Goal: Task Accomplishment & Management: Use online tool/utility

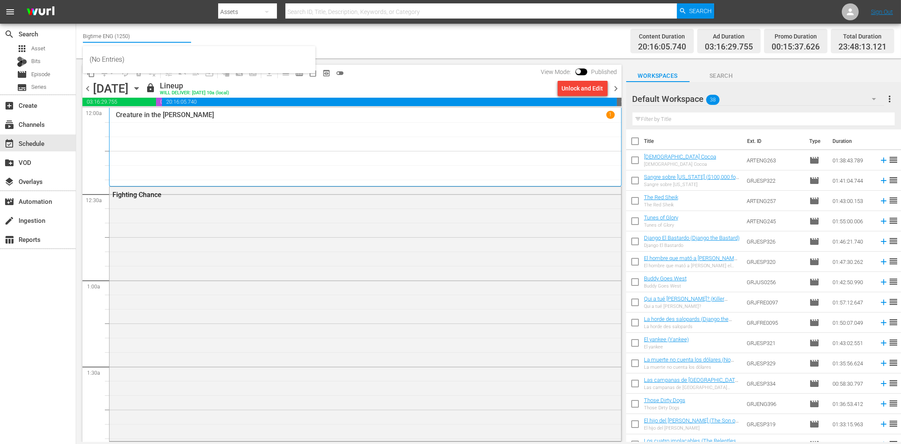
drag, startPoint x: 101, startPoint y: 36, endPoint x: 155, endPoint y: 35, distance: 53.3
click at [155, 35] on input "Bigtime ENG (1250)" at bounding box center [137, 36] width 108 height 20
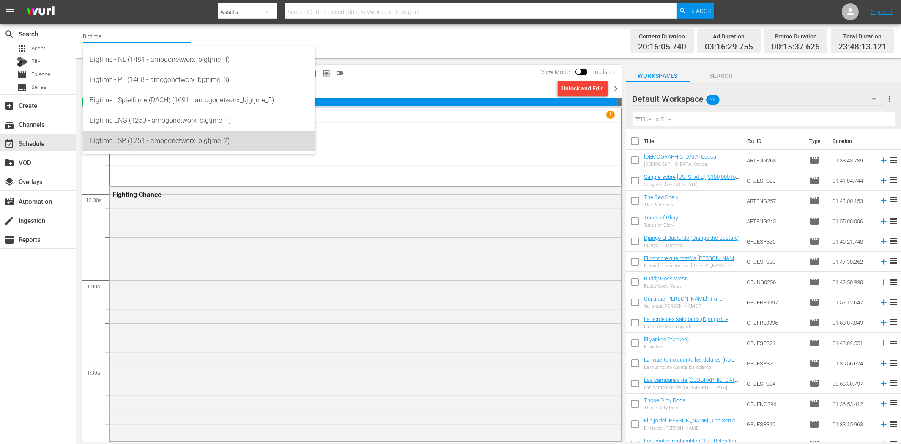
click at [129, 135] on div "Bigtime ESP (1251 - amogonetworx_bigtjme_2)" at bounding box center [199, 141] width 219 height 20
type input "Bigtime ESP (1251 - amogonetworx_bigtjme_2)"
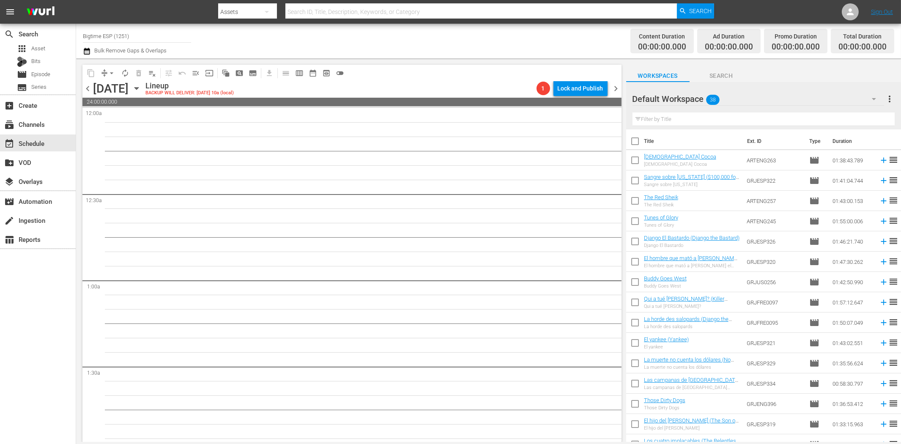
click at [138, 89] on icon "button" at bounding box center [136, 89] width 4 height 2
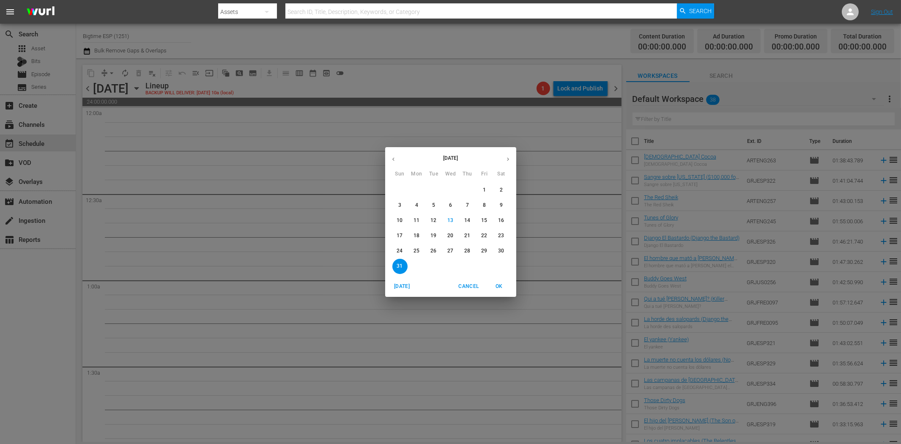
click at [418, 250] on p "25" at bounding box center [416, 250] width 6 height 7
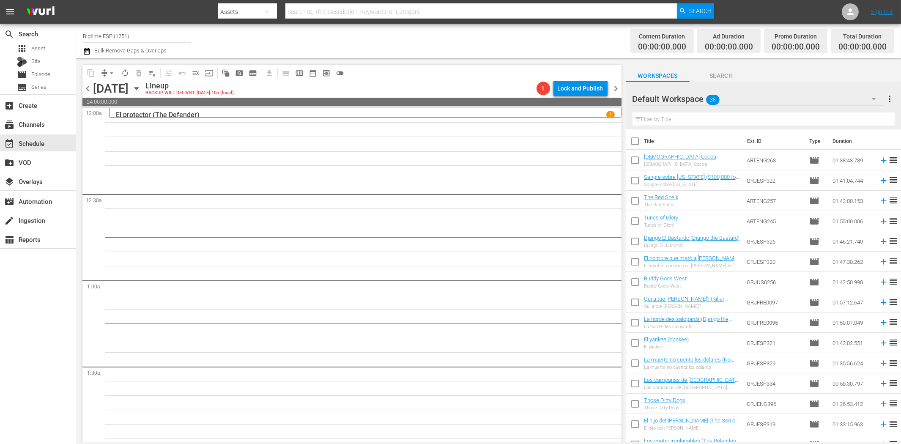
click at [810, 97] on icon "button" at bounding box center [874, 99] width 10 height 10
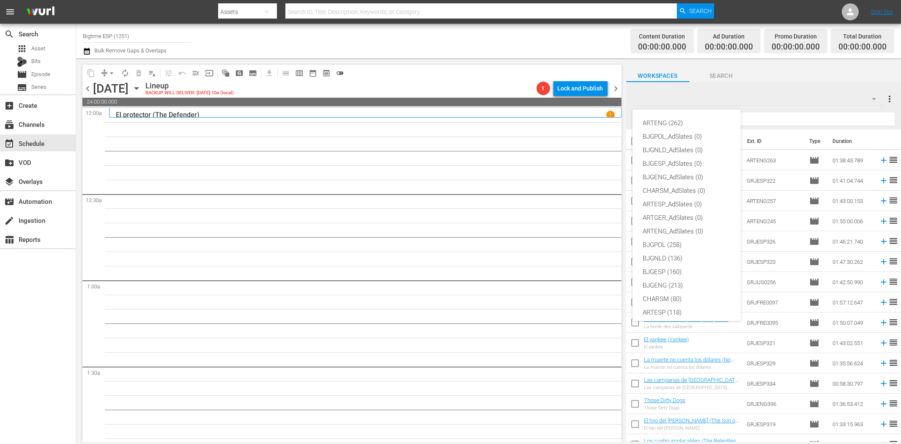
scroll to position [32, 0]
click at [683, 242] on div "BJGESP (160)" at bounding box center [687, 240] width 88 height 14
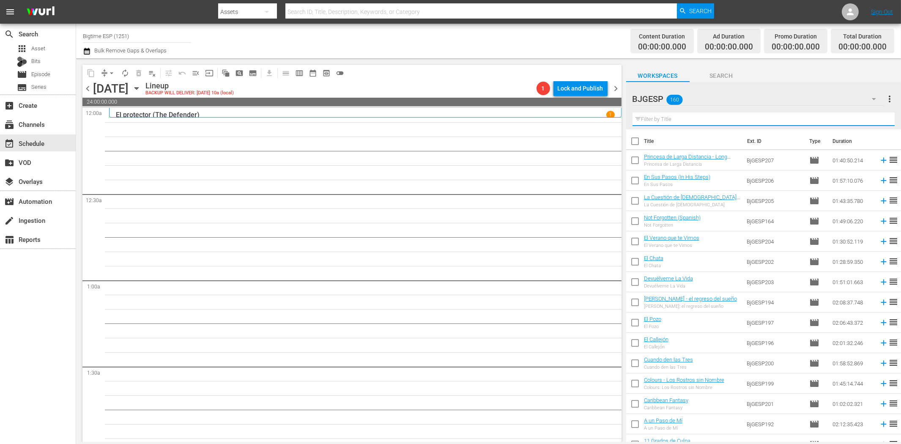
click at [679, 120] on input "text" at bounding box center [763, 119] width 262 height 14
paste input "Dossier K."
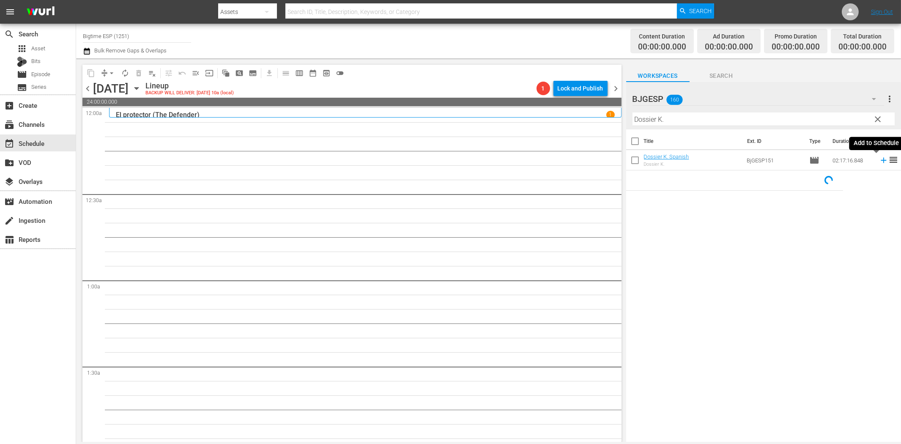
click at [810, 160] on icon at bounding box center [883, 160] width 9 height 9
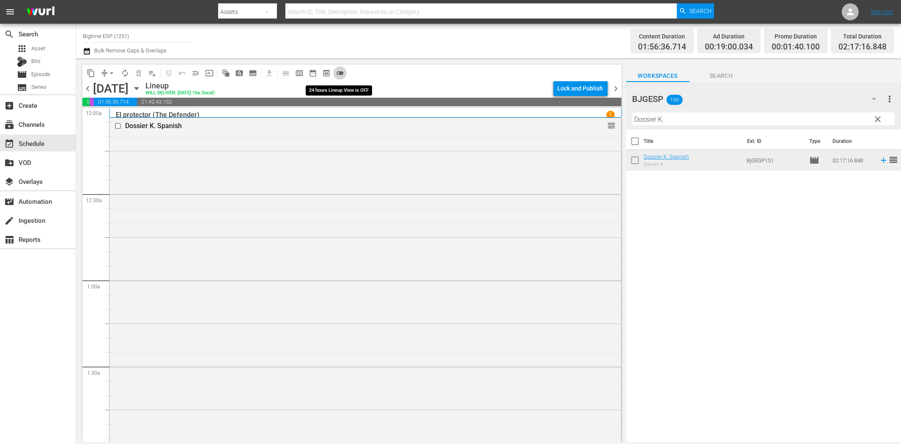
click at [340, 71] on span "toggle_off" at bounding box center [340, 73] width 8 height 8
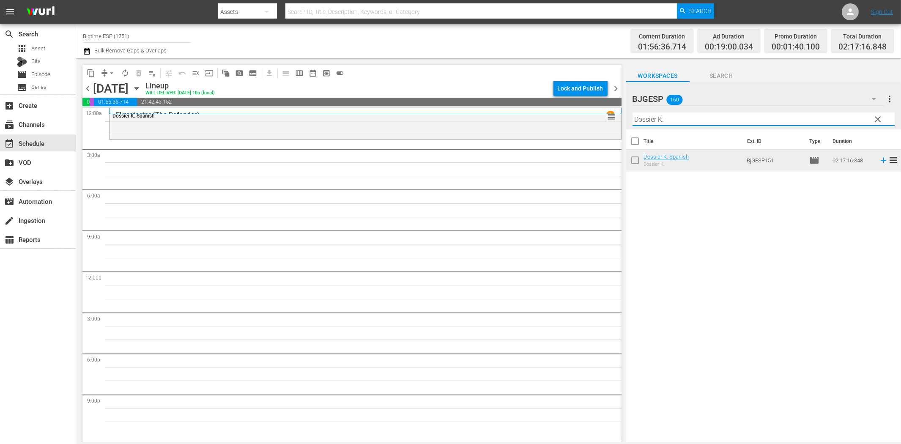
click at [663, 117] on input "Dossier K." at bounding box center [763, 119] width 262 height 14
paste input "Insignis"
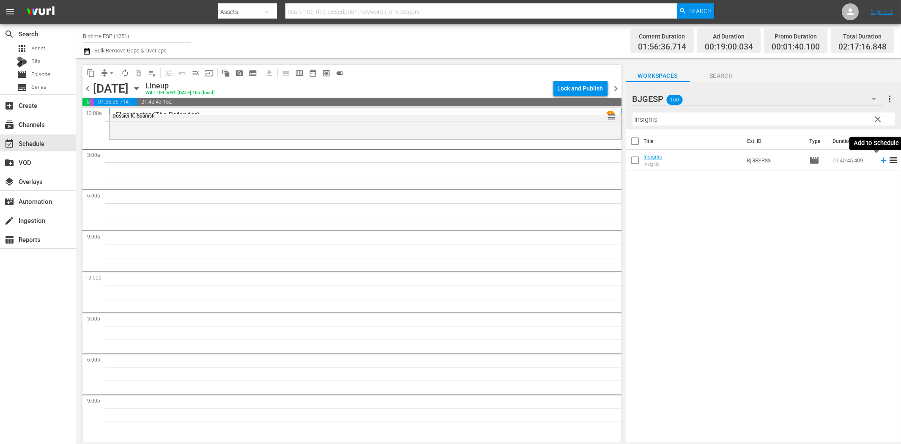
click at [810, 161] on icon at bounding box center [883, 160] width 9 height 9
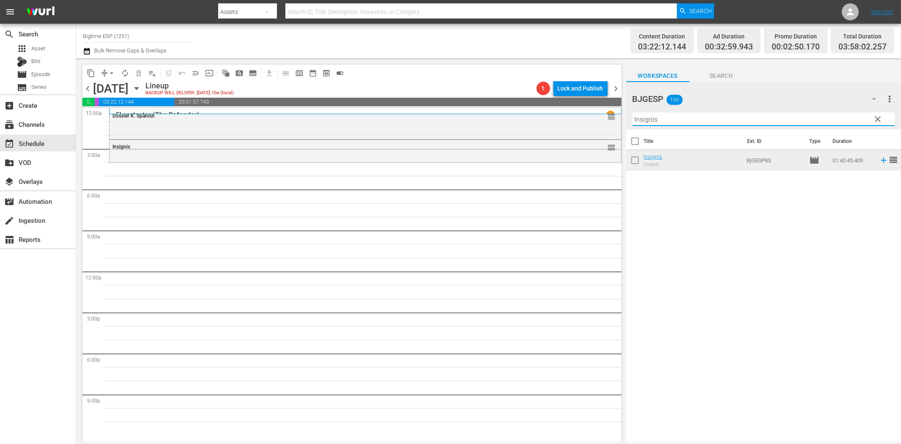
click at [671, 119] on input "Insignis" at bounding box center [763, 119] width 262 height 14
paste input "La copa (The Cup)"
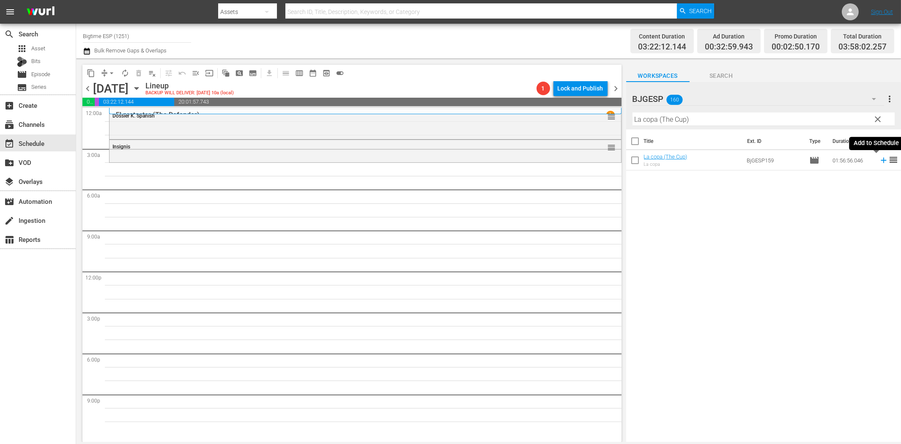
click at [810, 159] on icon at bounding box center [883, 160] width 9 height 9
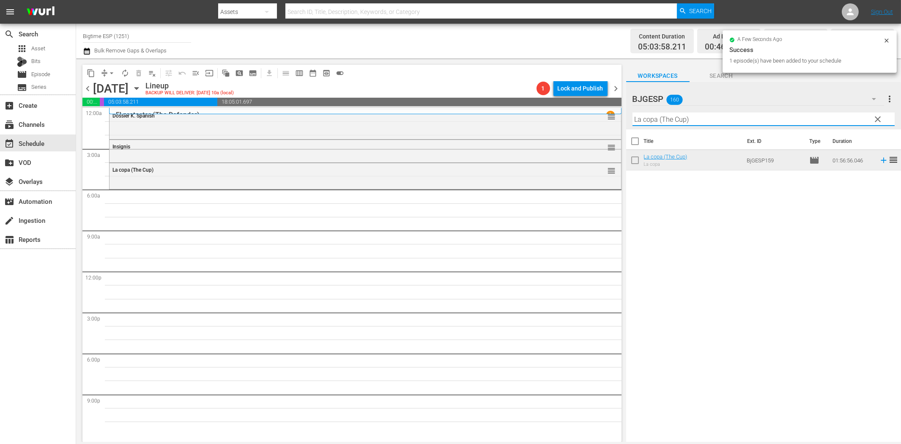
click at [687, 123] on input "La copa (The Cup)" at bounding box center [763, 119] width 262 height 14
paste input "noche más fría"
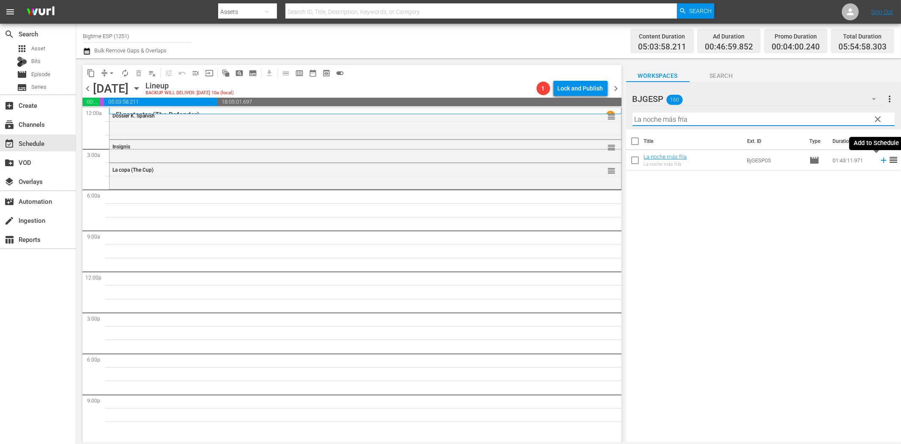
click at [810, 161] on icon at bounding box center [883, 160] width 5 height 5
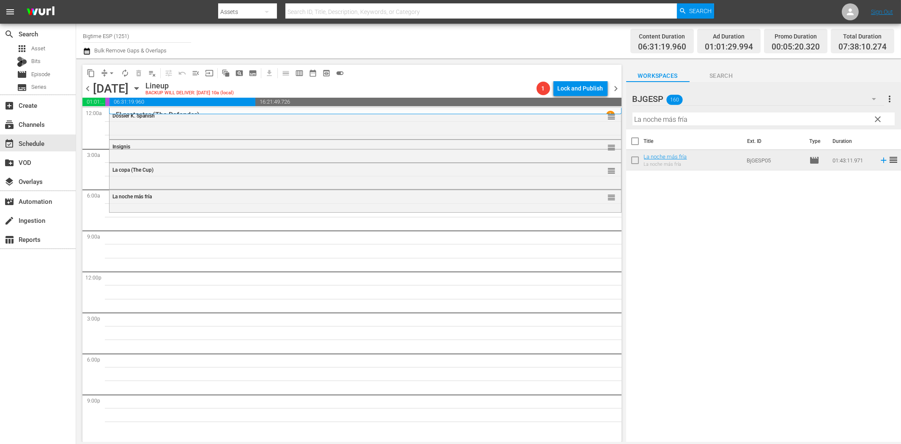
click at [688, 118] on input "La noche más fría" at bounding box center [763, 119] width 262 height 14
paste input "Gigantes [PERSON_NAME]"
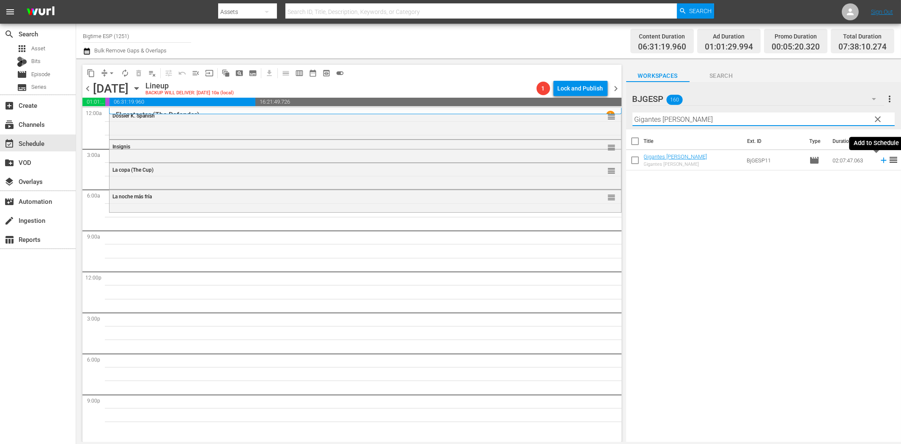
click at [810, 162] on icon at bounding box center [883, 160] width 5 height 5
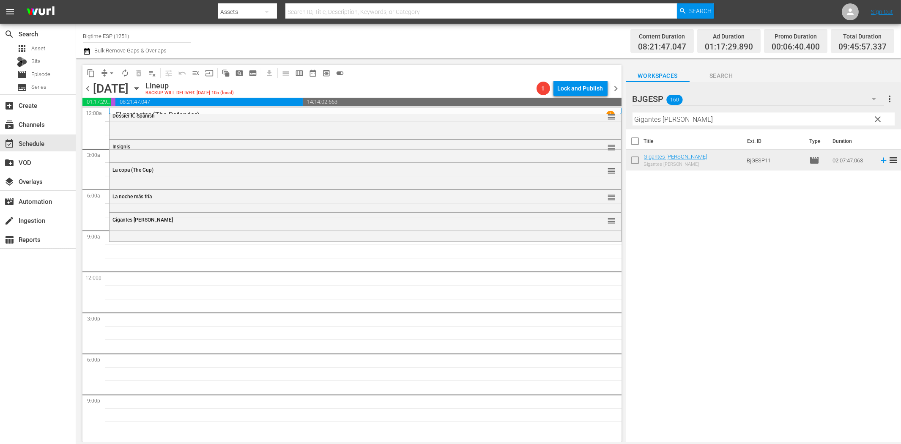
click at [668, 119] on input "Gigantes [PERSON_NAME]" at bounding box center [763, 119] width 262 height 14
paste input "Choque mortal (Intersections)"
click at [810, 159] on icon at bounding box center [883, 160] width 9 height 9
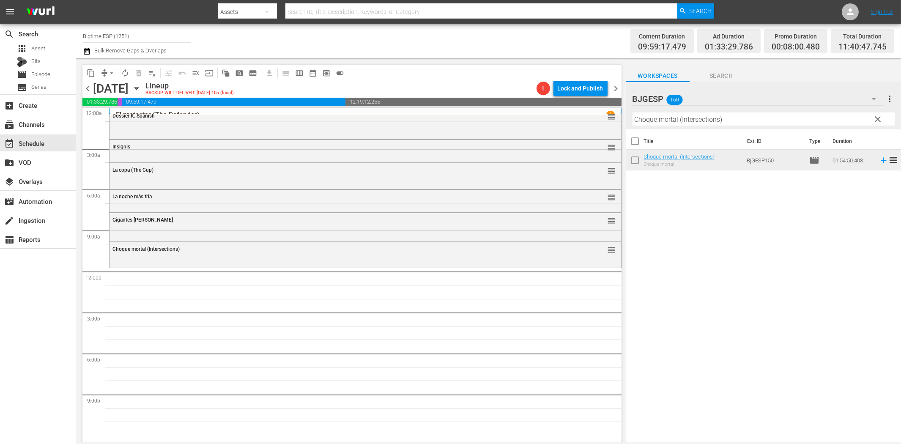
click at [647, 120] on input "Choque mortal (Intersections)" at bounding box center [763, 119] width 262 height 14
paste input "11 Grados de Culpa"
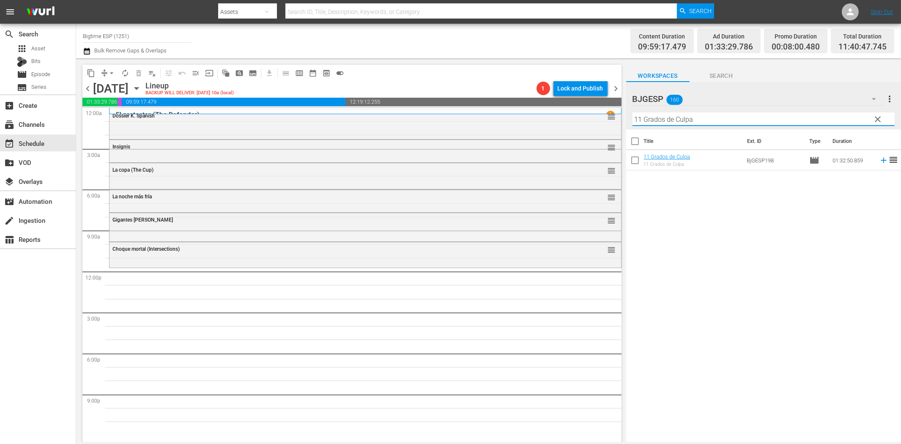
click at [810, 161] on icon at bounding box center [883, 160] width 5 height 5
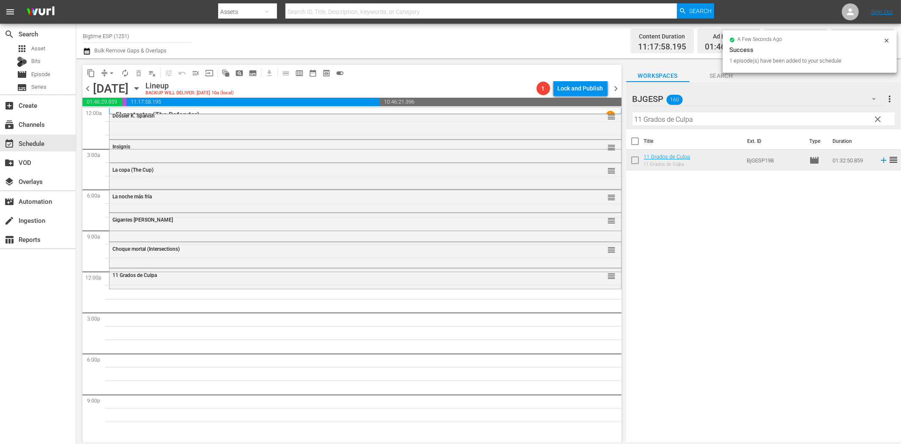
click at [737, 120] on input "11 Grados de Culpa" at bounding box center [763, 119] width 262 height 14
paste input "Como te ves, me vi"
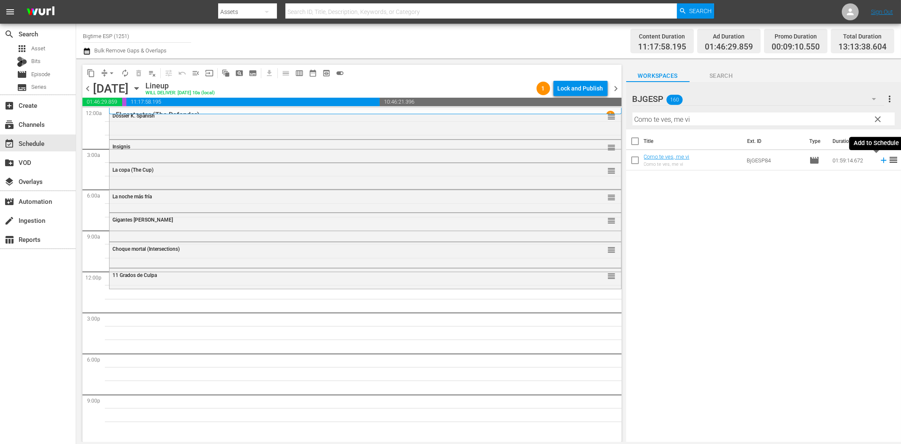
click at [810, 162] on icon at bounding box center [883, 160] width 5 height 5
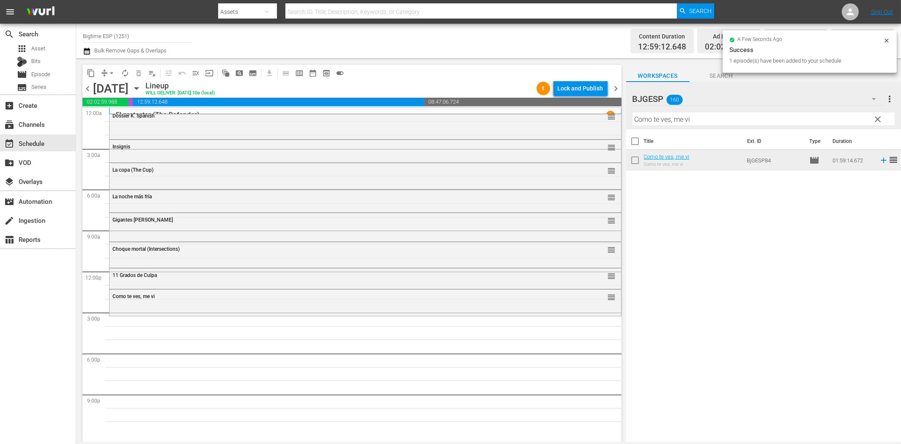
click at [781, 125] on input "Como te ves, me vi" at bounding box center [763, 119] width 262 height 14
paste input "¡Al Ritmo! (To the Beat!)"
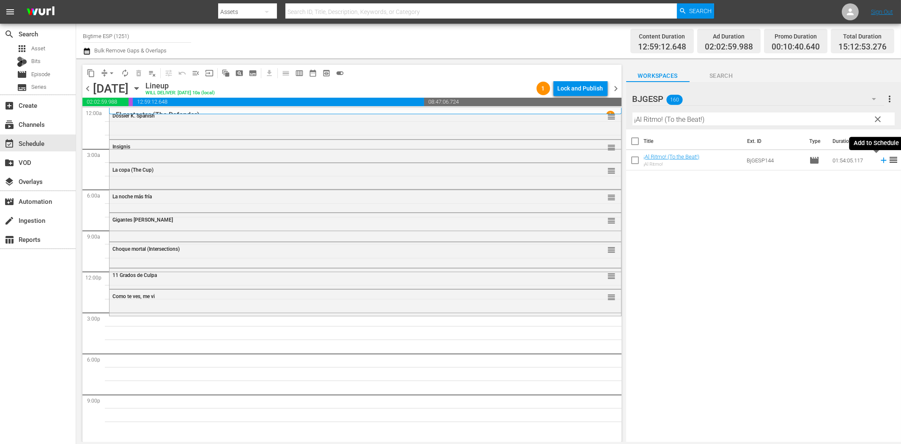
drag, startPoint x: 876, startPoint y: 159, endPoint x: 838, endPoint y: 170, distance: 40.0
click at [810, 160] on icon at bounding box center [883, 160] width 9 height 9
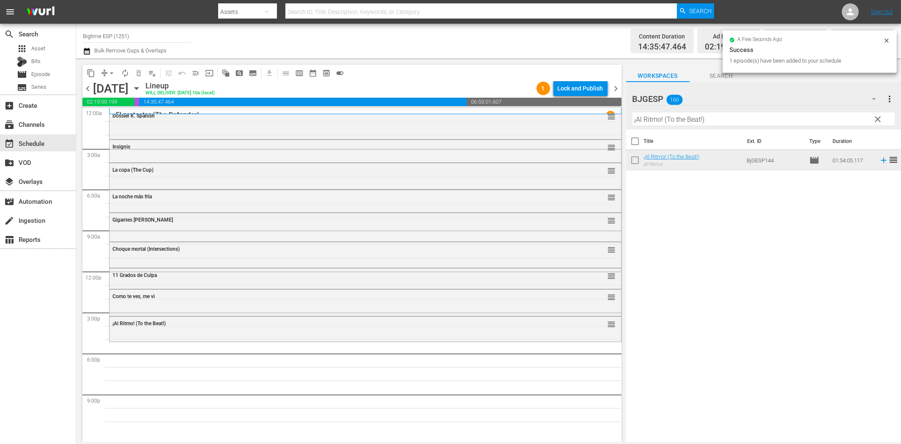
click at [679, 121] on input "¡Al Ritmo! (To the Beat!)" at bounding box center [763, 119] width 262 height 14
paste input "Belleza en lo Roto (Beauty in the Broken"
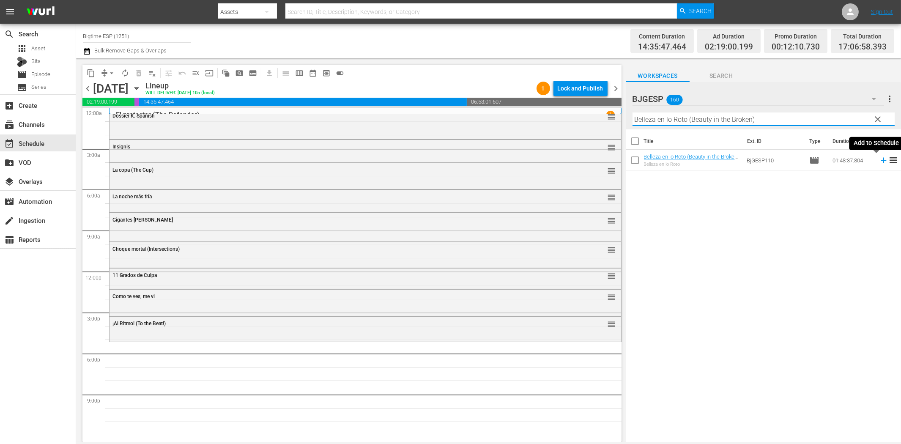
click at [810, 161] on icon at bounding box center [883, 160] width 9 height 9
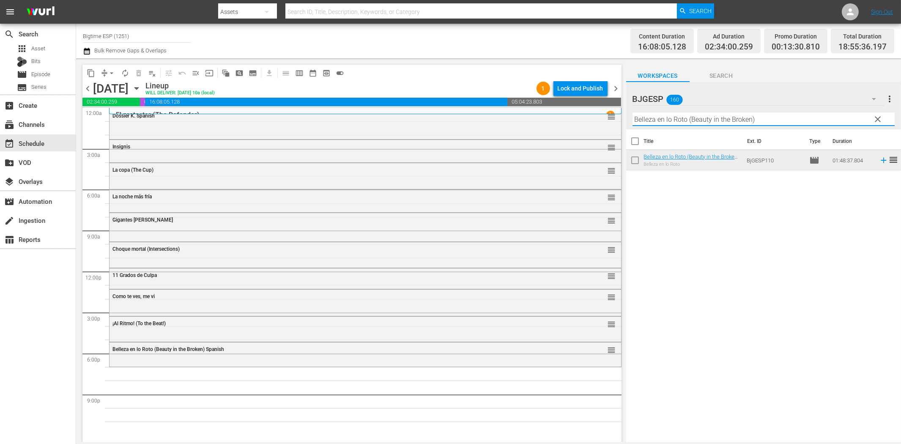
click at [675, 121] on input "Belleza en lo Roto (Beauty in the Broken)" at bounding box center [763, 119] width 262 height 14
paste input "Colours: Los Rostros sin Nombre"
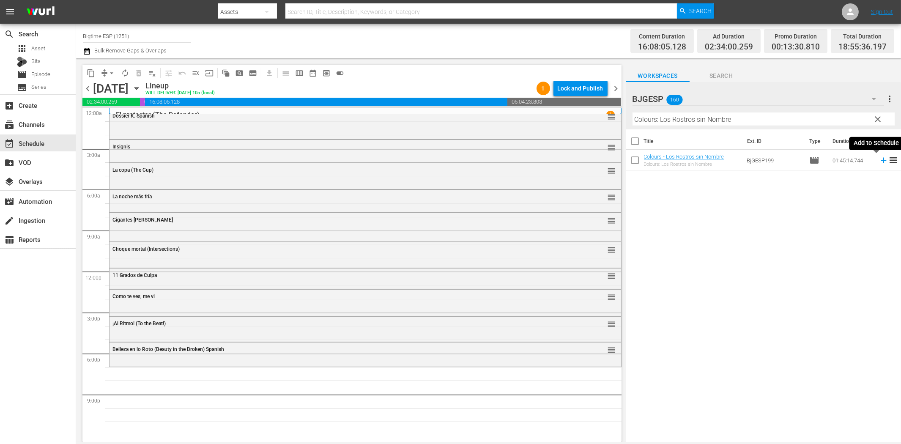
click at [810, 162] on icon at bounding box center [883, 160] width 9 height 9
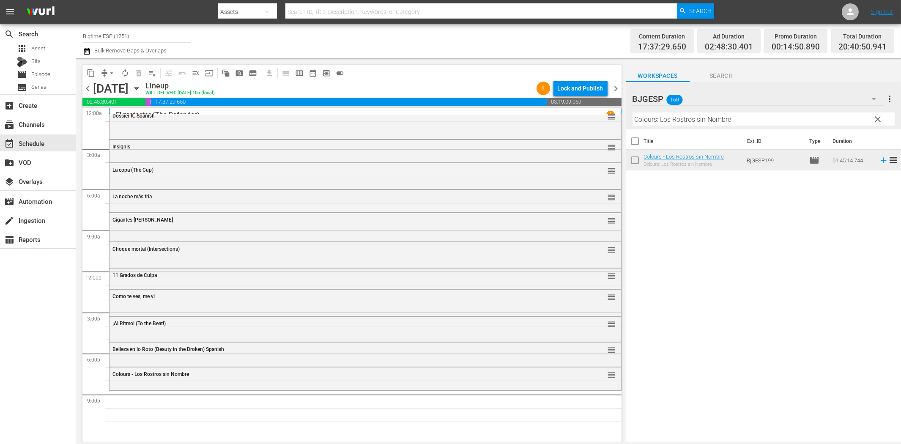
click at [746, 115] on input "Colours: Los Rostros sin Nombre" at bounding box center [763, 119] width 262 height 14
paste input "El comando (The Commando)"
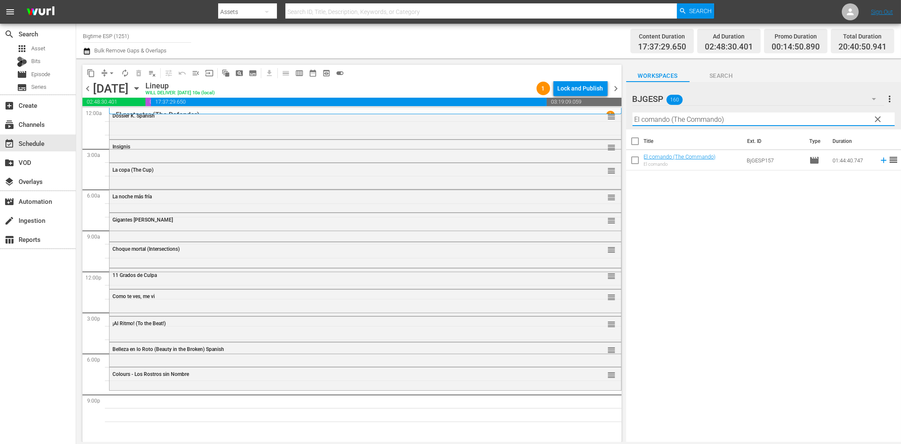
click at [810, 158] on icon at bounding box center [883, 160] width 5 height 5
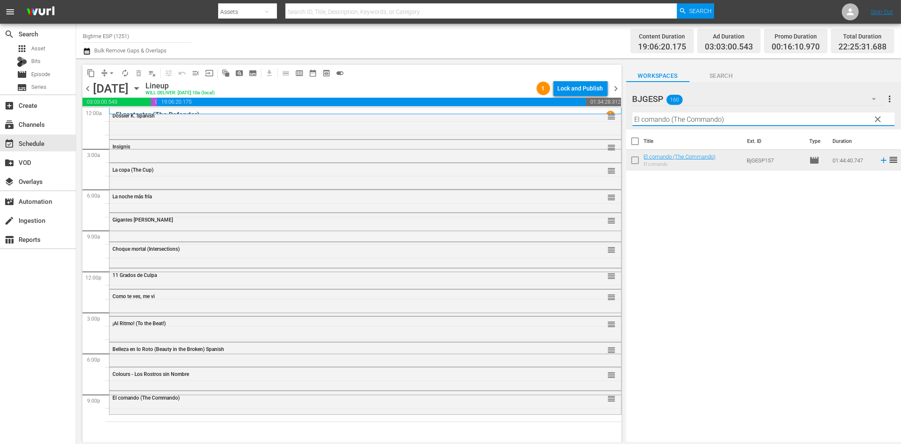
click at [724, 115] on input "El comando (The Commando)" at bounding box center [763, 119] width 262 height 14
paste input "xecutor"
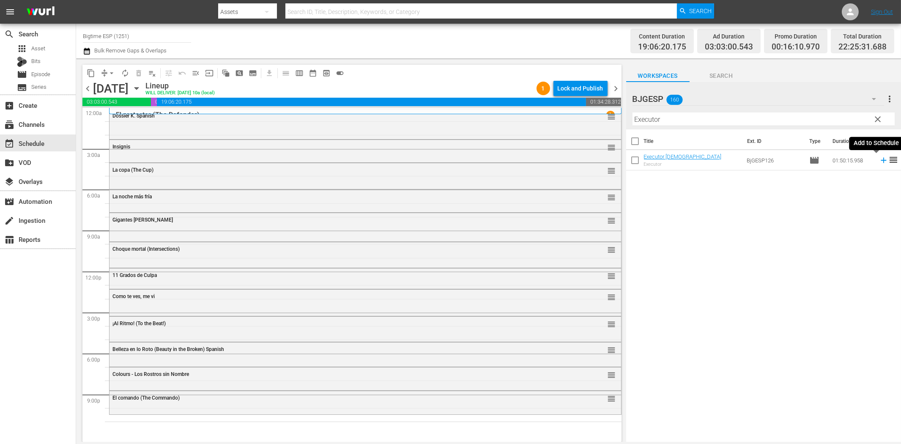
click at [810, 160] on icon at bounding box center [883, 160] width 5 height 5
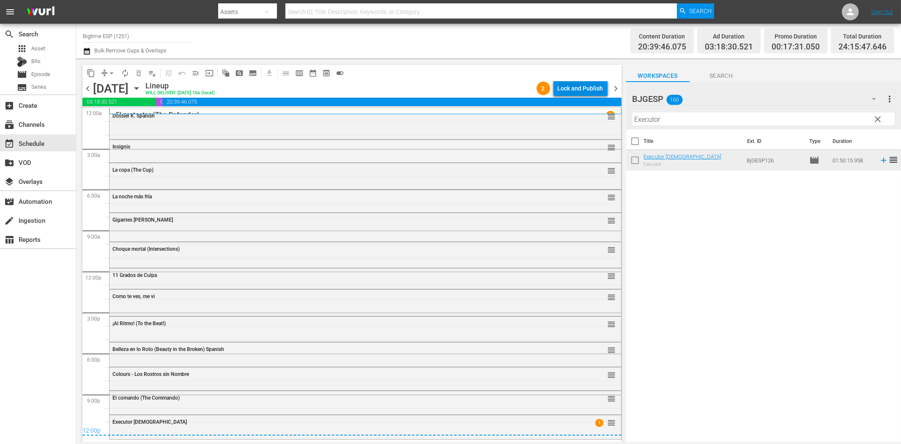
click at [571, 90] on div "Lock and Publish" at bounding box center [581, 88] width 46 height 15
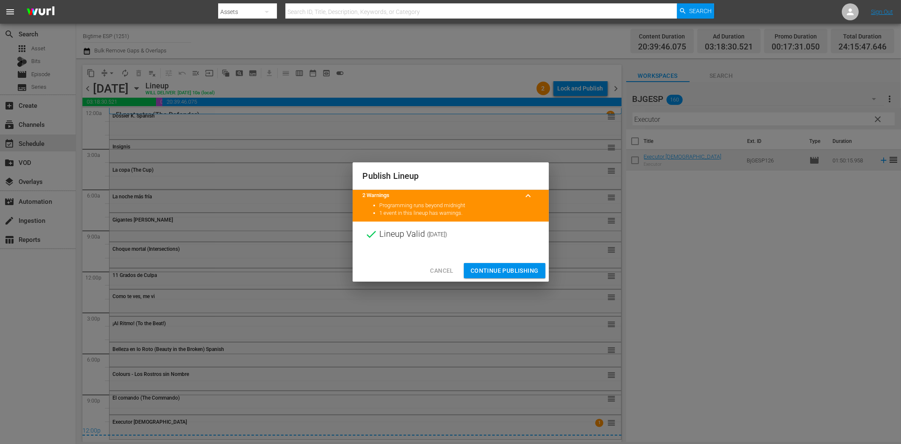
click at [515, 271] on span "Continue Publishing" at bounding box center [505, 271] width 68 height 11
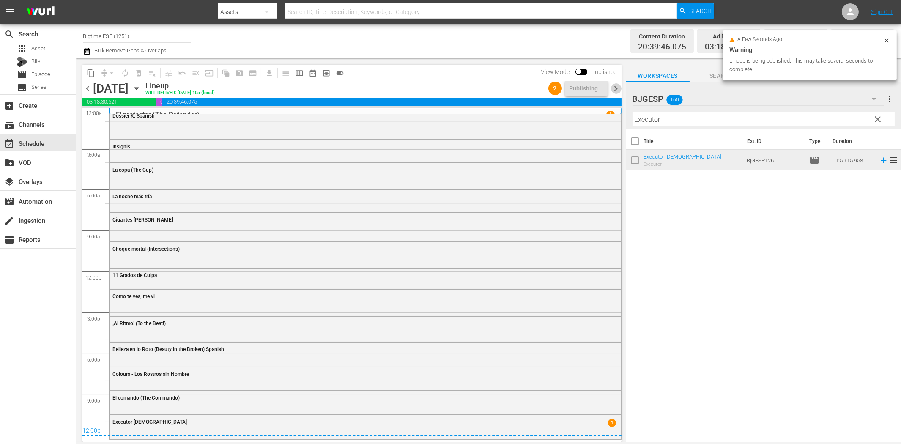
click at [617, 88] on span "chevron_right" at bounding box center [616, 88] width 11 height 11
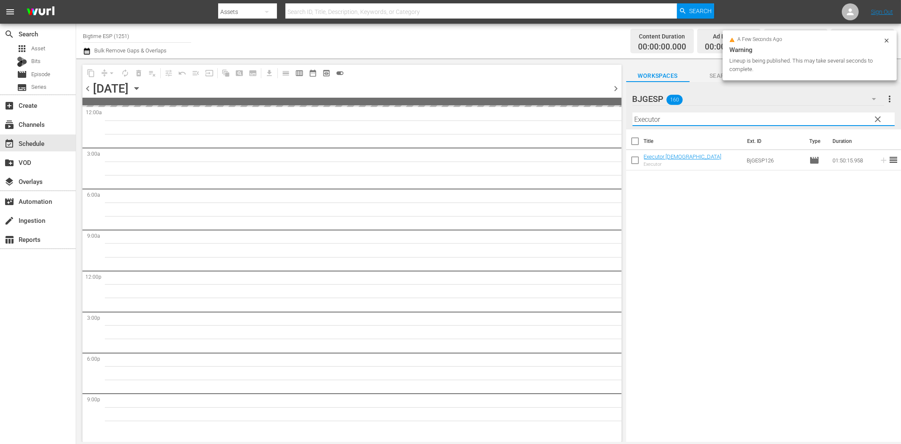
click at [671, 120] on input "Executor" at bounding box center [763, 119] width 262 height 14
paste input "La [PERSON_NAME] (Avenging the Throne)"
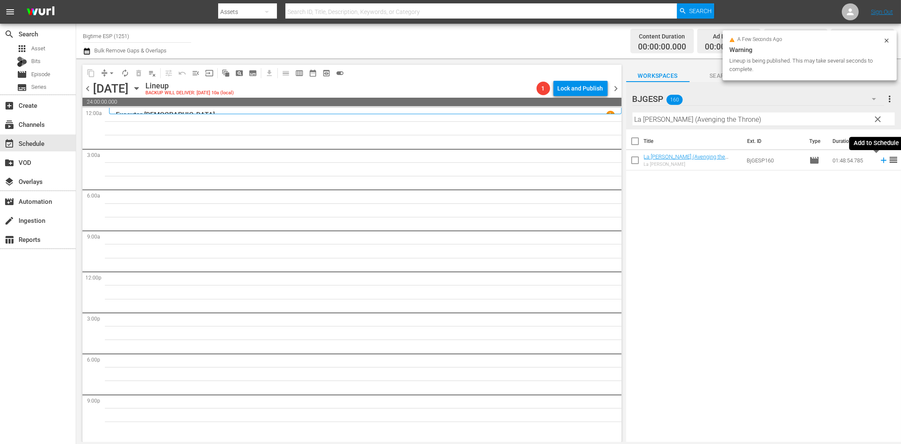
click at [810, 159] on icon at bounding box center [883, 160] width 9 height 9
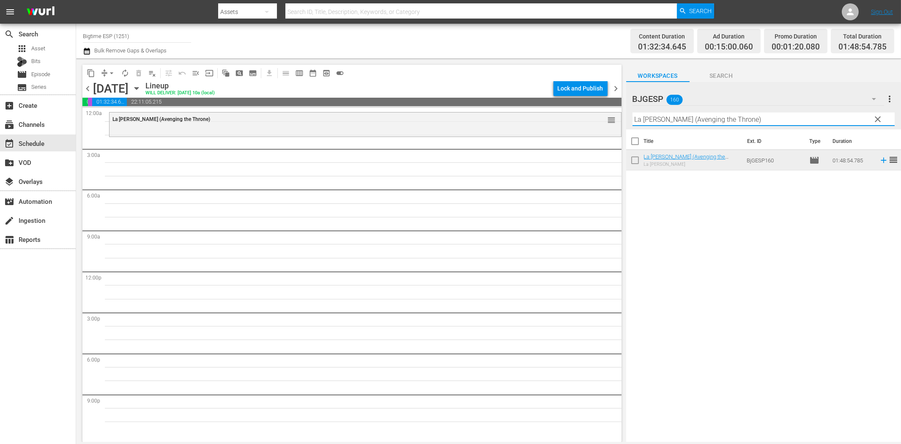
click at [732, 121] on input "La [PERSON_NAME] (Avenging the Throne)" at bounding box center [763, 119] width 262 height 14
paste input "Desbordar"
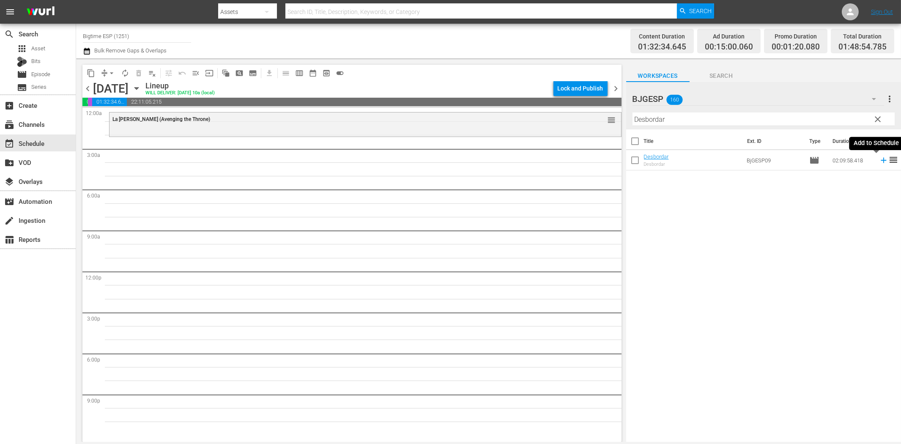
click at [810, 161] on icon at bounding box center [883, 160] width 5 height 5
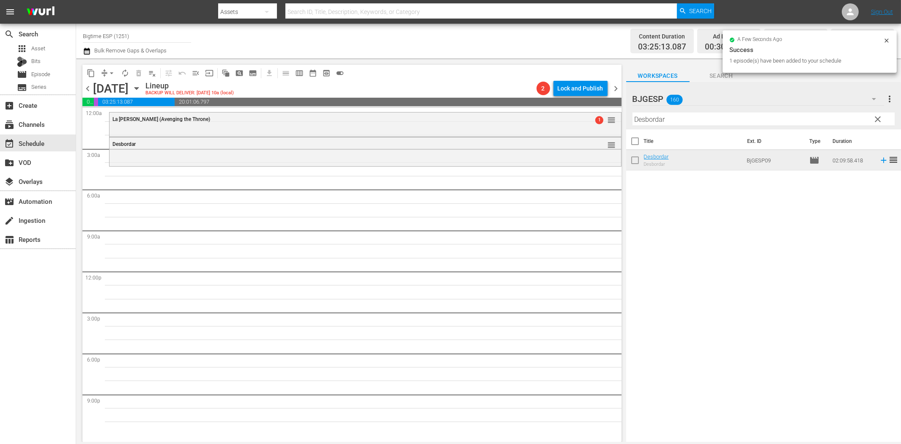
click at [674, 115] on input "Desbordar" at bounding box center [763, 119] width 262 height 14
paste input "El hombre del presidente 2 (The President's Man A Line in the Sand)"
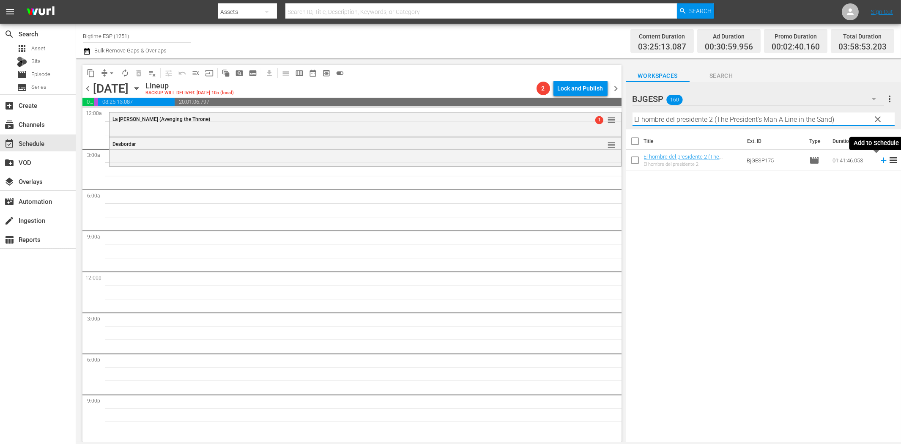
click at [810, 157] on icon at bounding box center [883, 160] width 9 height 9
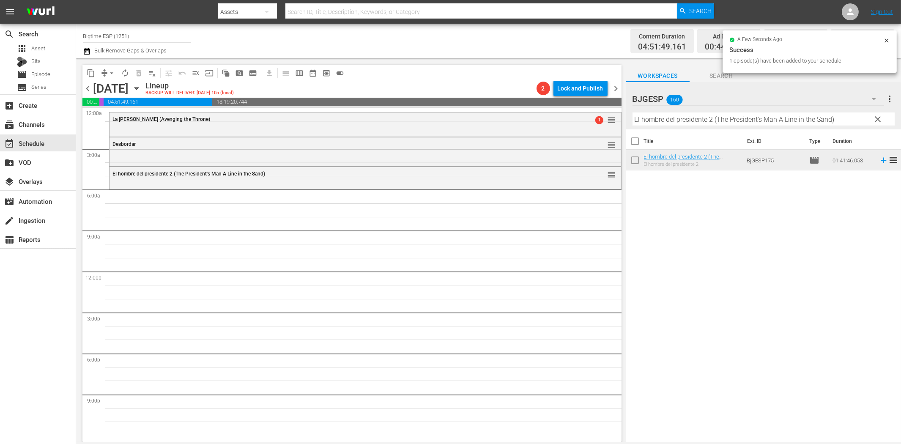
click at [748, 117] on input "El hombre del presidente 2 (The President's Man A Line in the Sand)" at bounding box center [763, 119] width 262 height 14
paste input "Quicksand (Spanish"
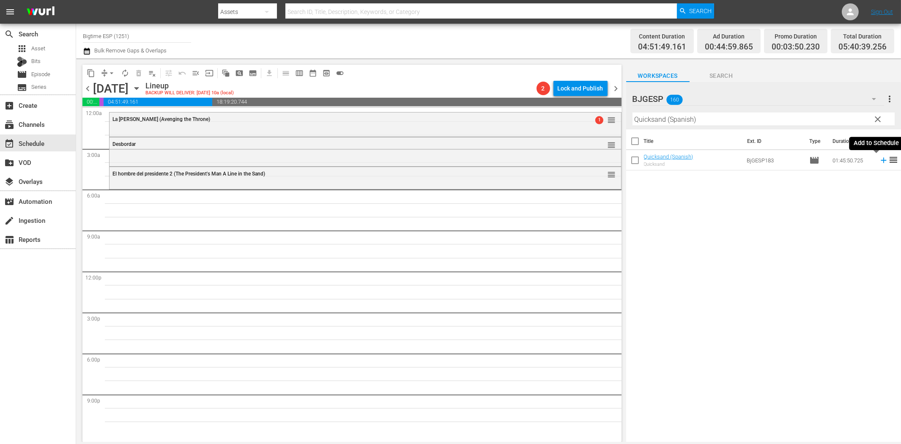
drag, startPoint x: 876, startPoint y: 157, endPoint x: 861, endPoint y: 162, distance: 15.4
click at [810, 157] on icon at bounding box center [883, 160] width 9 height 9
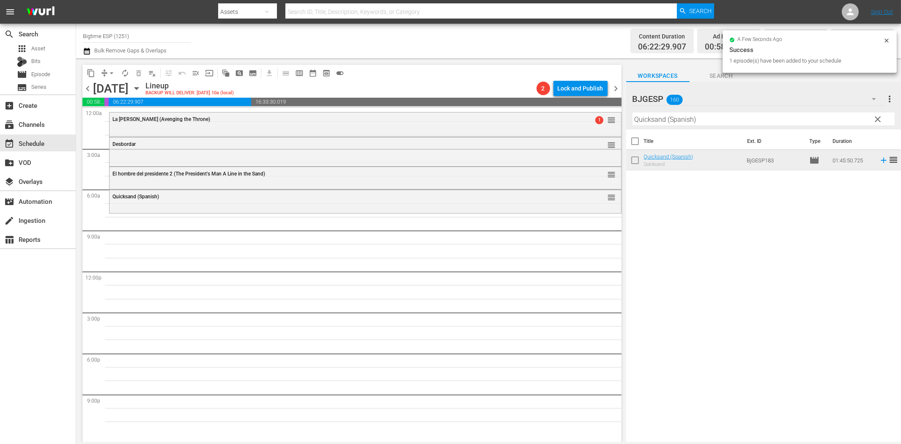
click at [672, 119] on input "Quicksand (Spanish)" at bounding box center [763, 119] width 262 height 14
paste input "Plata o Plomo"
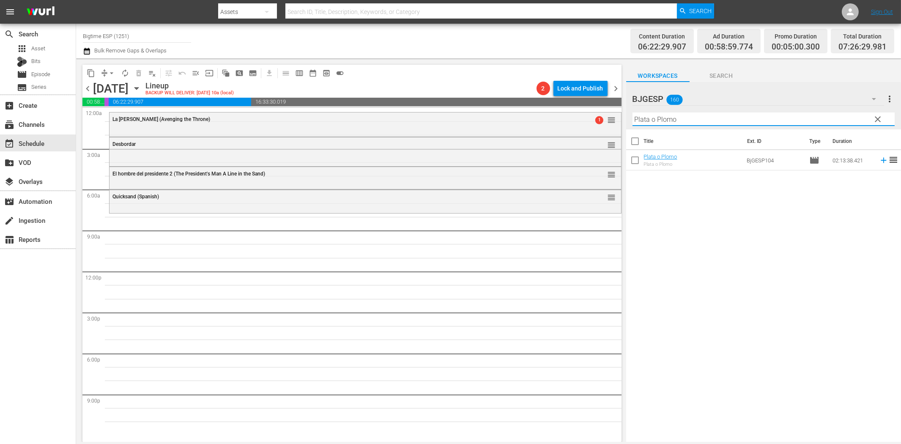
click at [810, 161] on icon at bounding box center [883, 160] width 9 height 9
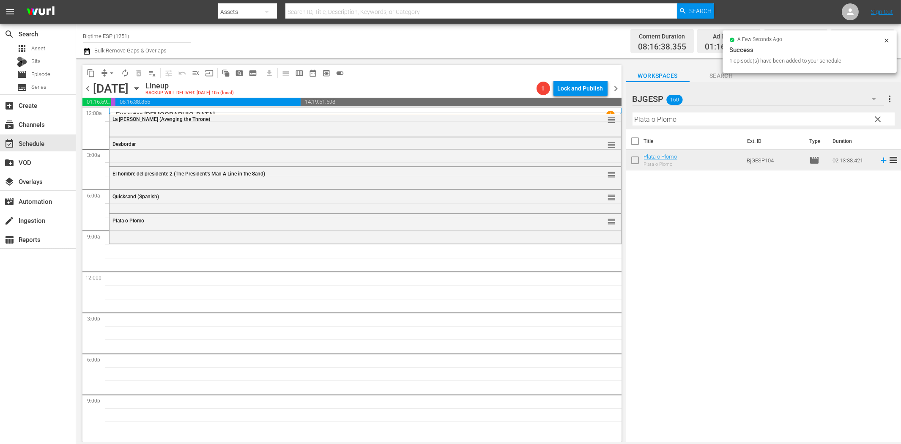
click at [781, 116] on input "Plata o Plomo" at bounding box center [763, 119] width 262 height 14
paste input "Jinetes Espirituales (Spirit Riders)"
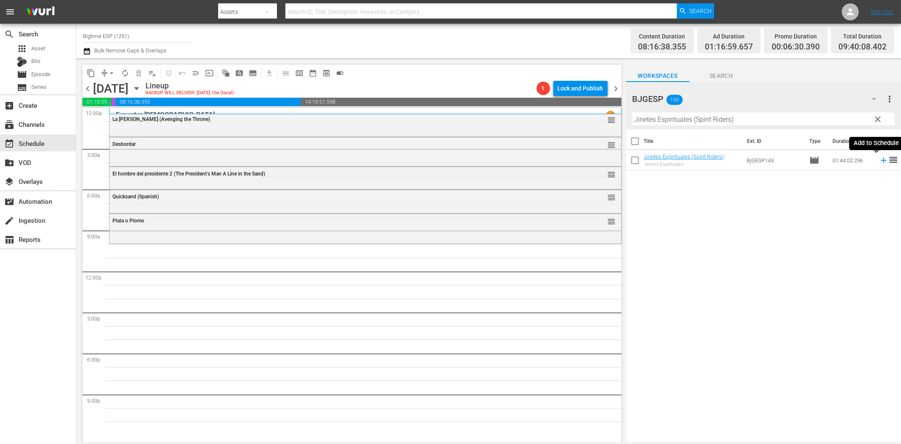
click at [810, 161] on icon at bounding box center [883, 160] width 9 height 9
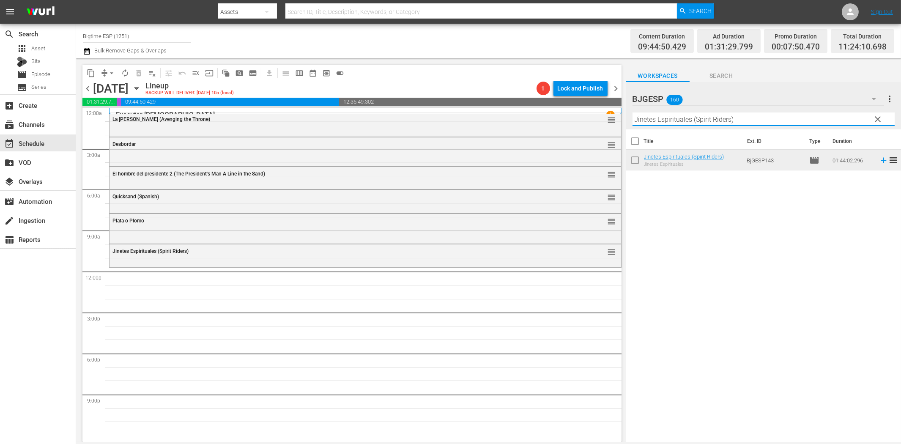
click at [695, 116] on input "Jinetes Espirituales (Spirit Riders)" at bounding box center [763, 119] width 262 height 14
paste input "Un caballo de Regalo (A Gift Horse"
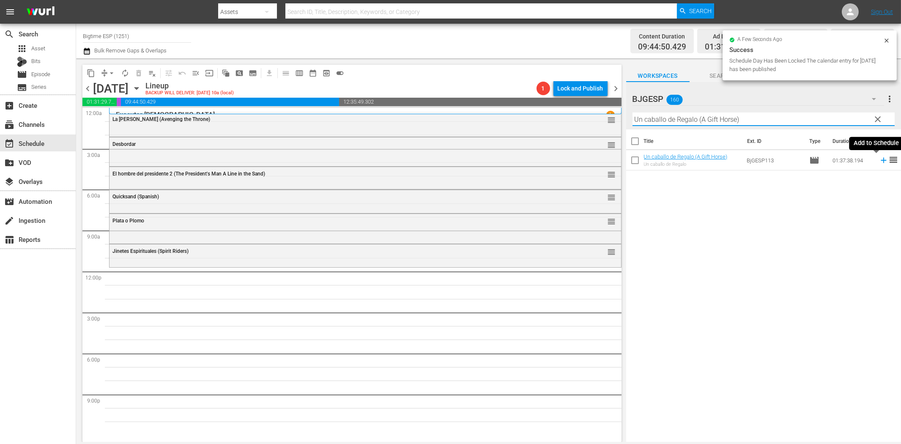
click at [810, 161] on icon at bounding box center [883, 160] width 5 height 5
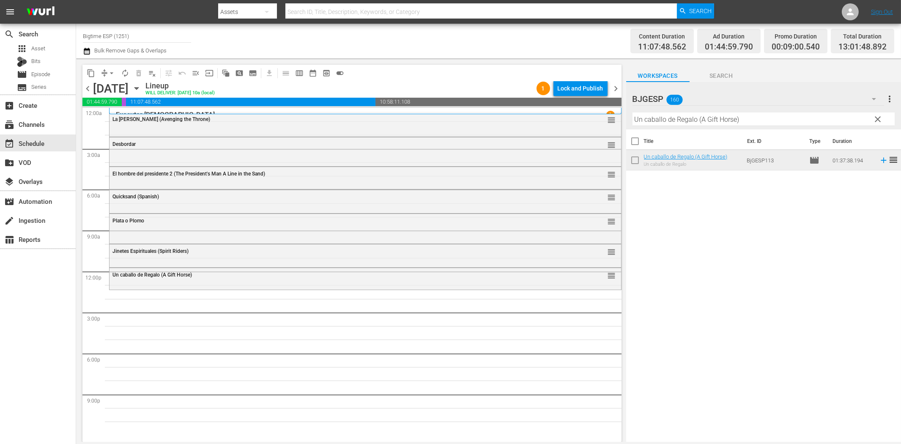
click at [703, 122] on input "Un caballo de Regalo (A Gift Horse)" at bounding box center [763, 119] width 262 height 14
paste input "Princesa de Larga Distancia (Long-Distance Princess"
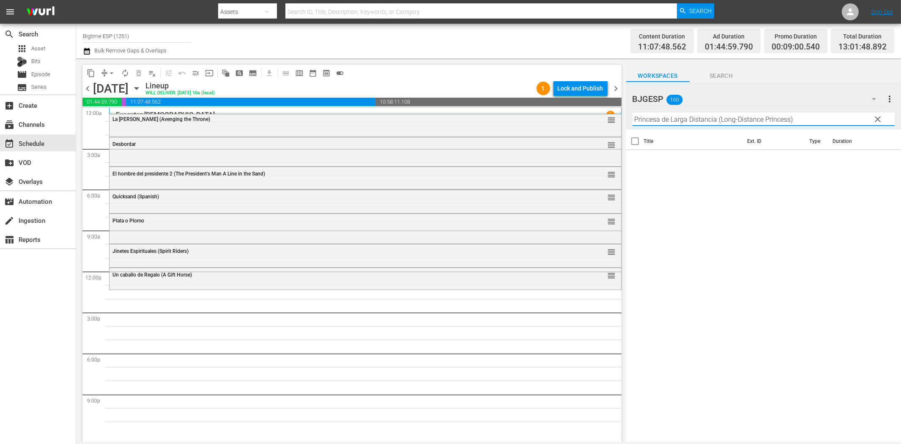
drag, startPoint x: 717, startPoint y: 117, endPoint x: 827, endPoint y: 123, distance: 109.7
click at [810, 123] on input "Princesa de Larga Distancia (Long-Distance Princess)" at bounding box center [763, 119] width 262 height 14
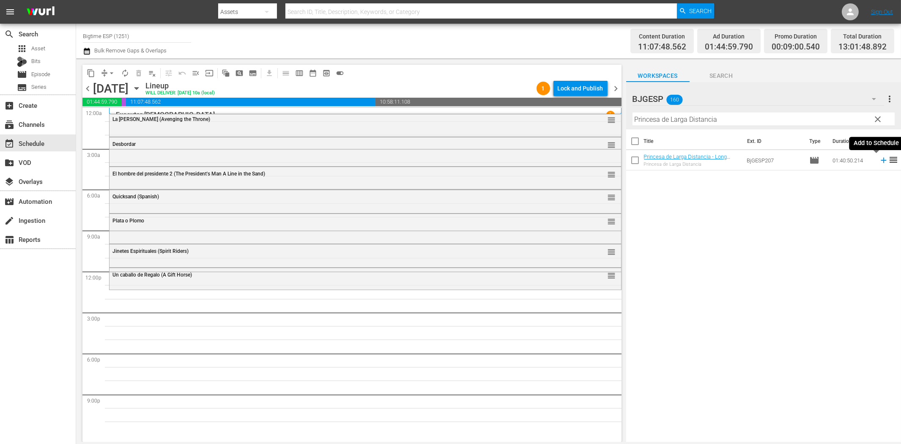
drag, startPoint x: 877, startPoint y: 158, endPoint x: 872, endPoint y: 159, distance: 4.7
click at [810, 158] on icon at bounding box center [883, 160] width 9 height 9
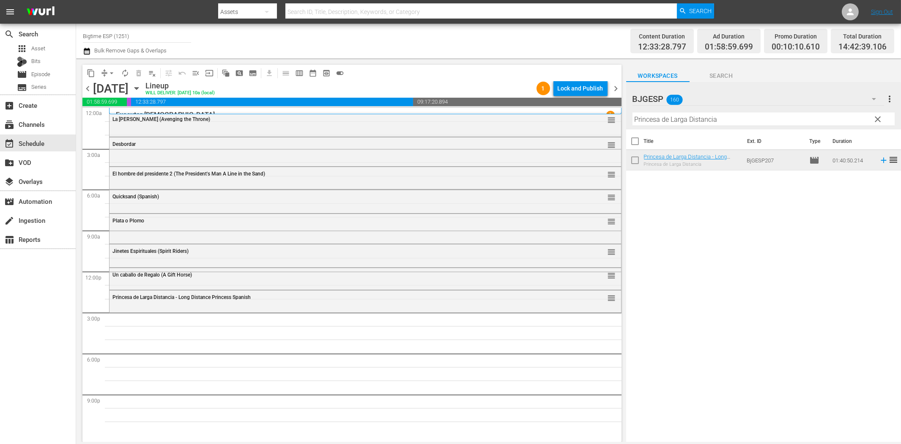
click at [720, 118] on input "Princesa de Larga Distancia" at bounding box center [763, 119] width 262 height 14
paste input "11 Grados de Culpa"
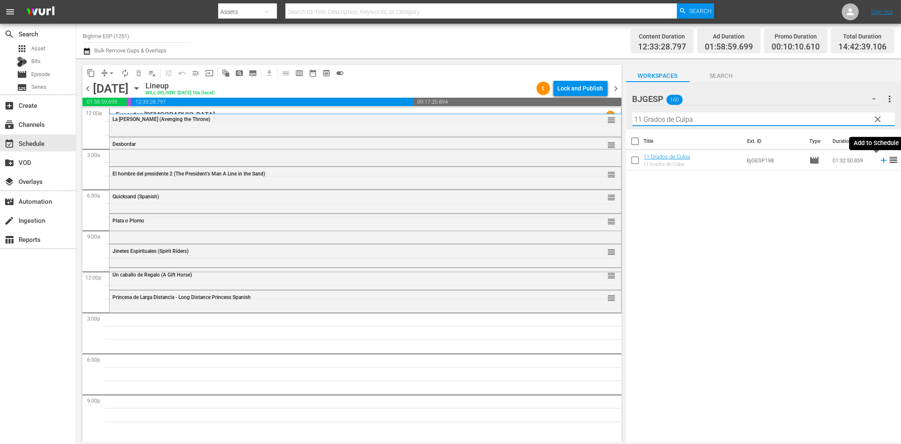
click at [810, 162] on icon at bounding box center [883, 160] width 9 height 9
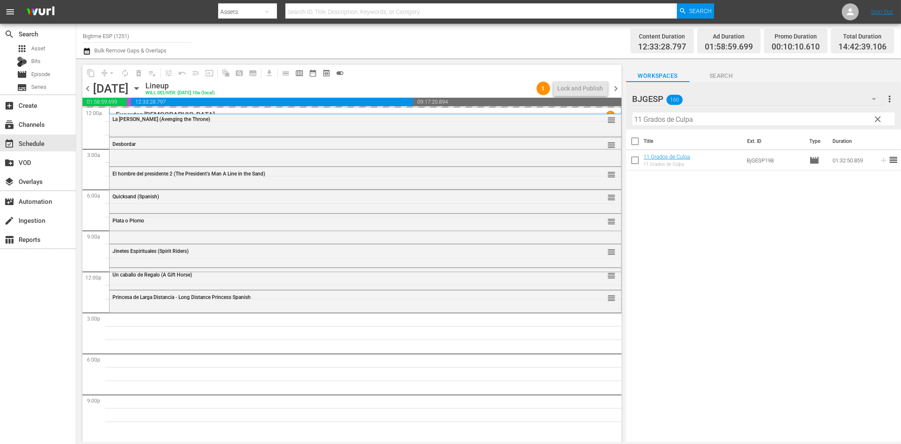
click at [86, 89] on span "chevron_left" at bounding box center [87, 88] width 11 height 11
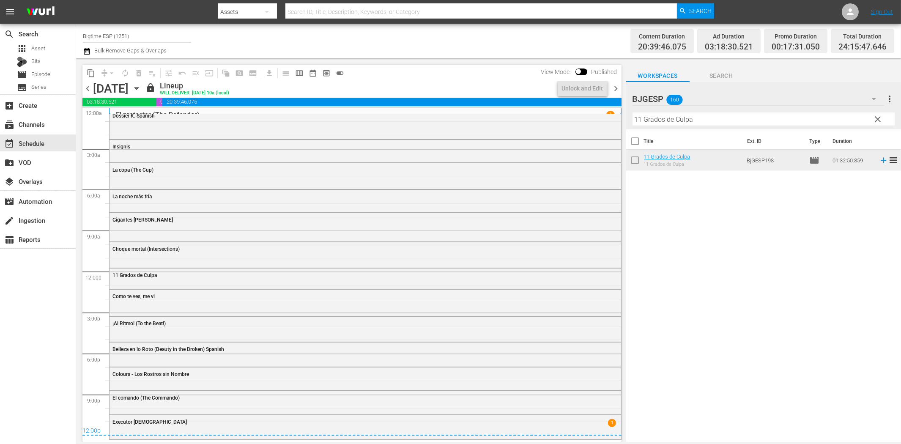
click at [616, 87] on span "chevron_right" at bounding box center [616, 88] width 11 height 11
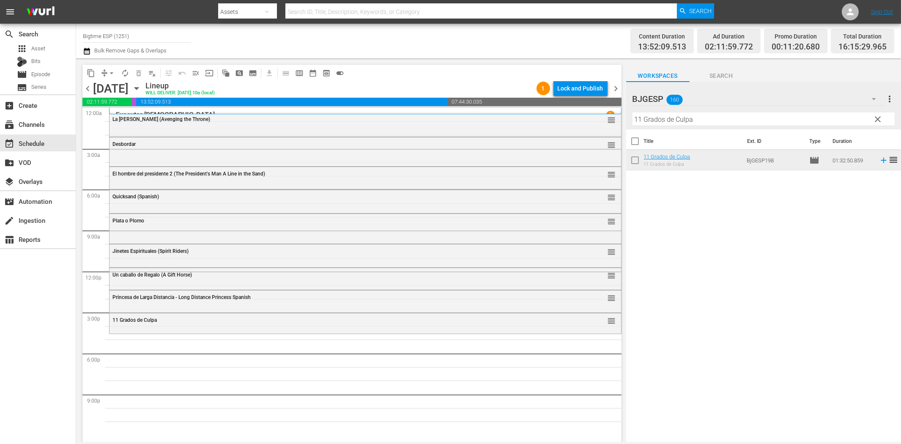
click at [711, 117] on input "11 Grados de Culpa" at bounding box center [763, 119] width 262 height 14
paste input "Como te ves, me vi"
click at [810, 160] on icon at bounding box center [883, 160] width 5 height 5
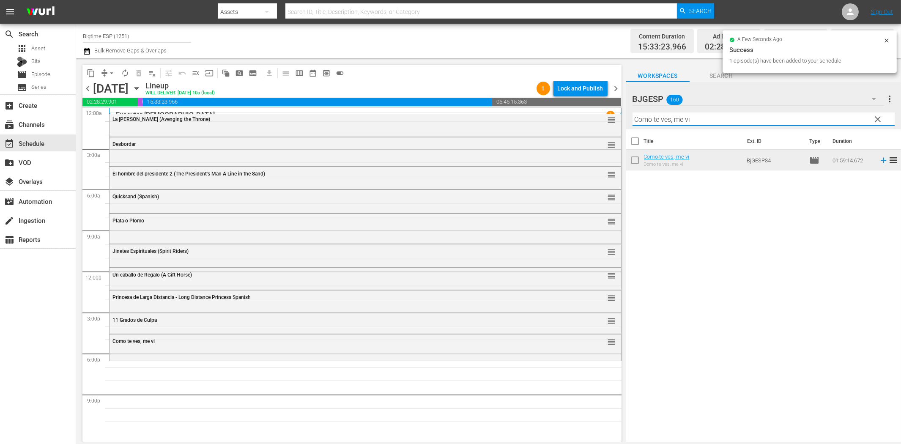
click at [703, 118] on input "Como te ves, me vi" at bounding box center [763, 119] width 262 height 14
paste input "Una Pincelada al Peligro (Brush with Danger)"
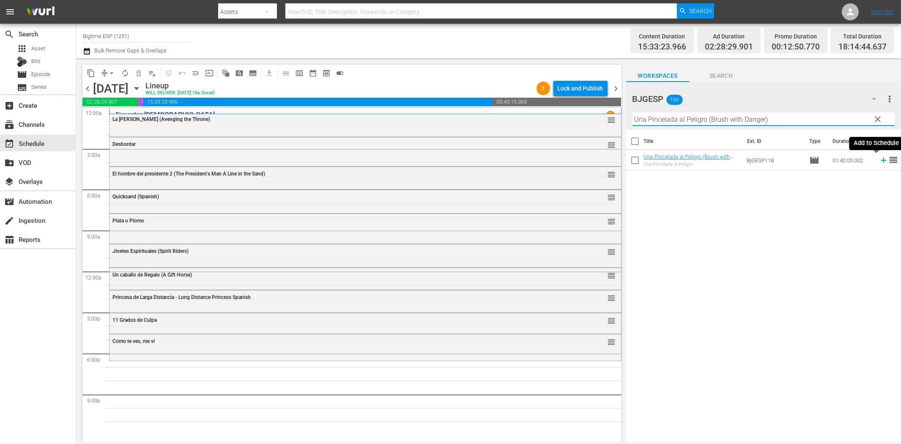
click at [810, 159] on icon at bounding box center [883, 160] width 9 height 9
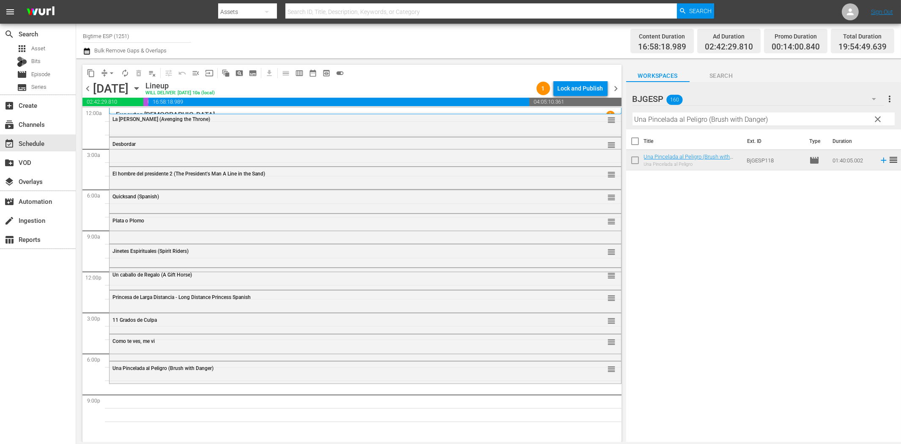
click at [788, 123] on input "Una Pincelada al Peligro (Brush with Danger)" at bounding box center [763, 119] width 262 height 14
paste input "[PERSON_NAME]"
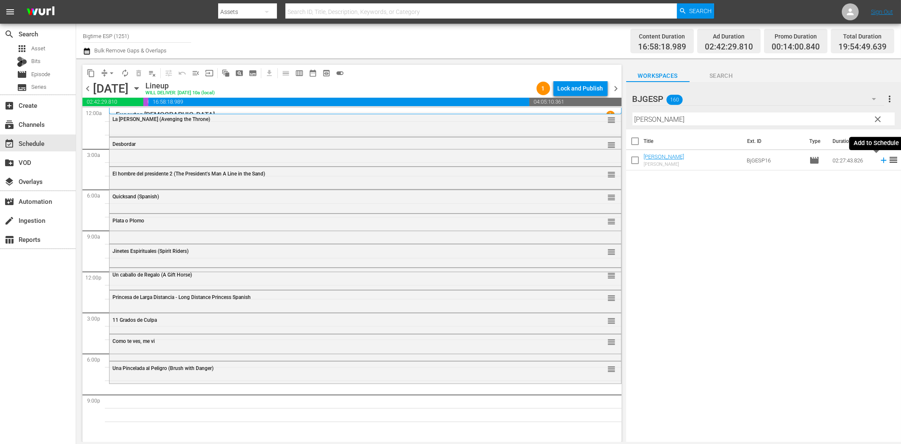
click at [810, 161] on icon at bounding box center [883, 160] width 9 height 9
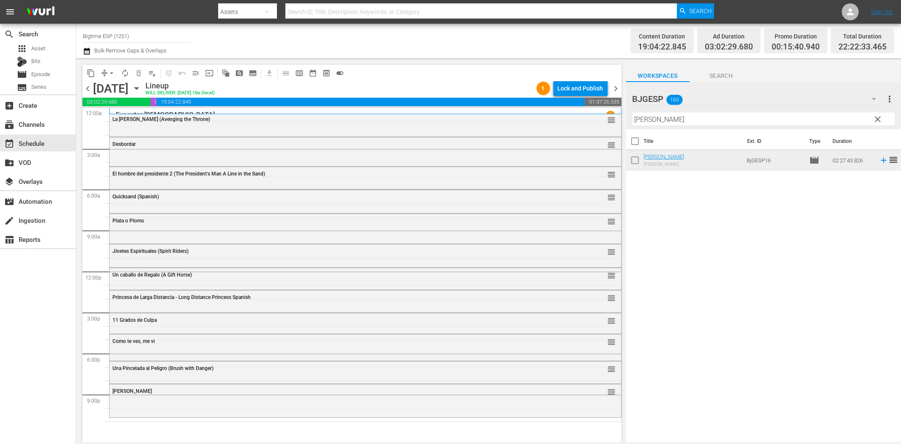
click at [689, 120] on input "[PERSON_NAME]" at bounding box center [763, 119] width 262 height 14
paste input "Contención (Containment)"
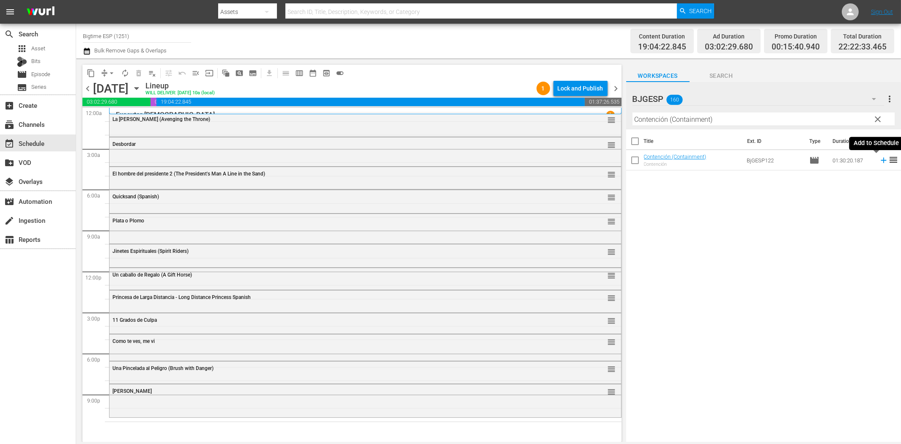
click at [810, 161] on icon at bounding box center [883, 160] width 9 height 9
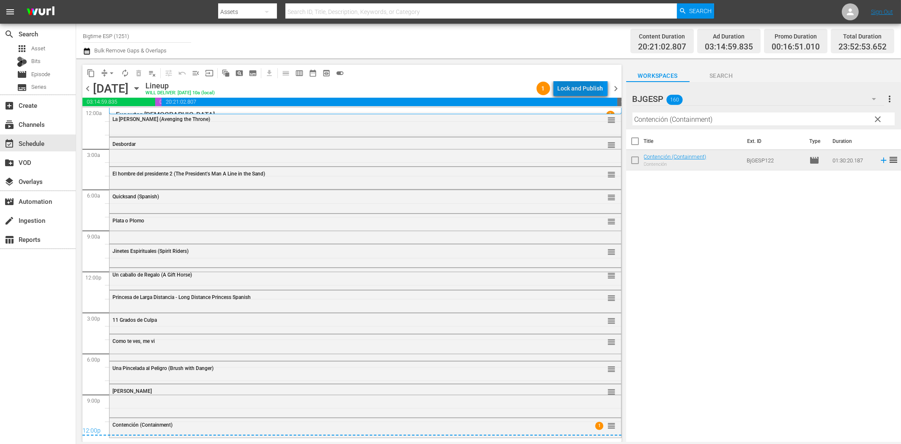
click at [579, 90] on div "Lock and Publish" at bounding box center [581, 88] width 46 height 15
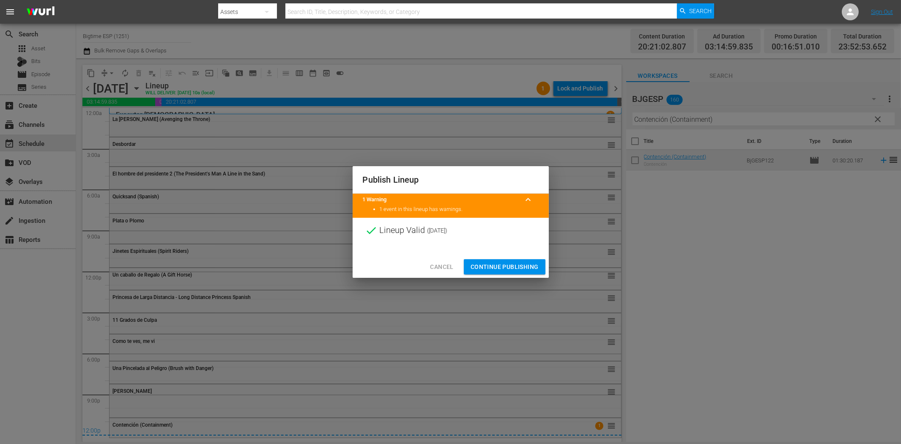
click at [520, 264] on span "Continue Publishing" at bounding box center [505, 267] width 68 height 11
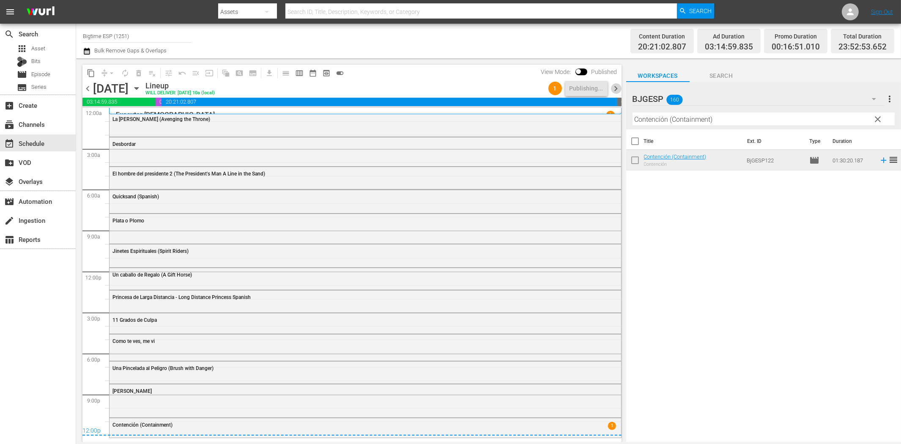
click at [616, 90] on span "chevron_right" at bounding box center [616, 88] width 11 height 11
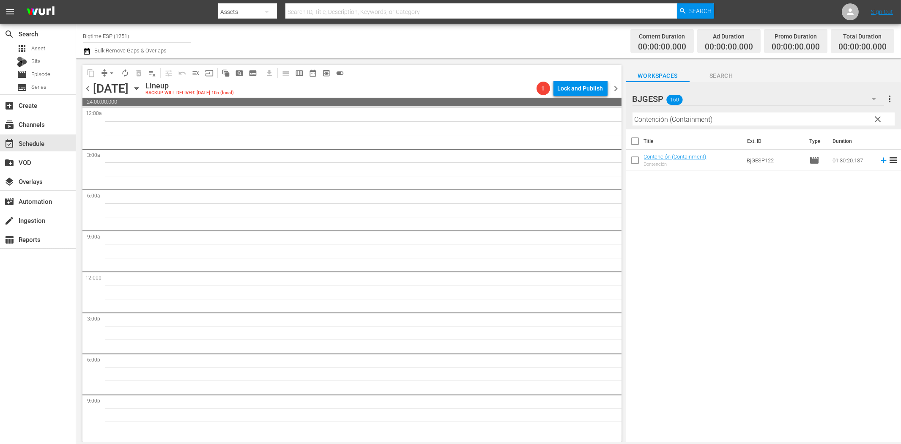
click at [682, 120] on input "Contención (Containment)" at bounding box center [763, 119] width 262 height 14
paste input "La noche más fría"
click at [810, 161] on icon at bounding box center [883, 160] width 5 height 5
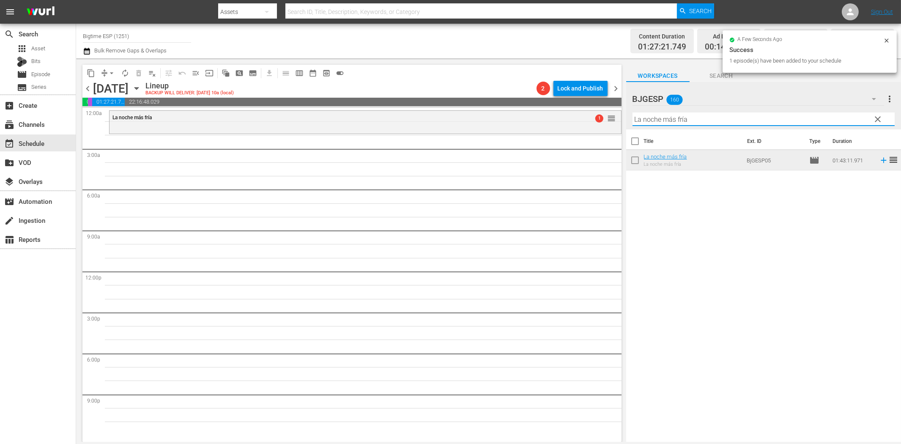
click at [679, 118] on input "La noche más fría" at bounding box center [763, 119] width 262 height 14
paste input "Gigantes [PERSON_NAME]"
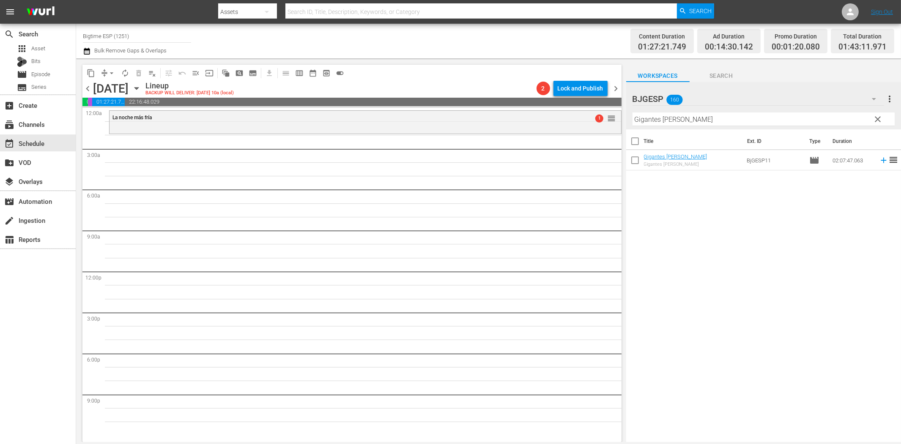
click at [810, 166] on td at bounding box center [882, 160] width 13 height 20
click at [810, 160] on icon at bounding box center [883, 160] width 9 height 9
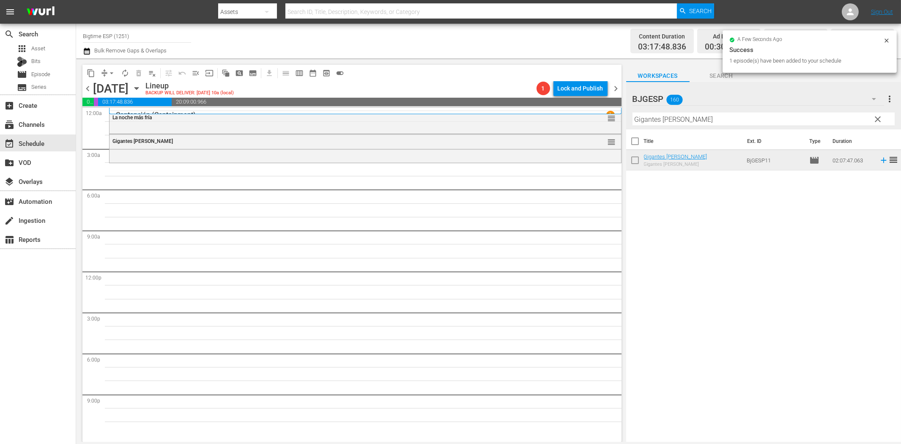
click at [714, 123] on input "Gigantes [PERSON_NAME]" at bounding box center [763, 119] width 262 height 14
paste input "Cada día (Every Day)"
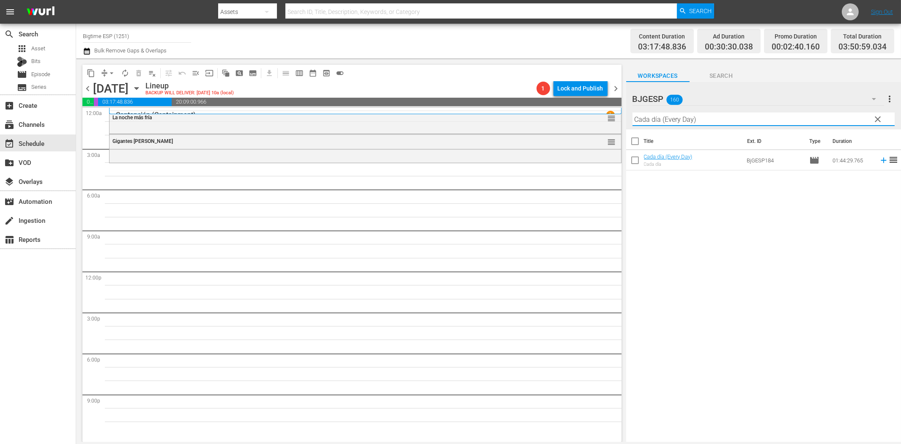
click at [810, 164] on icon at bounding box center [883, 160] width 9 height 9
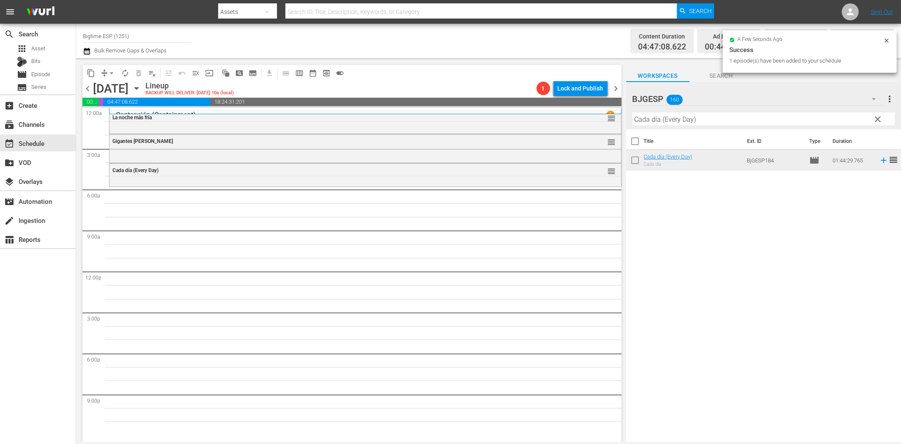
click at [686, 117] on input "Cada día (Every Day)" at bounding box center [763, 119] width 262 height 14
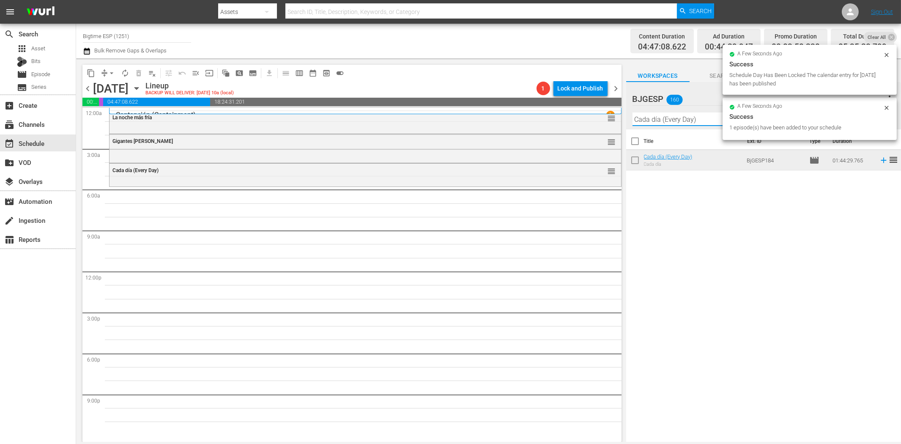
paste input "Bombal"
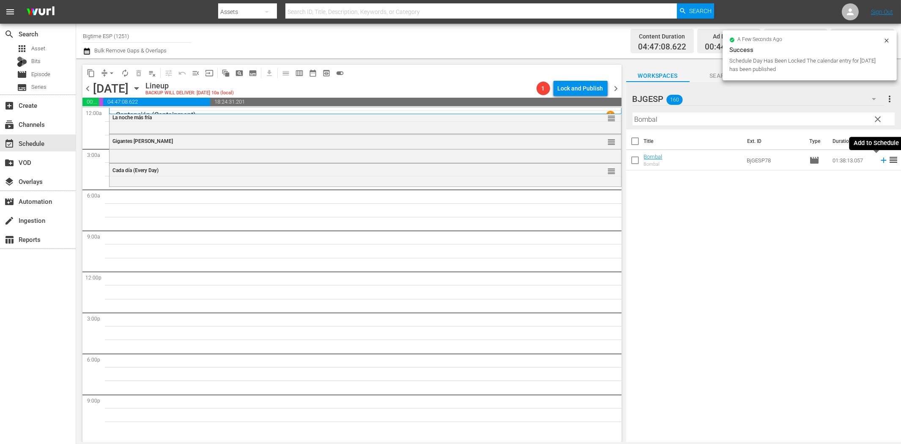
click at [810, 157] on icon at bounding box center [883, 160] width 9 height 9
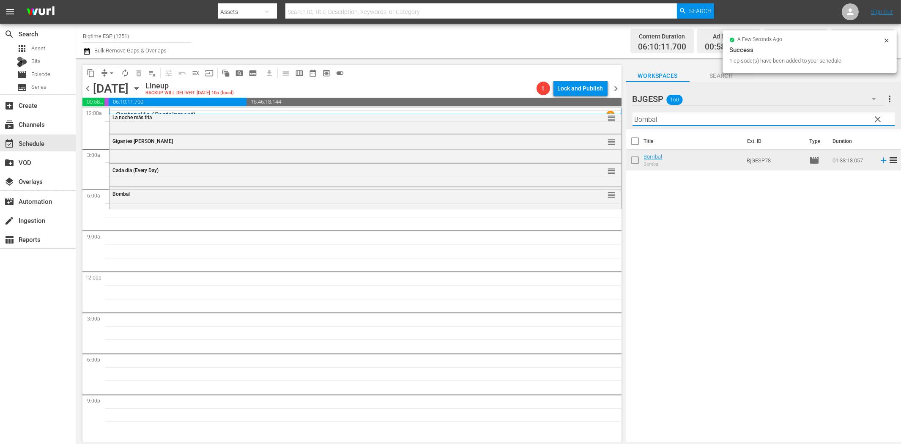
click at [745, 112] on input "Bombal" at bounding box center [763, 119] width 262 height 14
paste input "McCanick (Spanish)"
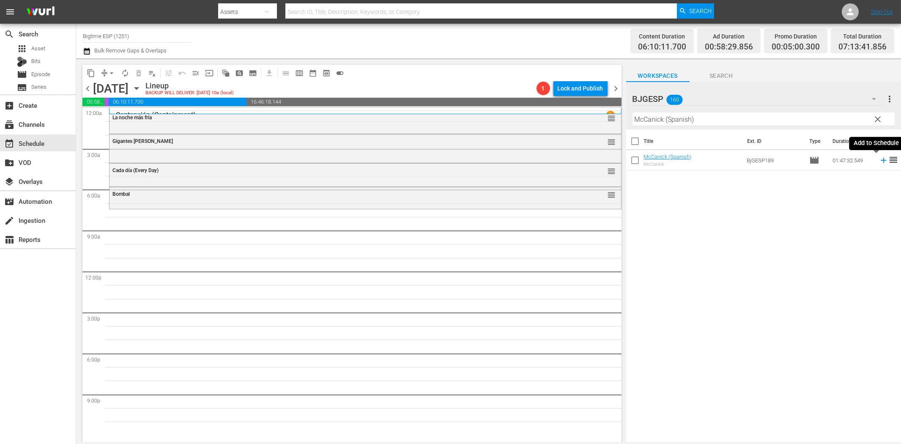
click at [810, 159] on icon at bounding box center [883, 160] width 9 height 9
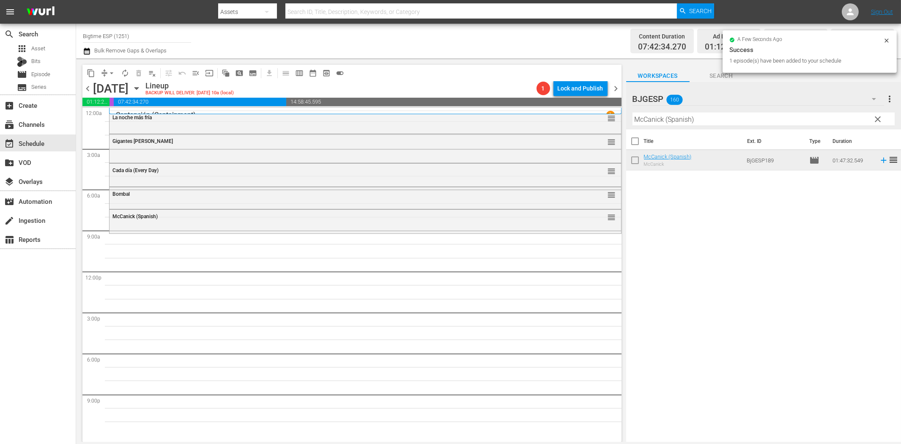
click at [652, 118] on input "McCanick (Spanish)" at bounding box center [763, 119] width 262 height 14
paste input "Voces secretas"
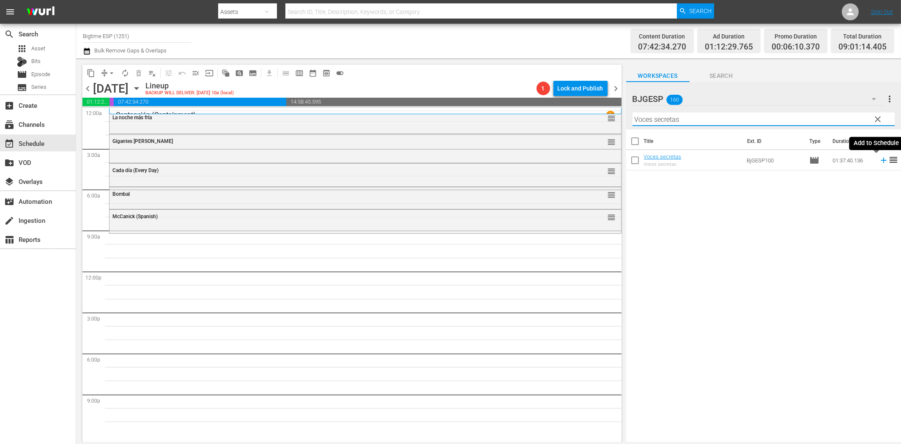
click at [810, 159] on icon at bounding box center [883, 160] width 9 height 9
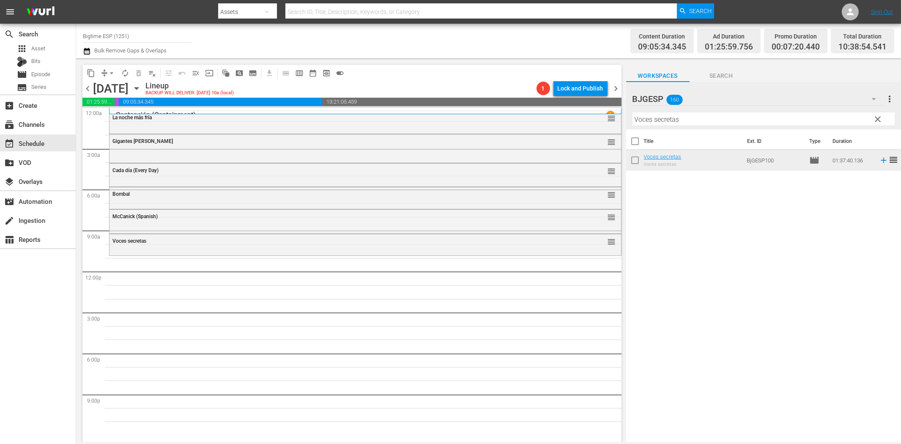
click at [710, 119] on input "Voces secretas" at bounding box center [763, 119] width 262 height 14
paste input "Los timadores (The Grifters)"
click at [810, 159] on icon at bounding box center [883, 160] width 9 height 9
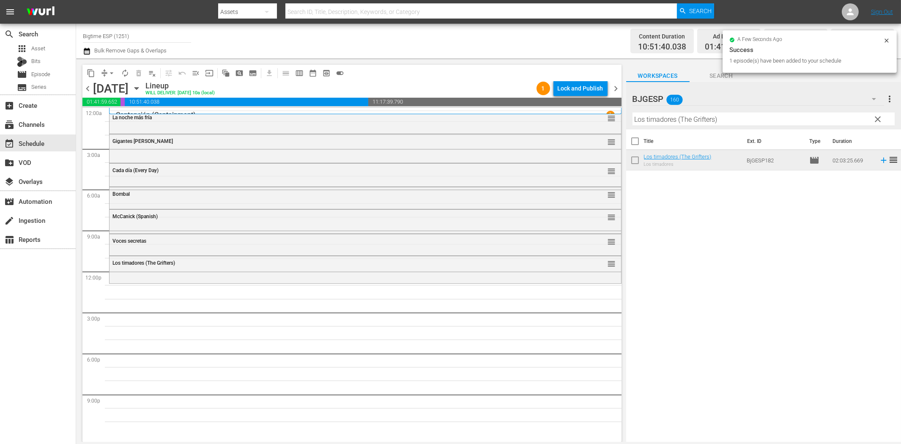
click at [648, 119] on input "Los timadores (The Grifters)" at bounding box center [763, 119] width 262 height 14
paste input "a plegaria del vidente"
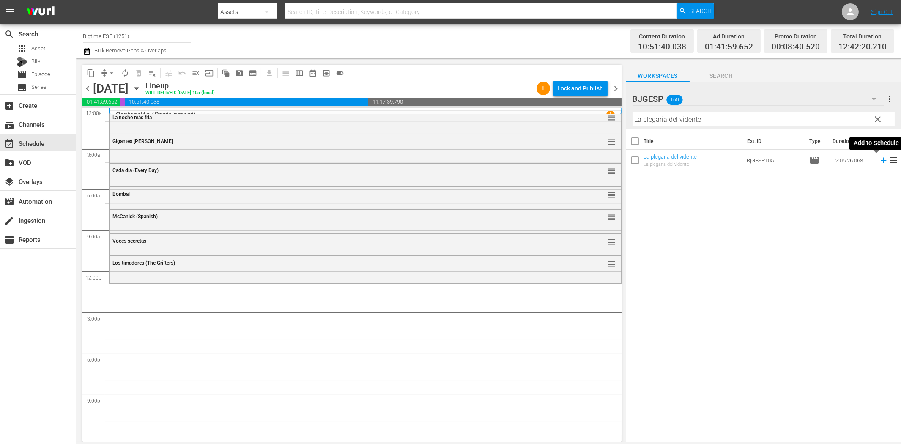
click at [810, 158] on icon at bounding box center [883, 160] width 9 height 9
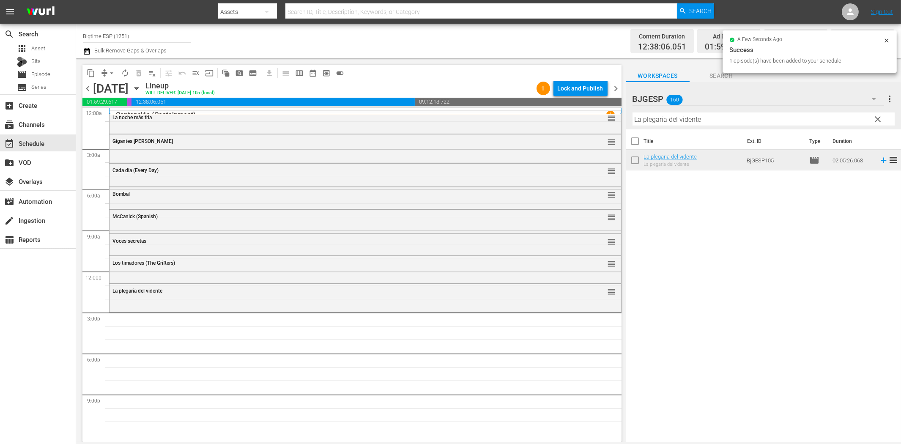
click at [655, 122] on input "La plegaria del vidente" at bounding box center [763, 119] width 262 height 14
paste input "El Verano que te Vimos"
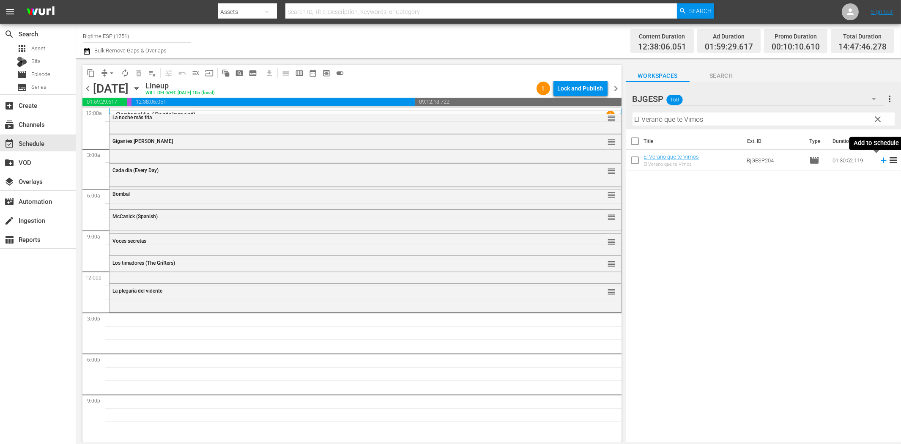
click at [810, 161] on icon at bounding box center [883, 160] width 9 height 9
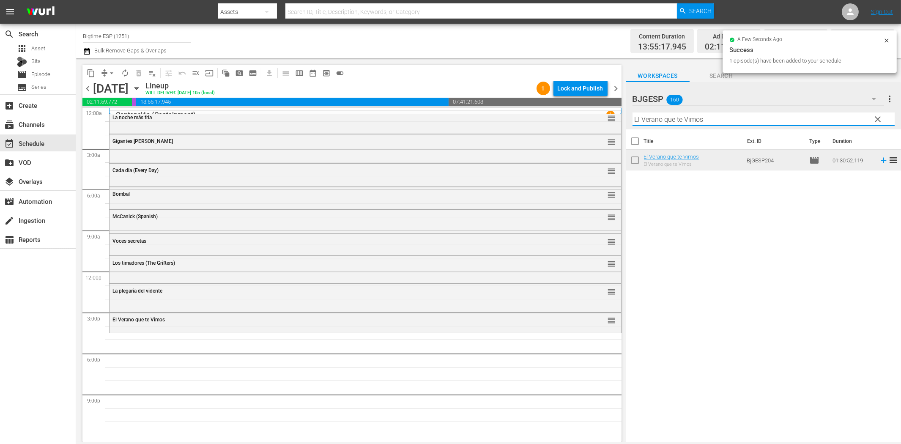
click at [750, 113] on input "El Verano que te Vimos" at bounding box center [763, 119] width 262 height 14
paste input "Dos agua"
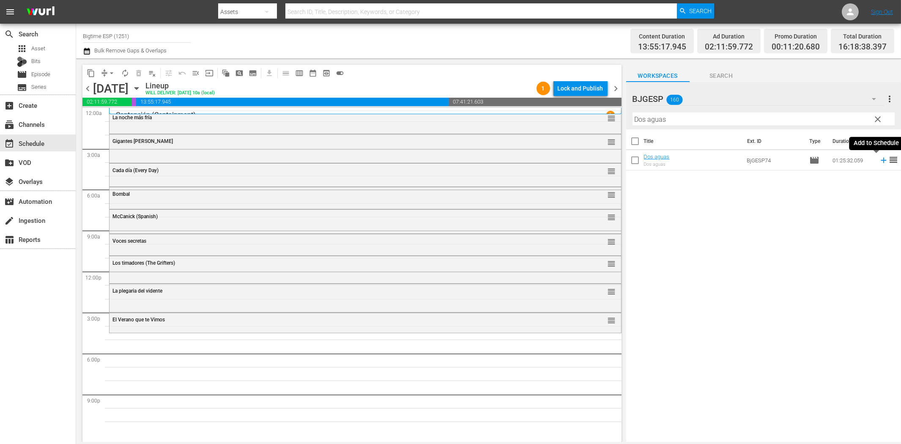
click at [810, 161] on icon at bounding box center [883, 160] width 5 height 5
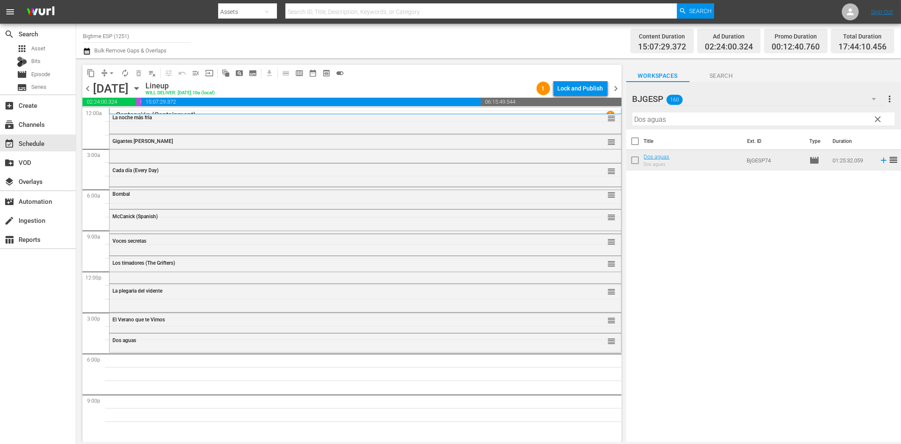
click at [693, 120] on input "Dos aguas" at bounding box center [763, 119] width 262 height 14
paste input "En primera línea ([GEOGRAPHIC_DATA])"
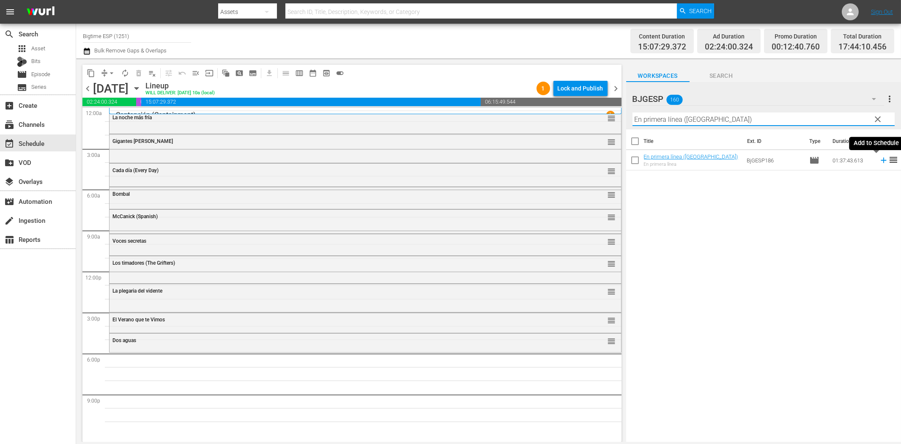
click at [810, 161] on icon at bounding box center [883, 160] width 5 height 5
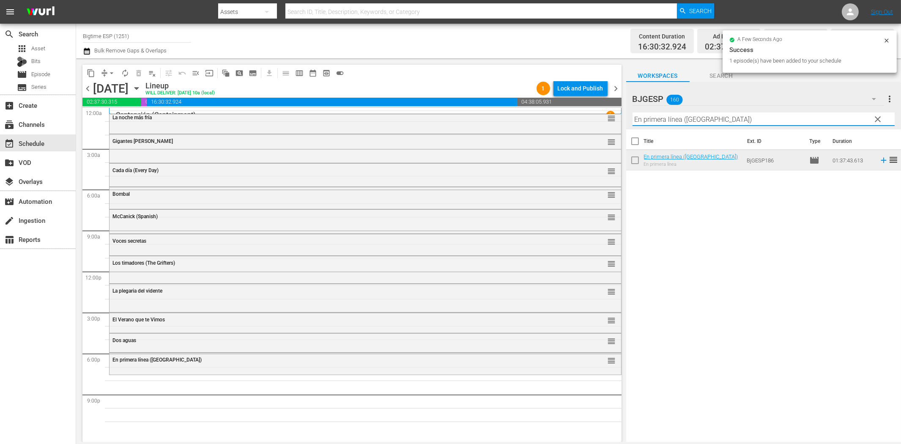
click at [733, 121] on input "En primera línea ([GEOGRAPHIC_DATA])" at bounding box center [763, 119] width 262 height 14
paste input "USS Seaviper Spanish"
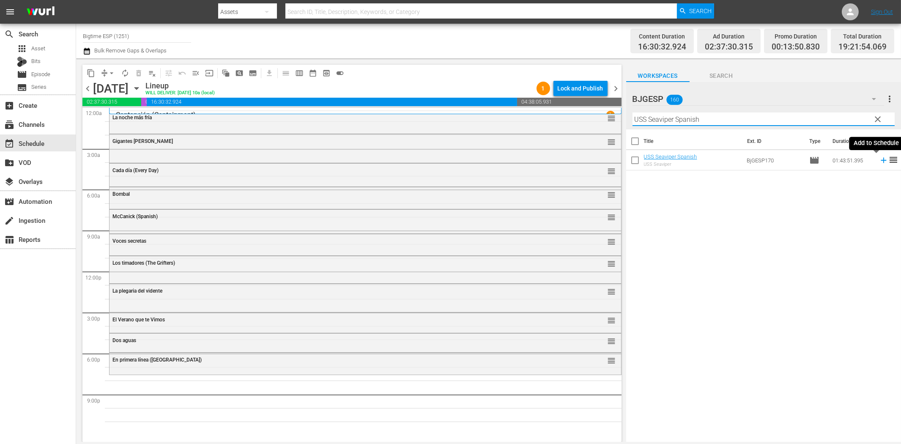
click at [810, 159] on icon at bounding box center [883, 160] width 9 height 9
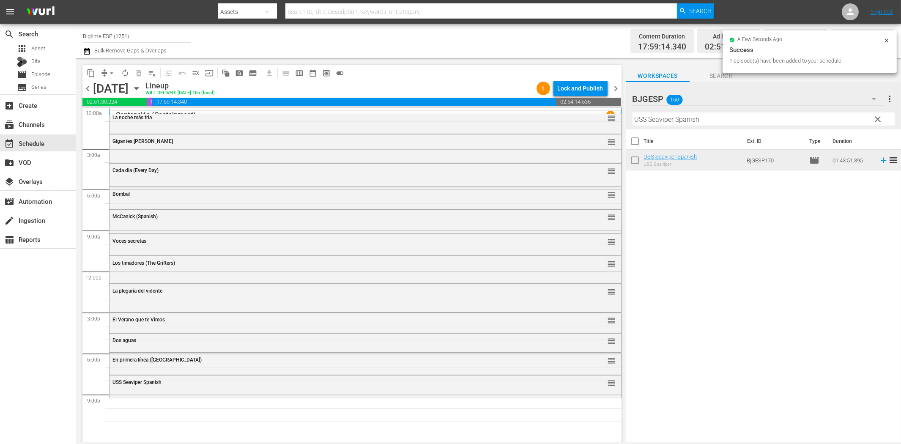
click at [736, 116] on input "USS Seaviper Spanish" at bounding box center [763, 119] width 262 height 14
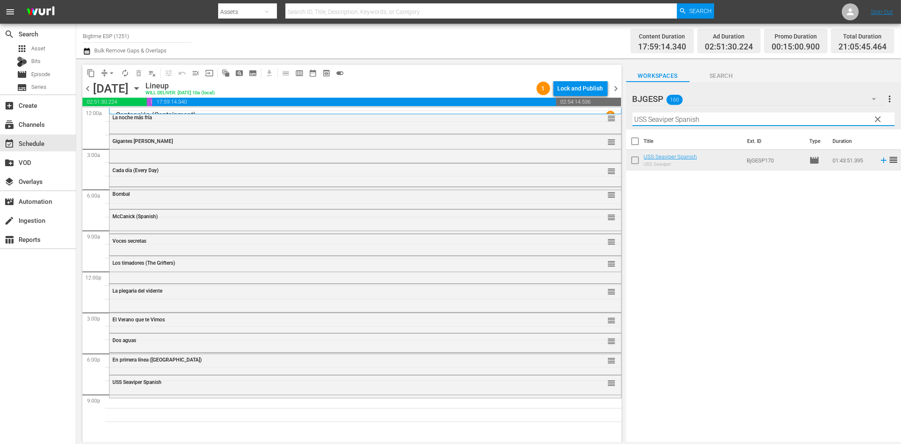
paste input "Código Eterno (Eternal Code)"
click at [810, 160] on icon at bounding box center [883, 160] width 5 height 5
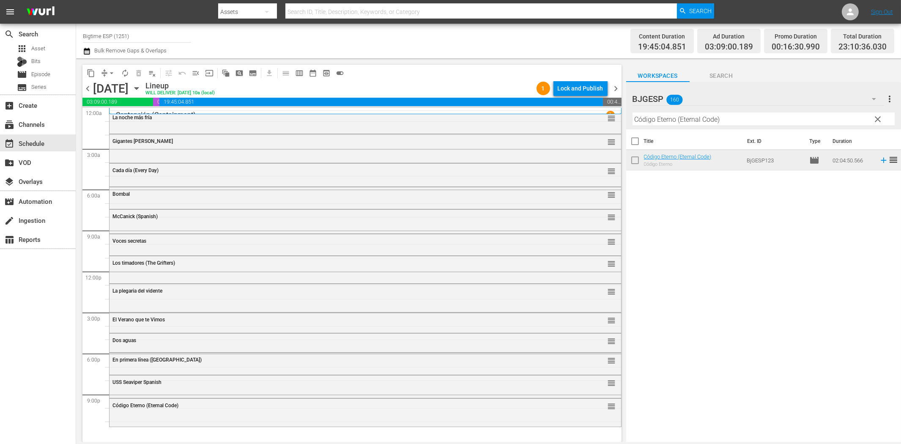
click at [685, 120] on input "Código Eterno (Eternal Code)" at bounding box center [763, 119] width 262 height 14
paste input "Exploradores, en compañía de extraños (Pathfinders - In the Company of Strangers"
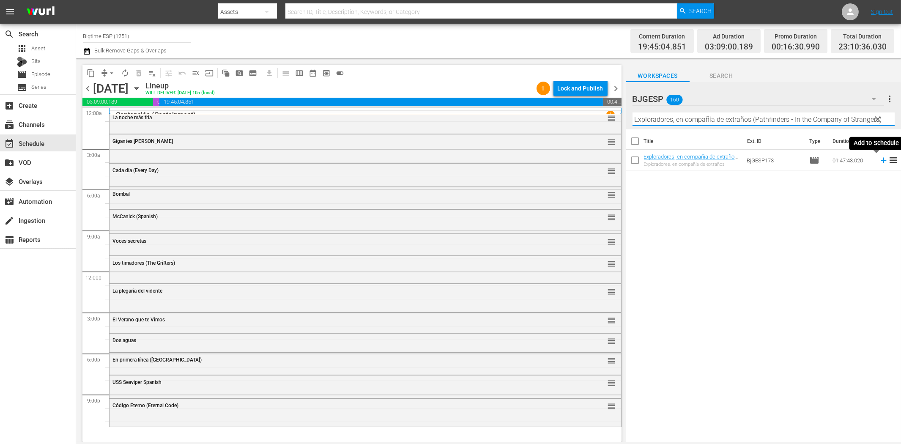
click at [810, 162] on icon at bounding box center [883, 160] width 9 height 9
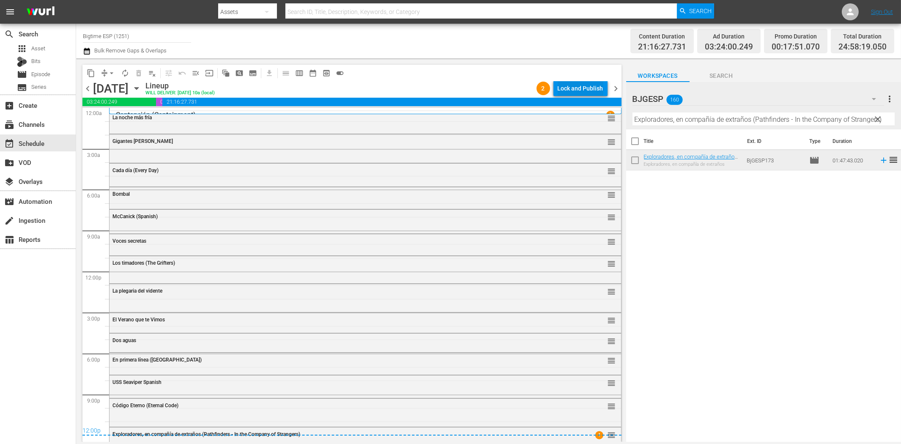
click at [573, 87] on div "Lock and Publish" at bounding box center [581, 88] width 46 height 15
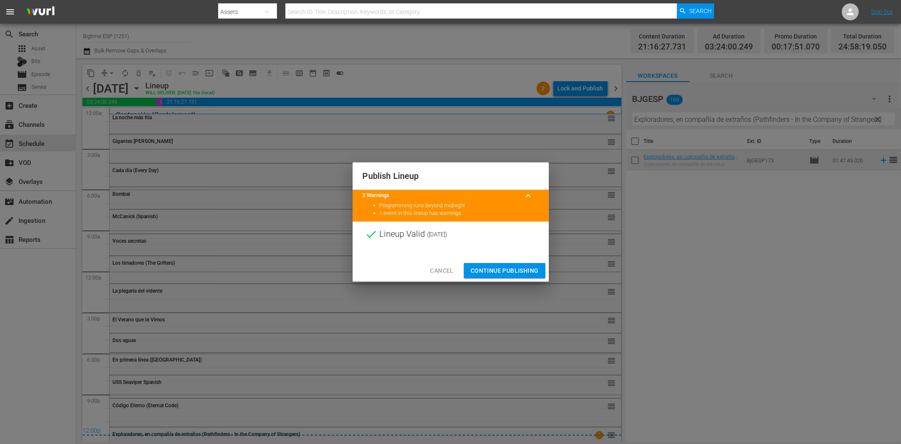
click at [527, 271] on span "Continue Publishing" at bounding box center [505, 271] width 68 height 11
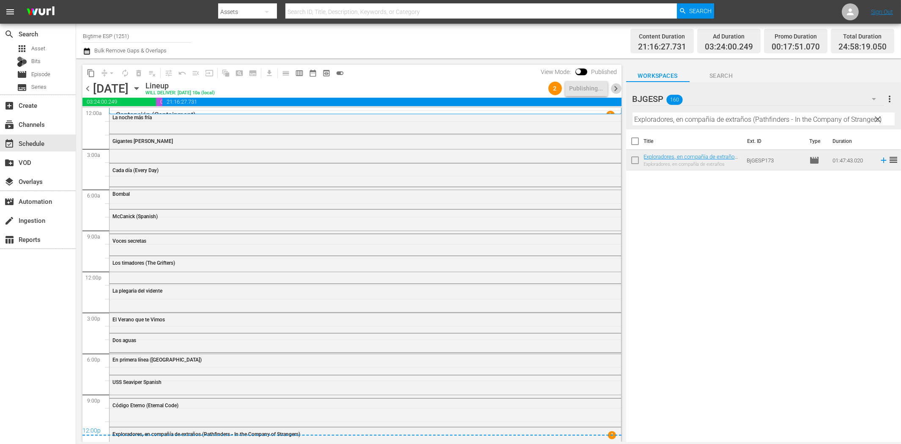
click at [616, 83] on span "chevron_right" at bounding box center [616, 88] width 11 height 11
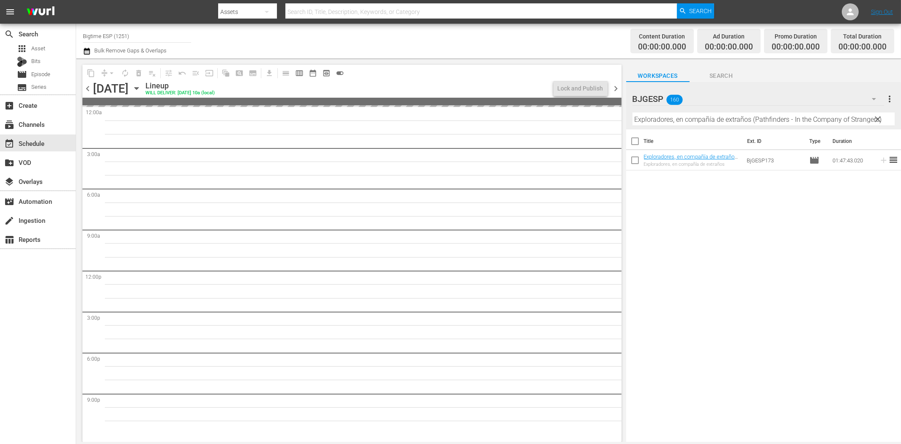
click at [724, 118] on input "Exploradores, en compañía de extraños (Pathfinders - In the Company of Stranger…" at bounding box center [763, 119] width 262 height 14
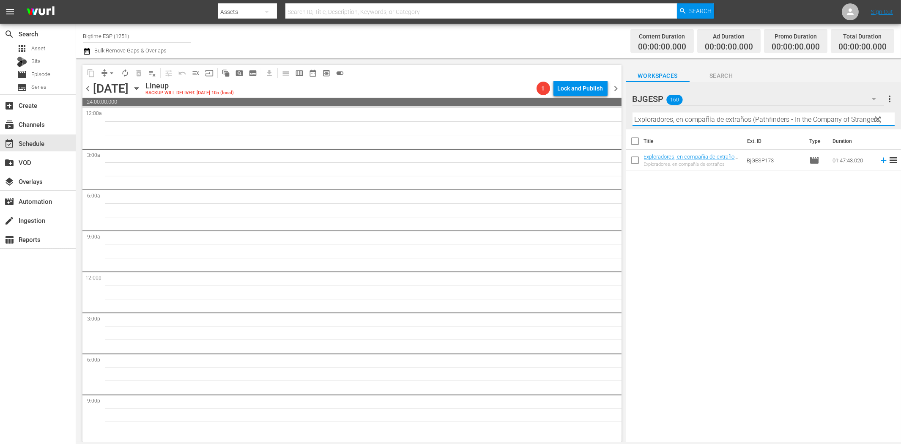
paste input "Terra Nova Spanish"
click at [810, 161] on icon at bounding box center [883, 160] width 9 height 9
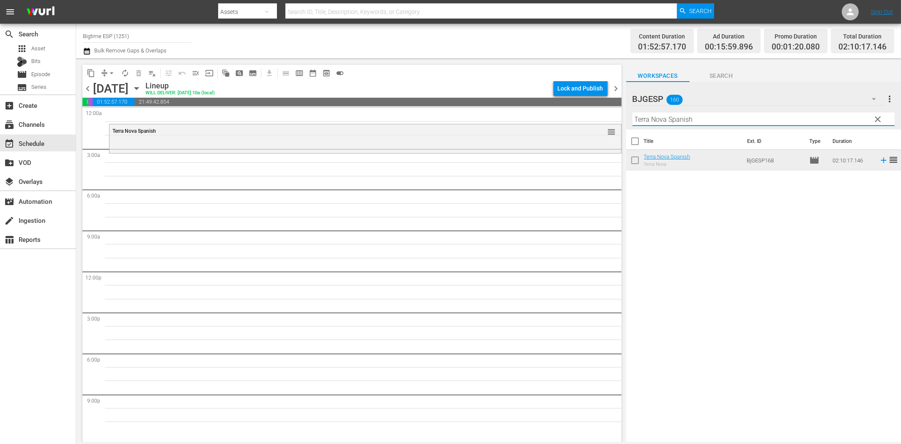
click at [785, 120] on input "Terra Nova Spanish" at bounding box center [763, 119] width 262 height 14
paste input "Colours: Los Rostros sin Nombre"
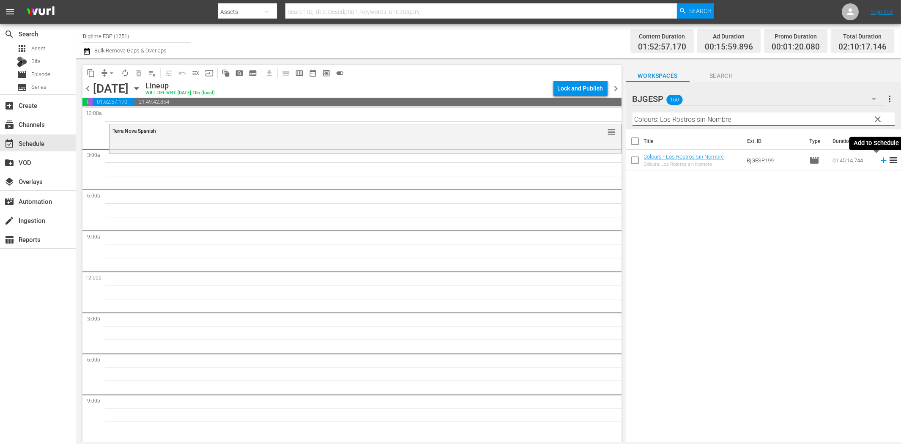
click at [810, 162] on icon at bounding box center [883, 160] width 9 height 9
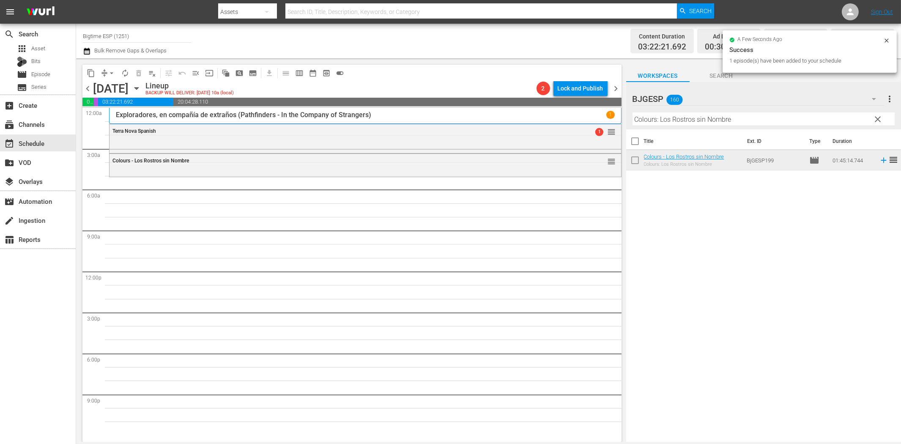
click at [670, 116] on input "Colours: Los Rostros sin Nombre" at bounding box center [763, 119] width 262 height 14
paste input "Devuélveme La Vida"
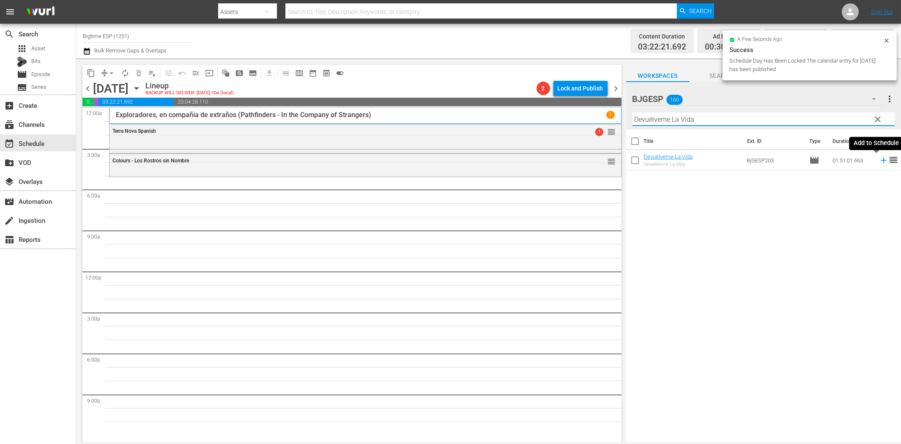
click at [810, 161] on icon at bounding box center [883, 160] width 5 height 5
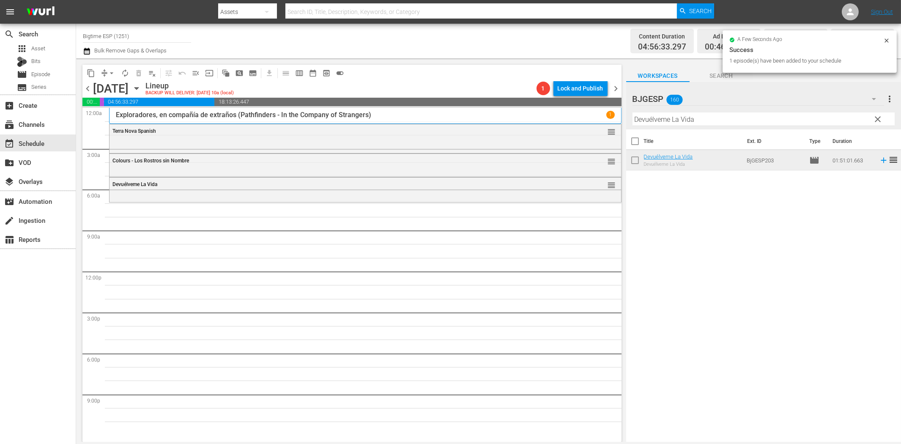
click at [664, 121] on input "Devuélveme La Vida" at bounding box center [763, 119] width 262 height 14
paste input "Contención (Containment)"
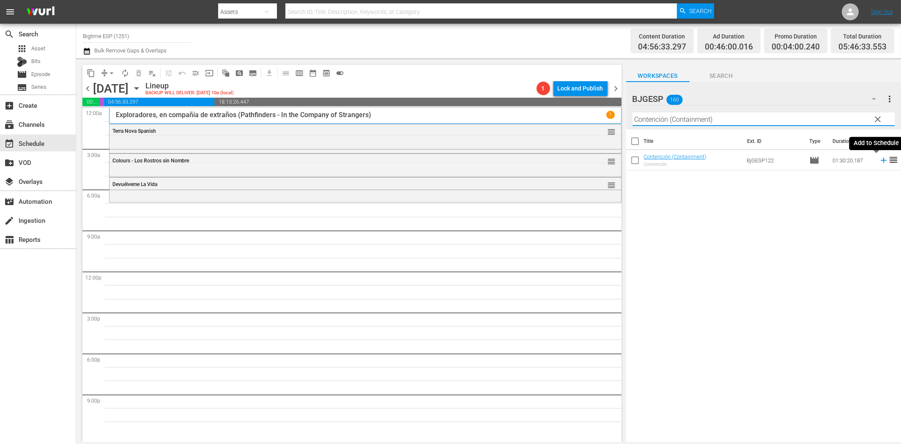
click at [810, 159] on icon at bounding box center [883, 160] width 5 height 5
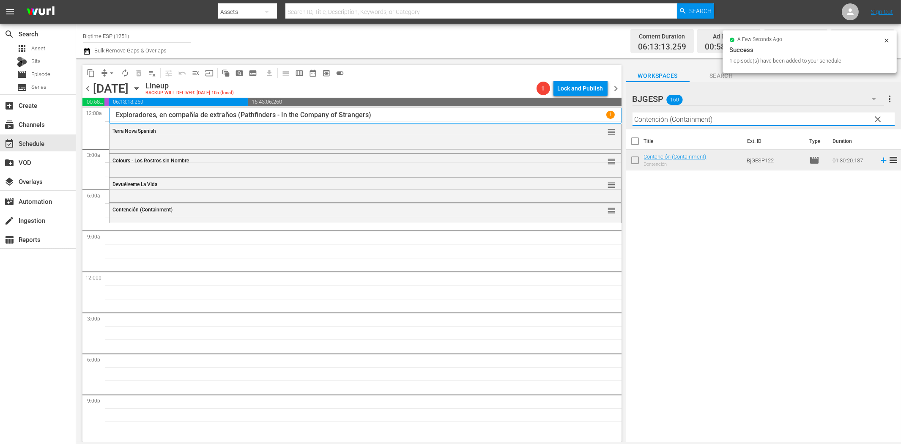
click at [662, 120] on input "Contención (Containment)" at bounding box center [763, 119] width 262 height 14
paste input "[PERSON_NAME]"
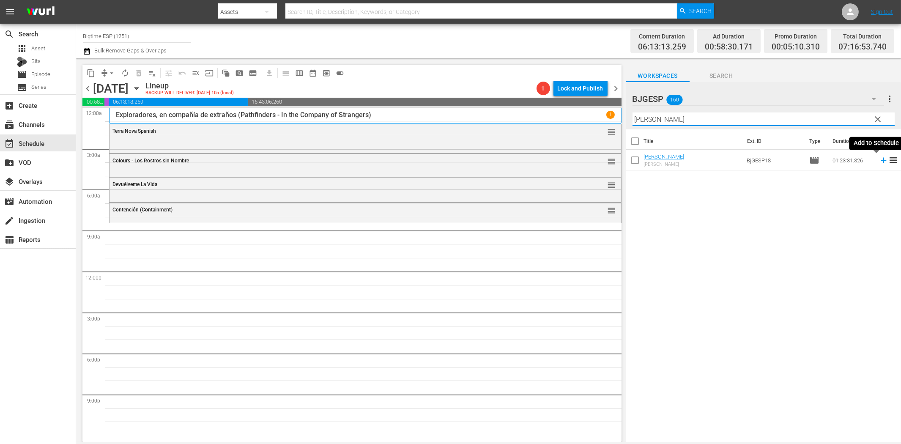
click at [810, 159] on icon at bounding box center [883, 160] width 9 height 9
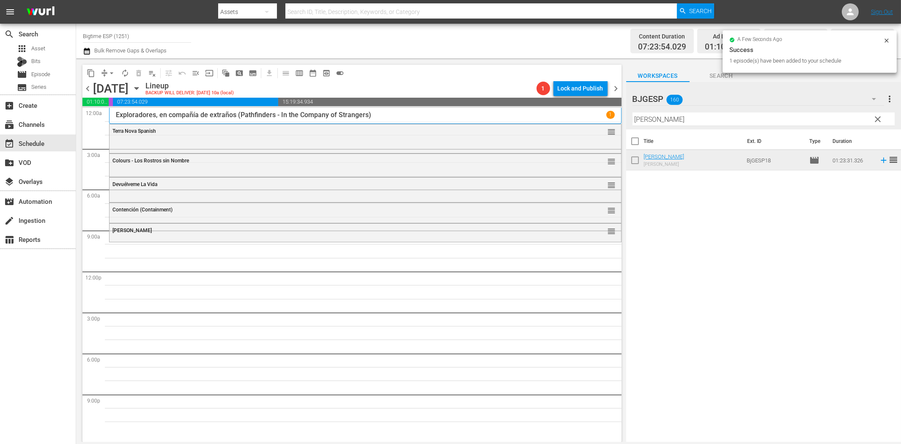
click at [665, 121] on input "[PERSON_NAME]" at bounding box center [763, 119] width 262 height 14
paste input "La [PERSON_NAME] (Avenging the Throne)"
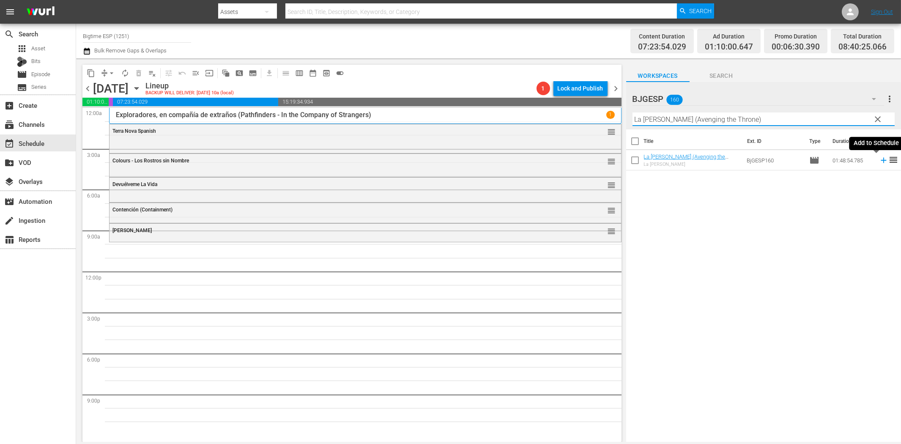
click at [810, 159] on icon at bounding box center [883, 160] width 9 height 9
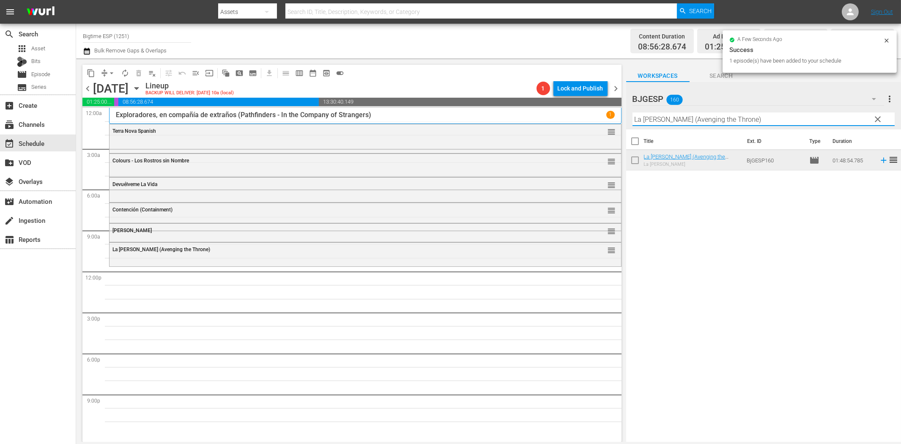
click at [677, 119] on input "La [PERSON_NAME] (Avenging the Throne)" at bounding box center [763, 119] width 262 height 14
paste input "leno de ruido y dolor"
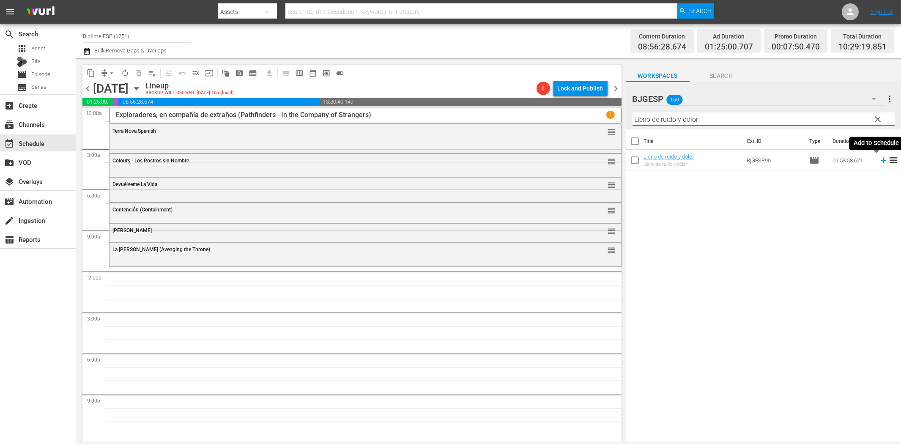
click at [810, 161] on icon at bounding box center [883, 160] width 9 height 9
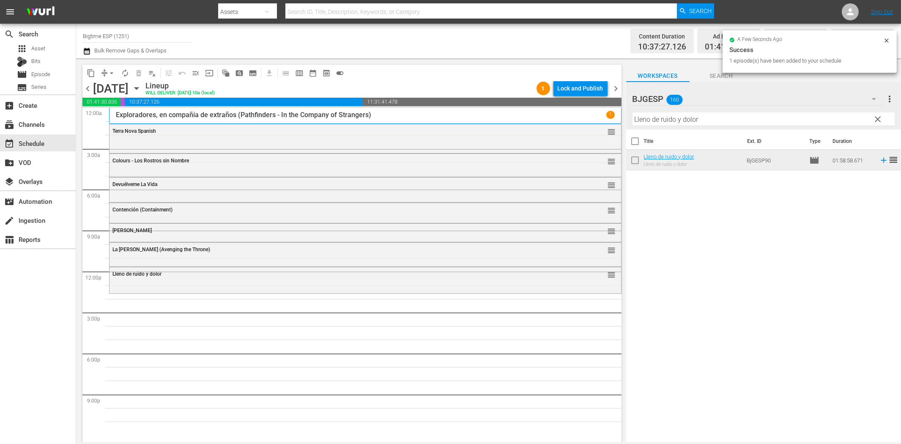
click at [707, 115] on input "Lleno de ruido y dolor" at bounding box center [763, 119] width 262 height 14
paste input "Hope's Legacy (Spanish)"
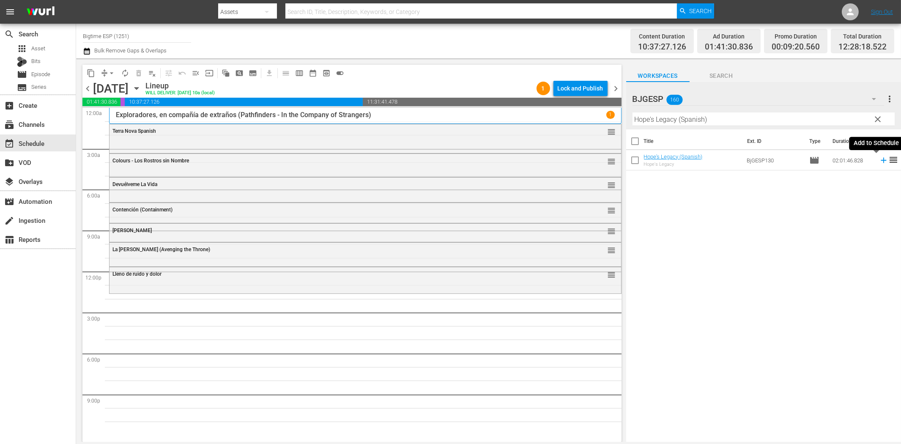
drag, startPoint x: 874, startPoint y: 161, endPoint x: 843, endPoint y: 169, distance: 32.3
click at [810, 161] on icon at bounding box center [883, 160] width 9 height 9
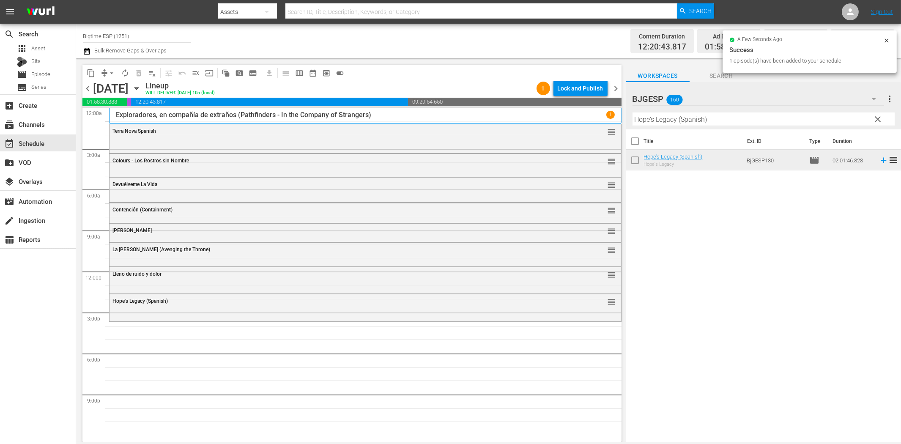
click at [681, 115] on input "Hope's Legacy (Spanish)" at bounding box center [763, 119] width 262 height 14
paste input "El Baile de Hope (Hope Dances"
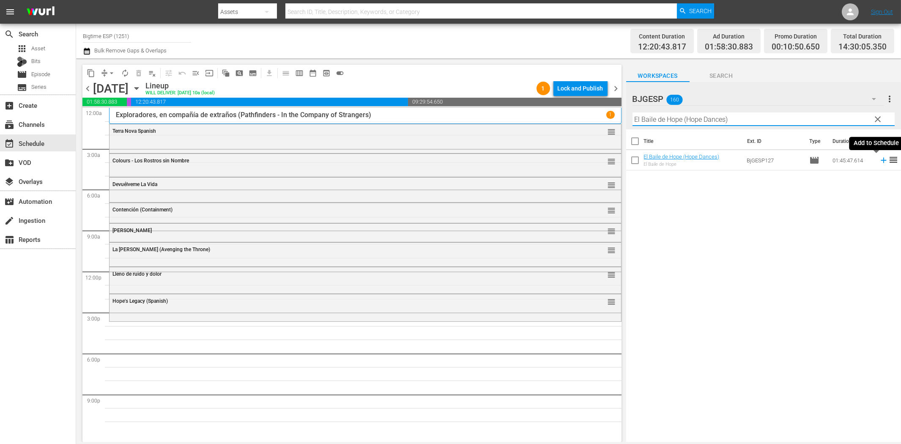
drag, startPoint x: 877, startPoint y: 160, endPoint x: 871, endPoint y: 162, distance: 6.3
click at [810, 160] on icon at bounding box center [883, 160] width 5 height 5
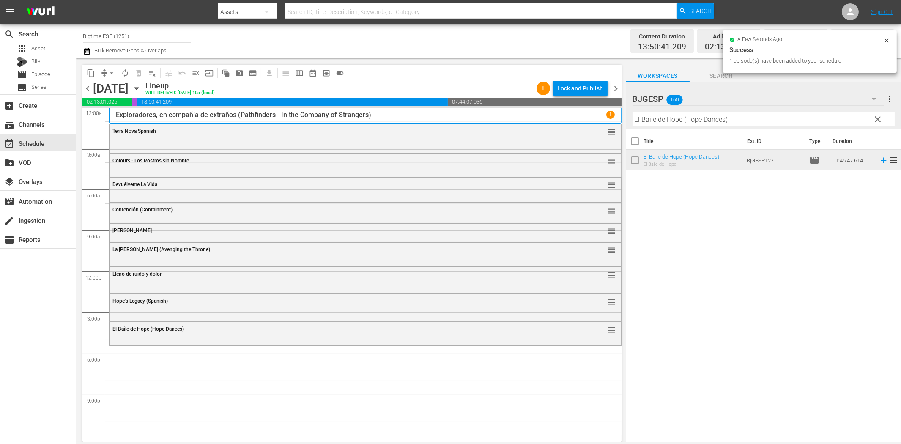
click at [686, 120] on input "El Baile de Hope (Hope Dances)" at bounding box center [763, 119] width 262 height 14
paste input "[PERSON_NAME]: el regreso del sueño"
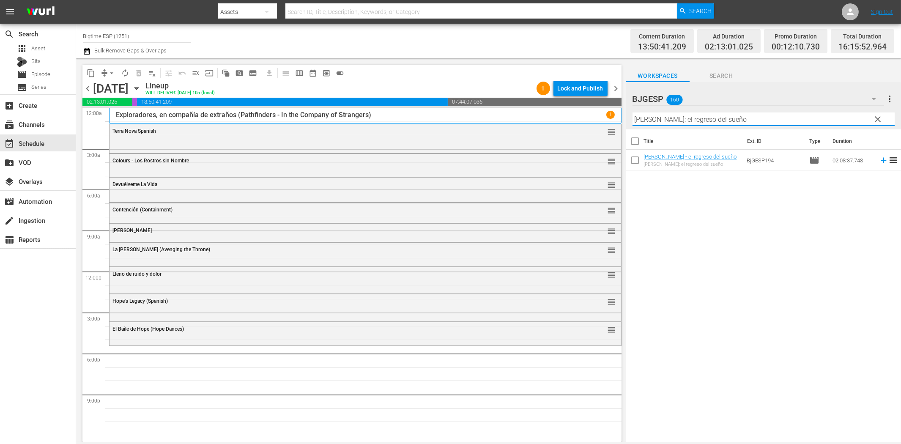
click at [810, 156] on icon at bounding box center [883, 160] width 9 height 9
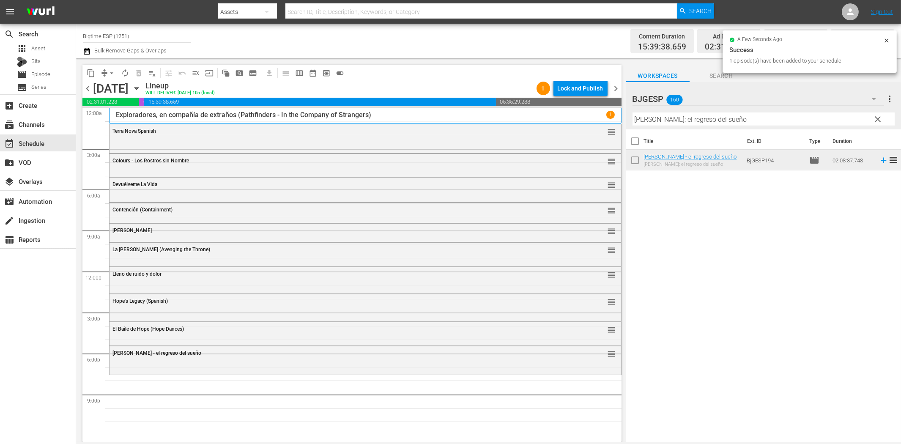
click at [664, 119] on input "[PERSON_NAME]: el regreso del sueño" at bounding box center [763, 119] width 262 height 14
paste input "El infierno tan temid"
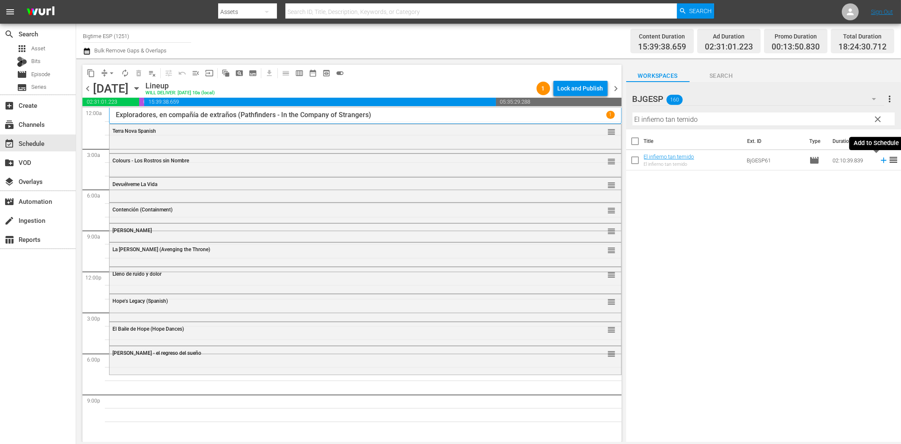
drag, startPoint x: 874, startPoint y: 159, endPoint x: 855, endPoint y: 167, distance: 20.8
click at [810, 159] on icon at bounding box center [883, 160] width 9 height 9
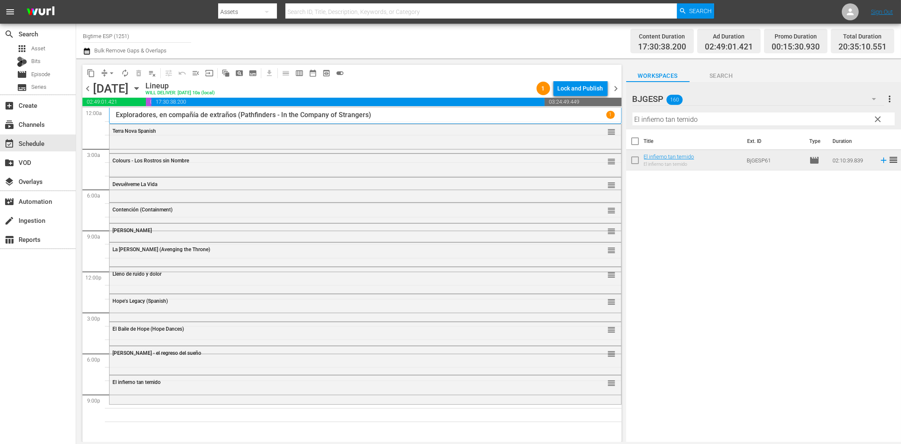
click at [704, 120] on input "El infierno tan temido" at bounding box center [763, 119] width 262 height 14
paste input "Lidice"
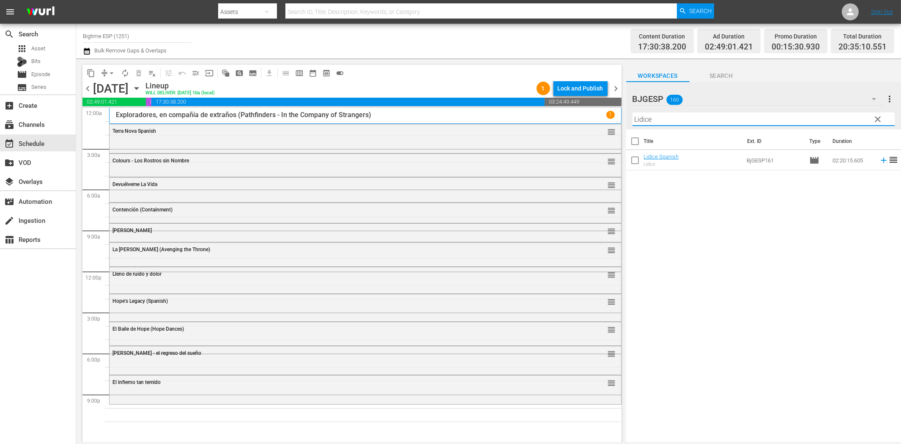
drag, startPoint x: 877, startPoint y: 162, endPoint x: 870, endPoint y: 164, distance: 7.4
click at [810, 162] on icon at bounding box center [883, 160] width 9 height 9
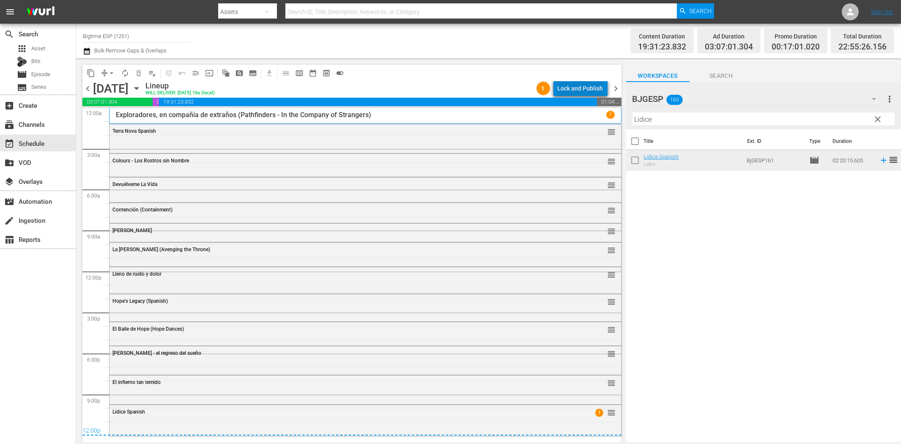
click at [594, 84] on div "Lock and Publish" at bounding box center [581, 88] width 46 height 15
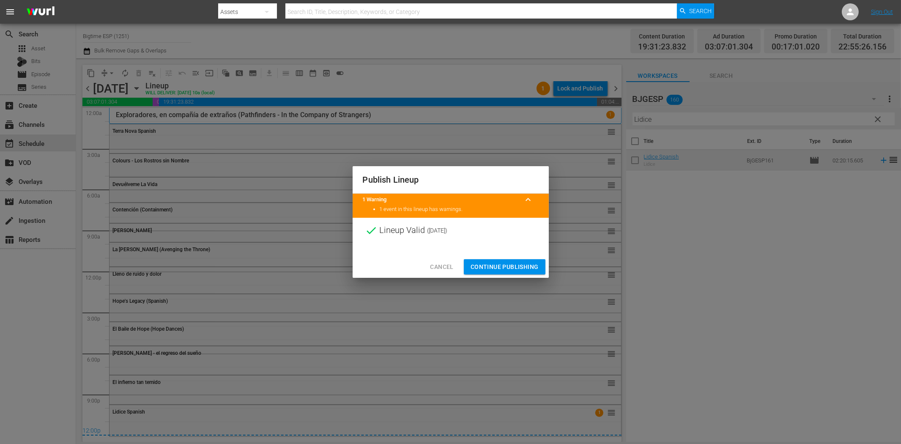
click at [517, 268] on span "Continue Publishing" at bounding box center [505, 267] width 68 height 11
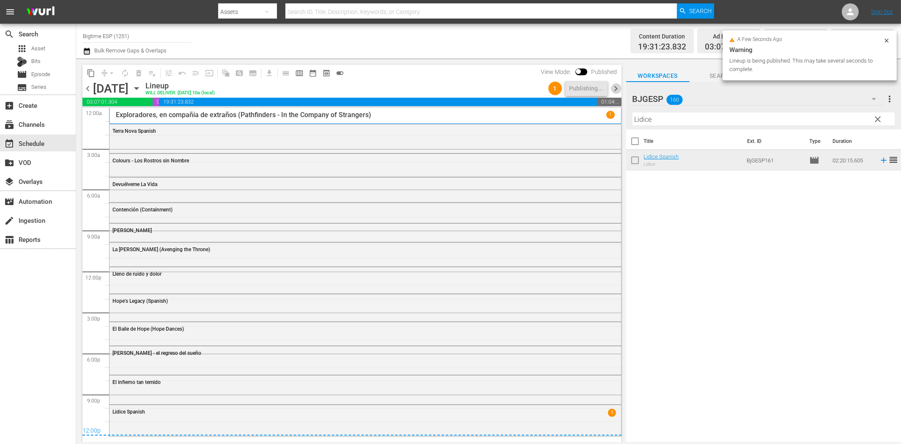
click at [614, 87] on span "chevron_right" at bounding box center [616, 88] width 11 height 11
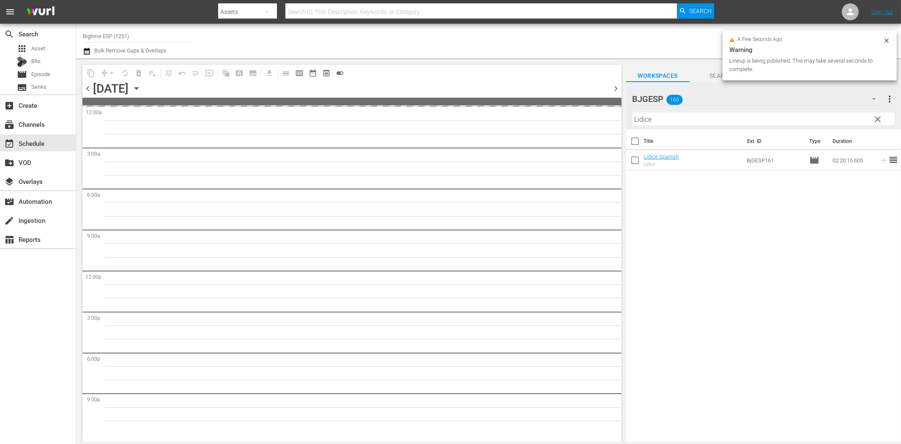
click at [671, 121] on input "Lidice" at bounding box center [763, 119] width 262 height 14
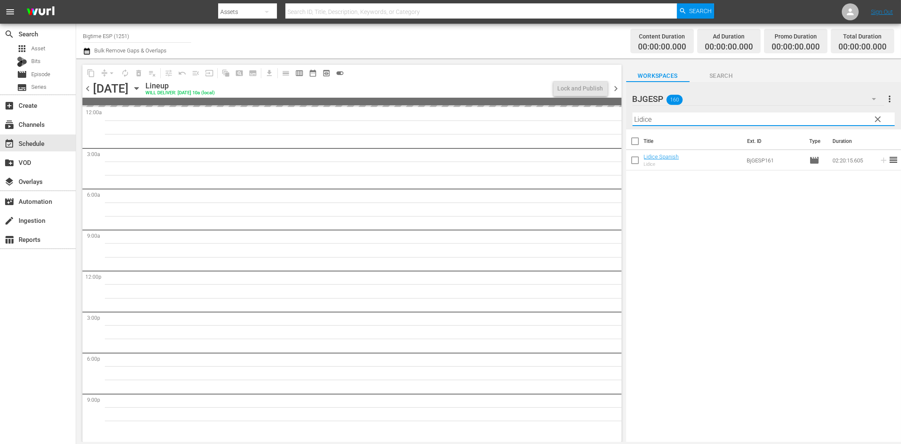
paste input "Jaque mate!"
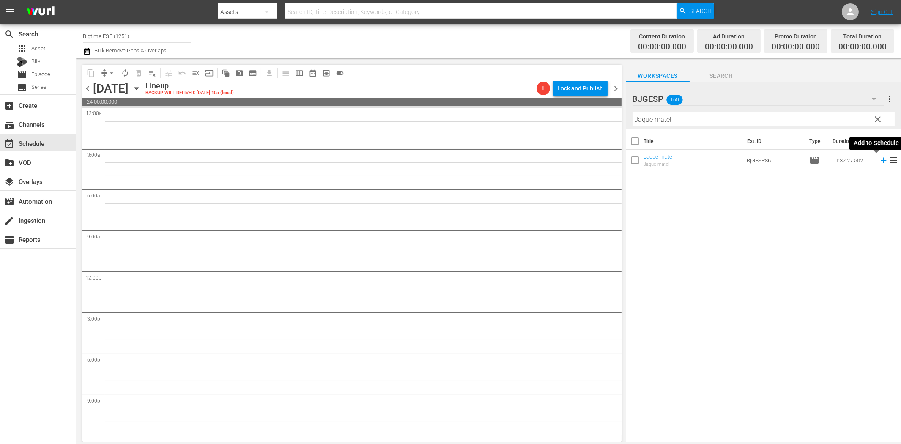
click at [810, 162] on icon at bounding box center [883, 160] width 9 height 9
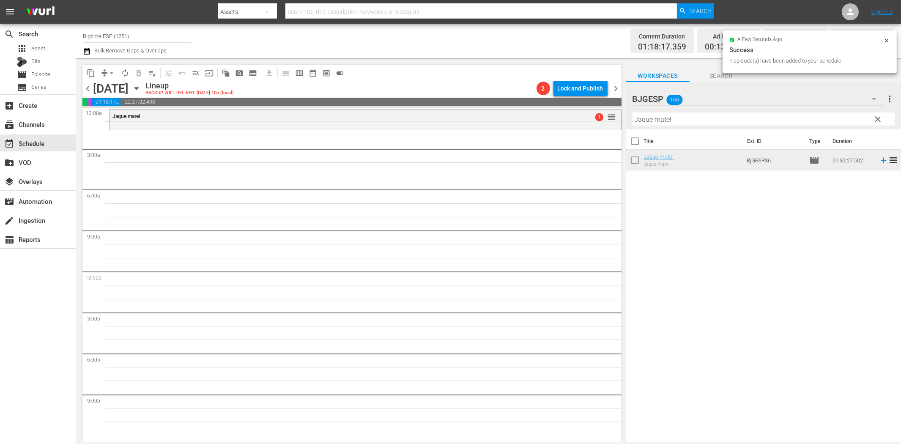
click at [669, 118] on input "Jaque mate!" at bounding box center [763, 119] width 262 height 14
paste input "El comando (The Commando)"
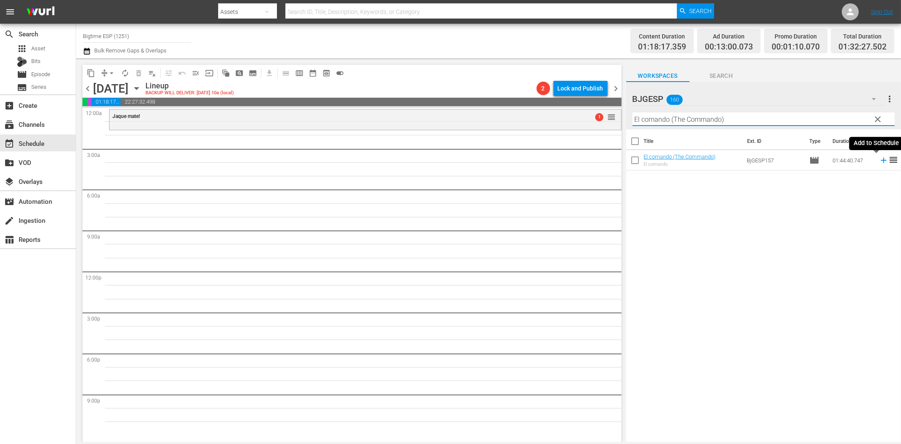
click at [810, 161] on icon at bounding box center [883, 160] width 9 height 9
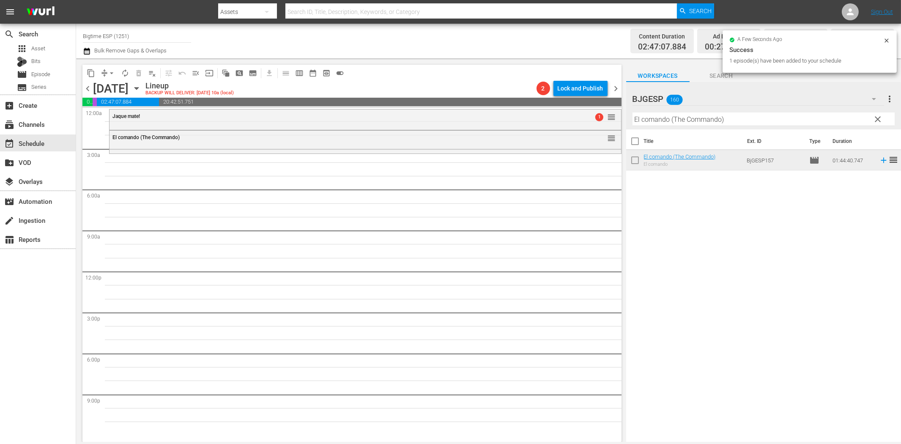
click at [693, 119] on input "El comando (The Commando)" at bounding box center [763, 119] width 262 height 14
paste input "Lo peor de los deseos"
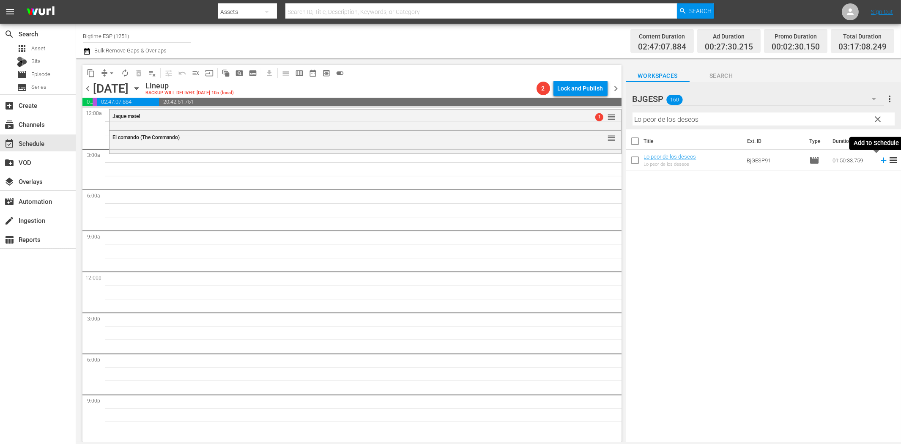
click at [810, 161] on icon at bounding box center [883, 160] width 9 height 9
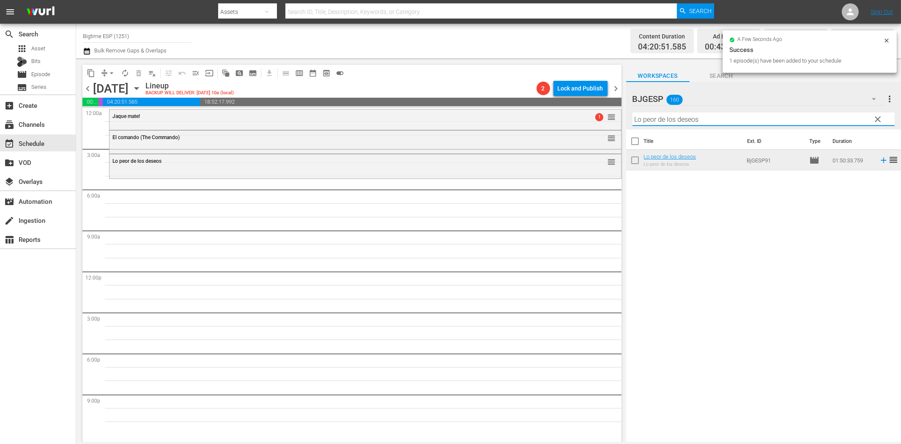
click at [656, 120] on input "Lo peor de los deseos" at bounding box center [763, 119] width 262 height 14
paste input "¡Al Ritmo! (To the Beat!)"
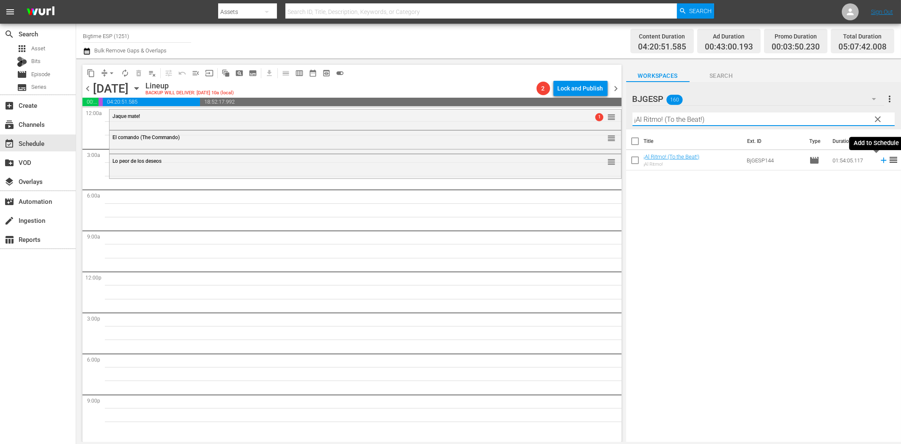
click at [810, 160] on icon at bounding box center [883, 160] width 5 height 5
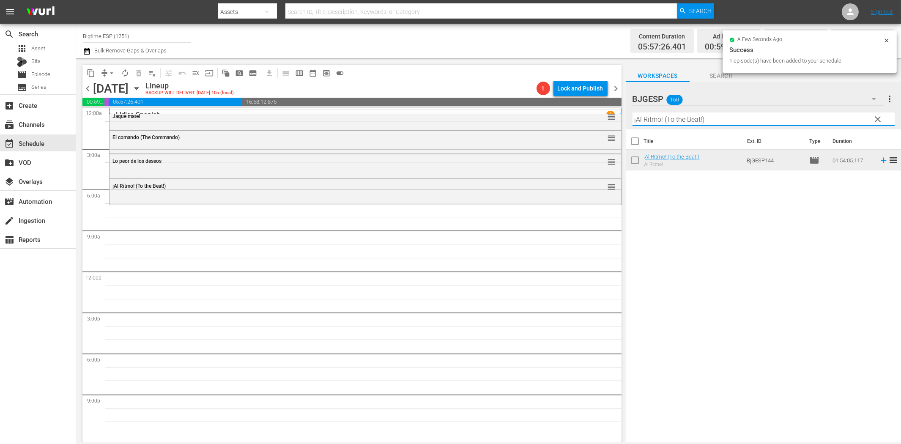
click at [708, 119] on input "¡Al Ritmo! (To the Beat!)" at bounding box center [763, 119] width 262 height 14
paste input "Cualquier cosa el posible (Anything Is Possible"
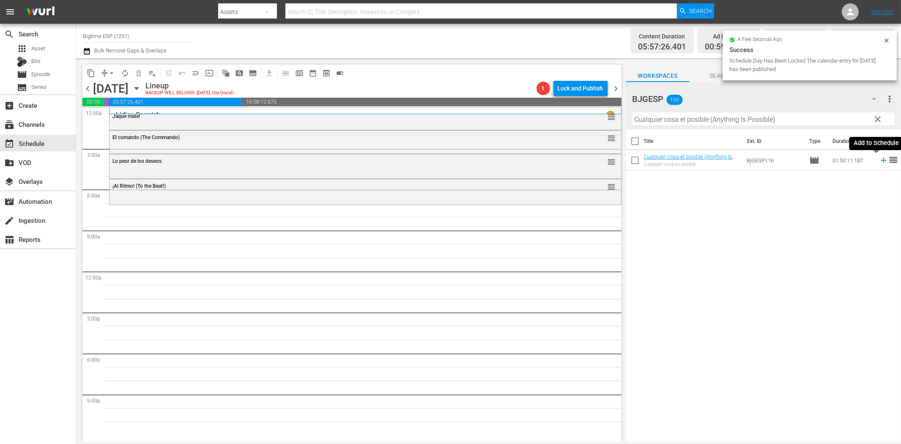
click at [810, 160] on icon at bounding box center [883, 160] width 5 height 5
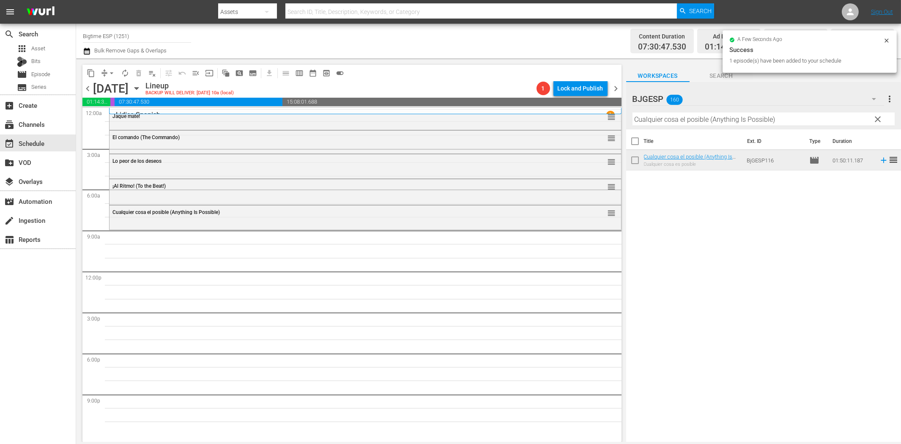
click at [709, 119] on input "Cualquier cosa el posible (Anything Is Possible)" at bounding box center [763, 119] width 262 height 14
paste input "Las toninas van [PERSON_NAME]"
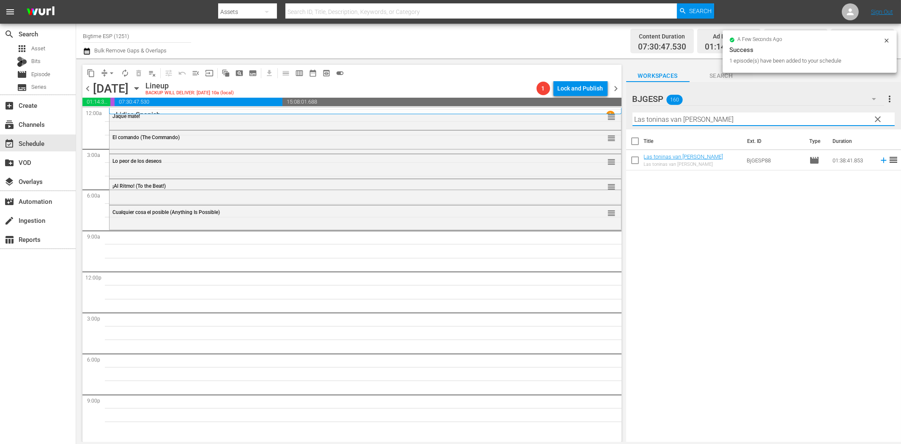
click at [810, 159] on icon at bounding box center [883, 160] width 9 height 9
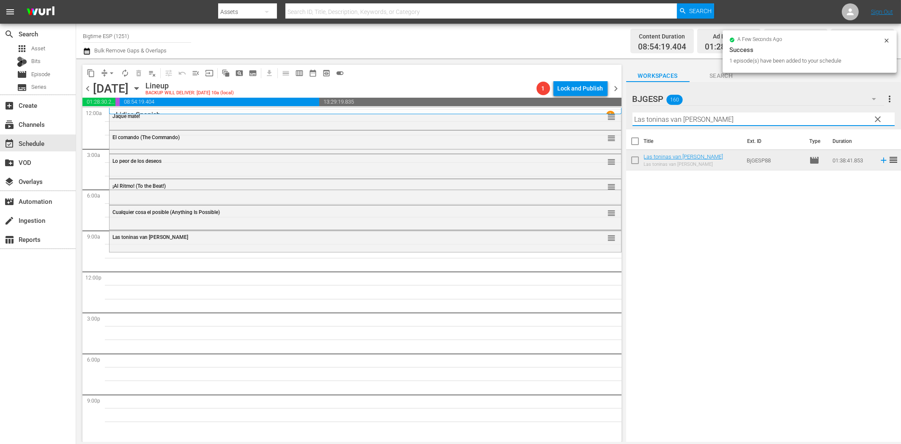
click at [682, 120] on input "Las toninas van [PERSON_NAME]" at bounding box center [763, 119] width 262 height 14
paste input "Un Año y algo más (A Year and Change)"
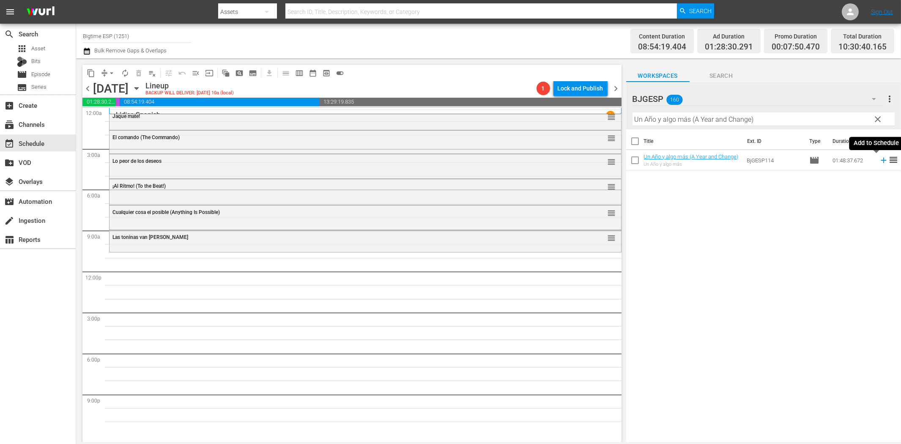
click at [810, 162] on icon at bounding box center [883, 160] width 9 height 9
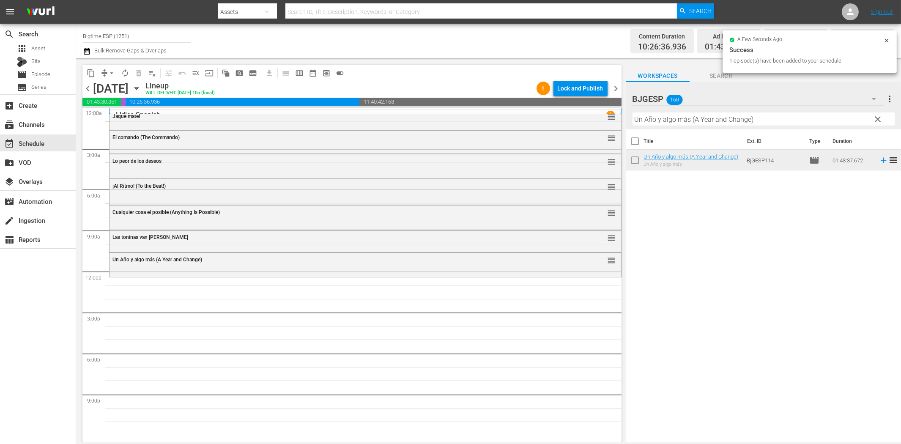
click at [640, 120] on input "Un Año y algo más (A Year and Change)" at bounding box center [763, 119] width 262 height 14
paste input "El Chata"
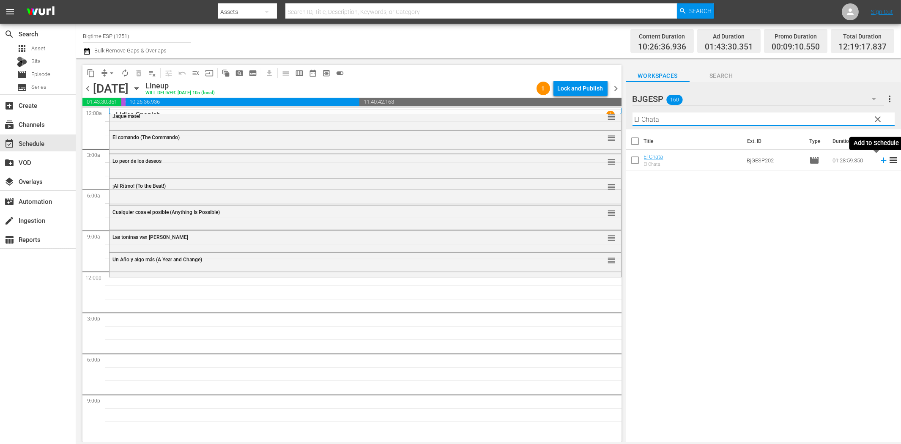
click at [810, 161] on icon at bounding box center [883, 160] width 5 height 5
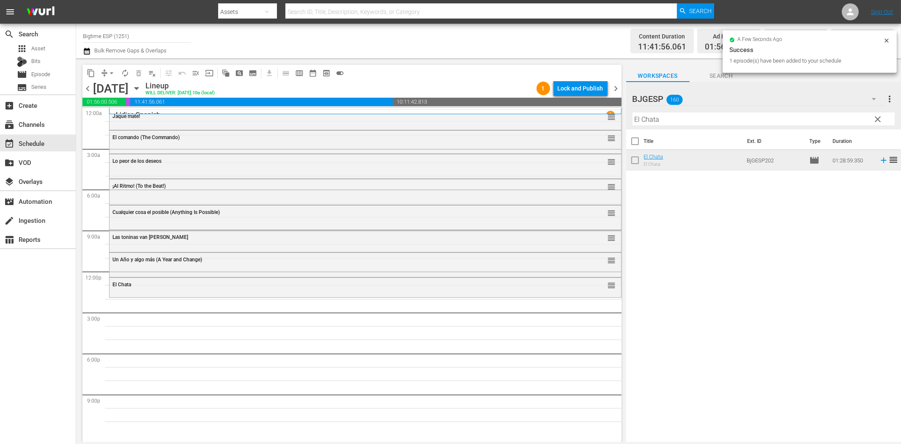
click at [657, 119] on input "El Chata" at bounding box center [763, 119] width 262 height 14
paste input "Pozo"
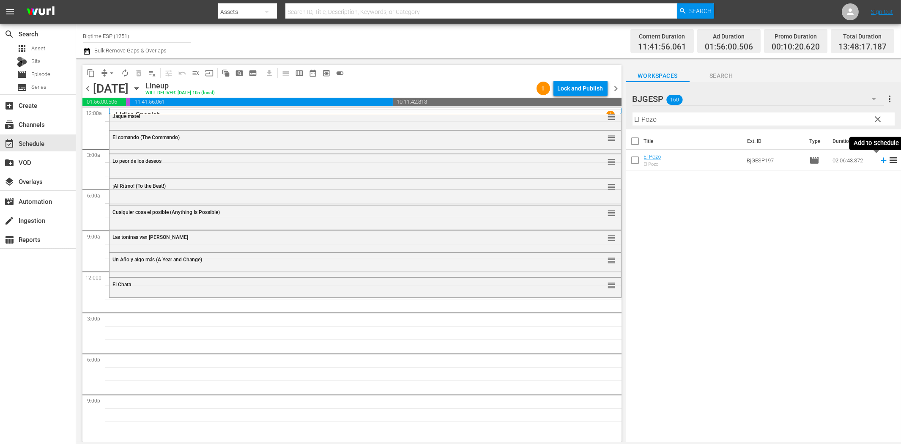
drag, startPoint x: 877, startPoint y: 161, endPoint x: 846, endPoint y: 170, distance: 32.5
click at [810, 161] on icon at bounding box center [883, 160] width 9 height 9
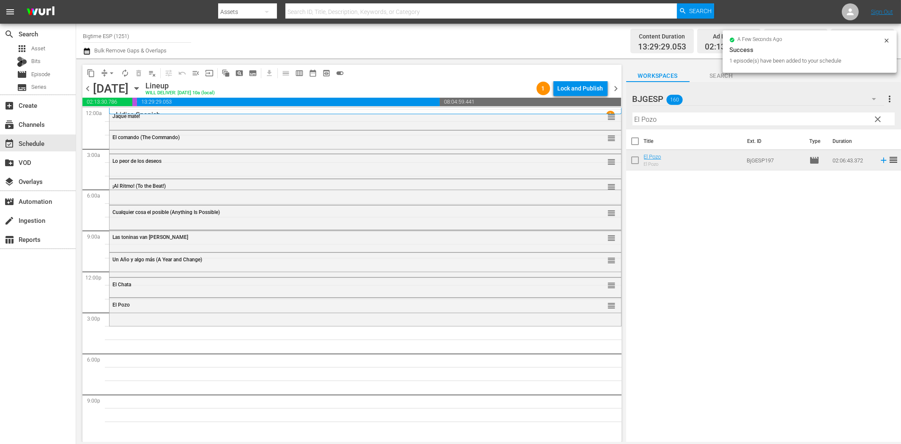
click at [668, 119] on input "El Pozo" at bounding box center [763, 119] width 262 height 14
paste input "Rancho [PERSON_NAME] (Riding Faith)"
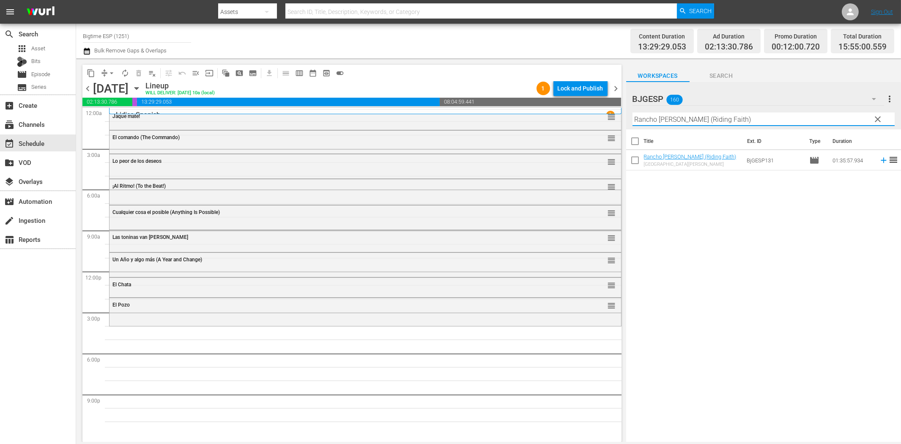
click at [810, 160] on icon at bounding box center [883, 160] width 5 height 5
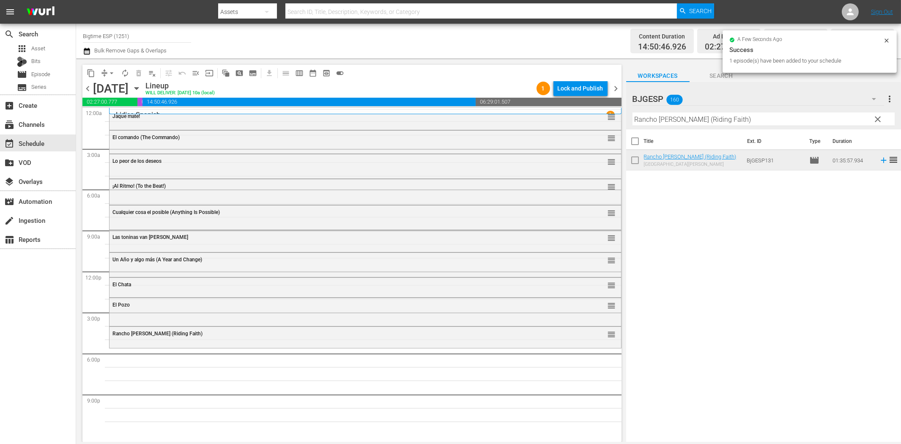
click at [730, 117] on input "Rancho [PERSON_NAME] (Riding Faith)" at bounding box center [763, 119] width 262 height 14
paste input "Eva"
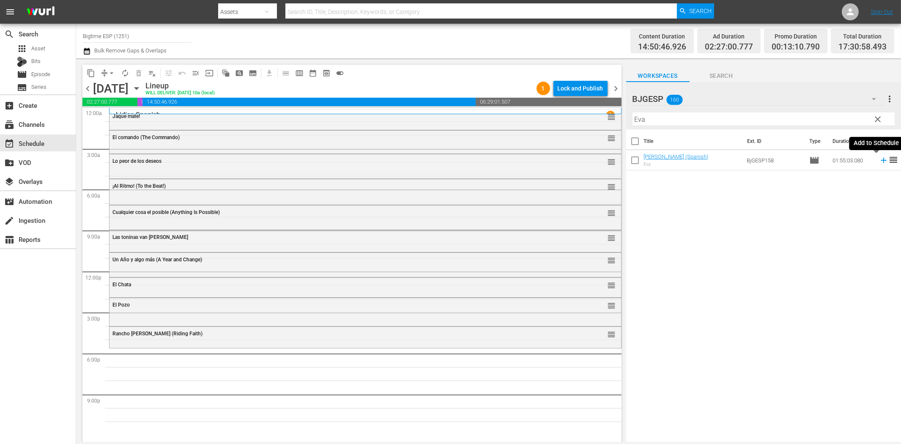
drag, startPoint x: 877, startPoint y: 161, endPoint x: 829, endPoint y: 169, distance: 48.9
click at [810, 161] on icon at bounding box center [883, 160] width 5 height 5
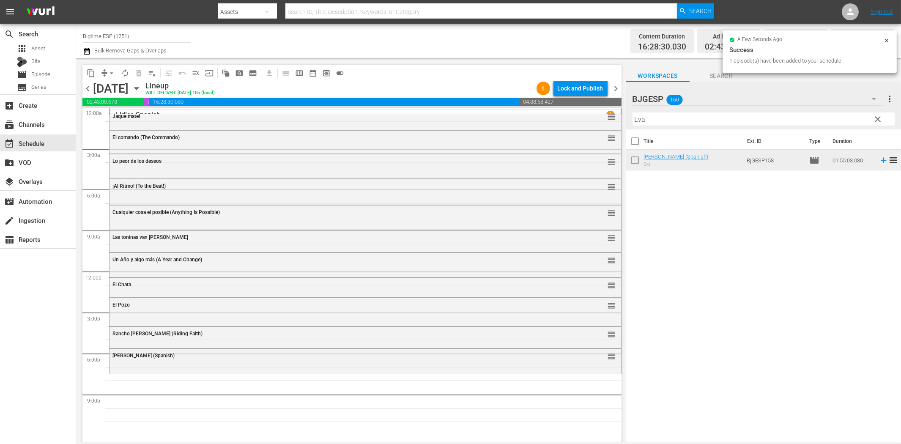
click at [716, 123] on input "Eva" at bounding box center [763, 119] width 262 height 14
paste input "October [PERSON_NAME] (Spanish)"
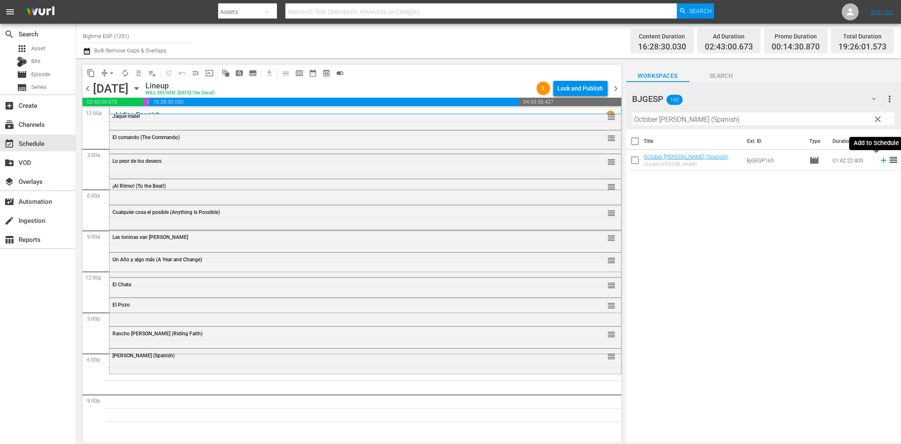
click at [810, 159] on icon at bounding box center [883, 160] width 5 height 5
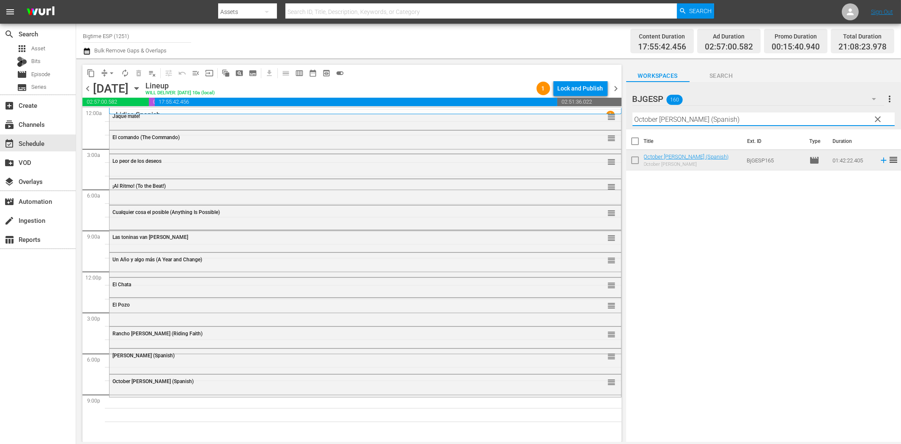
click at [698, 118] on input "October [PERSON_NAME] (Spanish)" at bounding box center [763, 119] width 262 height 14
paste input "Entre dos mundos (Murder Without Motive"
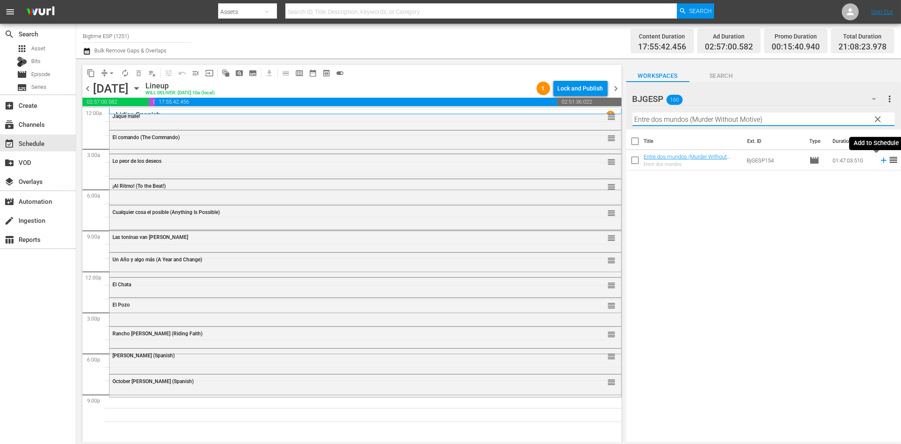
drag, startPoint x: 877, startPoint y: 161, endPoint x: 866, endPoint y: 163, distance: 11.1
click at [810, 161] on icon at bounding box center [883, 160] width 9 height 9
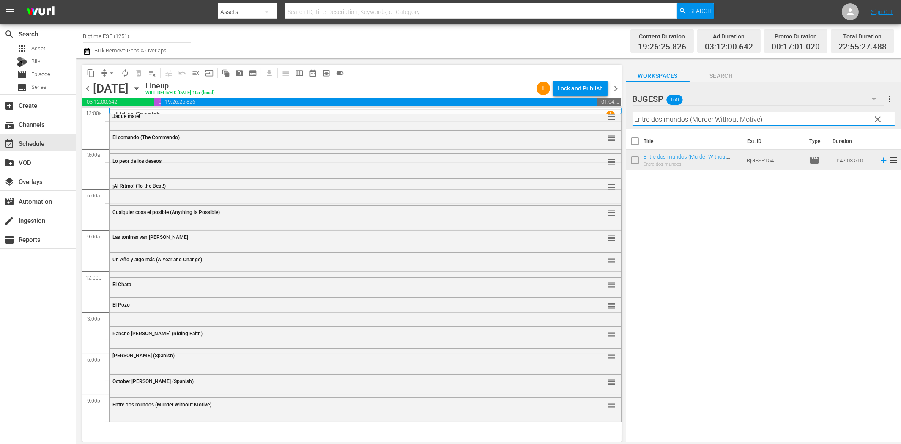
click at [673, 120] on input "Entre dos mundos (Murder Without Motive)" at bounding box center [763, 119] width 262 height 14
paste input "A la sombra (In the Shadow"
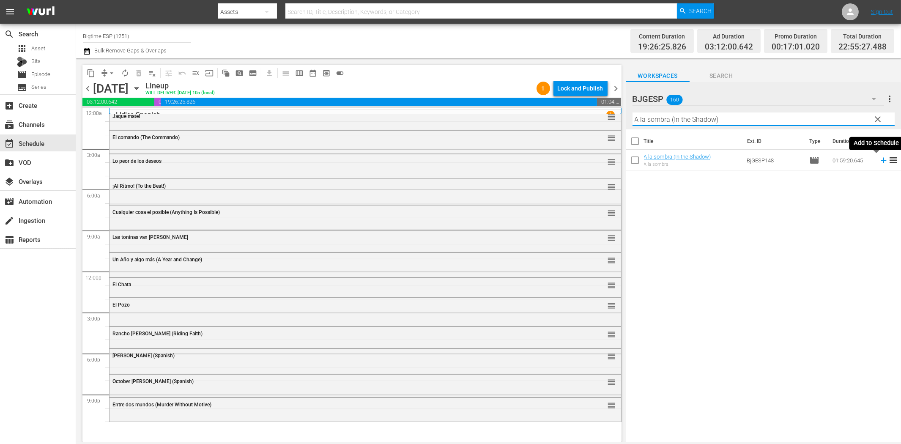
click at [810, 162] on icon at bounding box center [883, 160] width 9 height 9
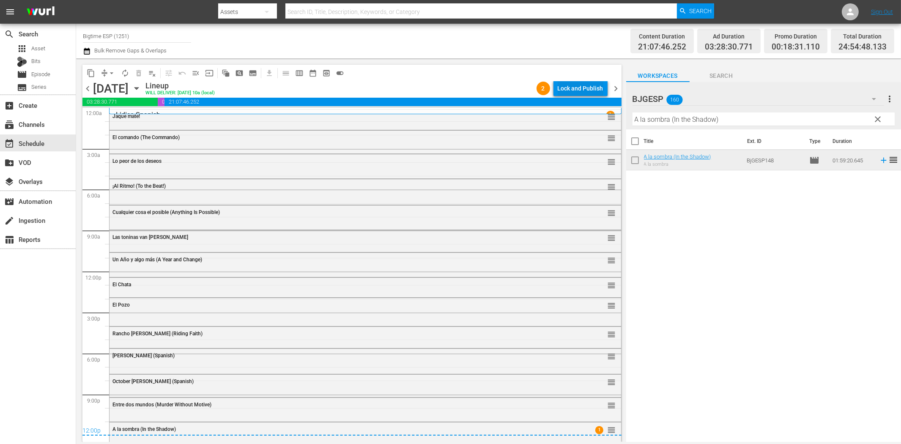
click at [567, 86] on div "Lock and Publish" at bounding box center [581, 88] width 46 height 15
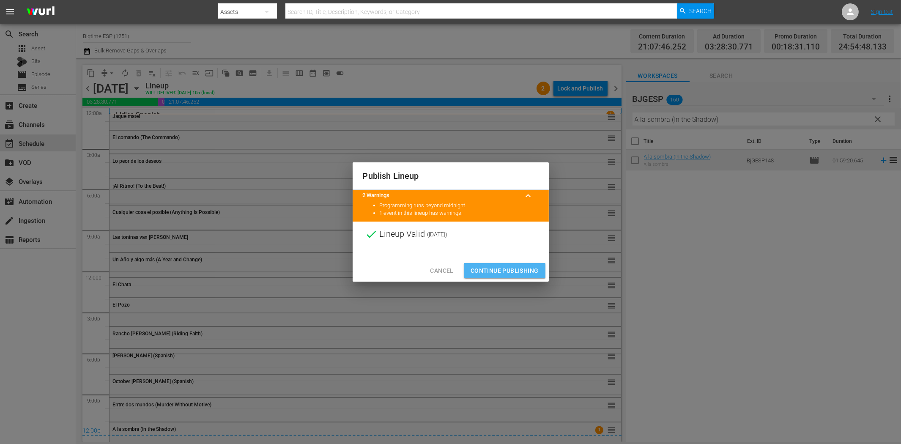
click at [510, 266] on span "Continue Publishing" at bounding box center [505, 271] width 68 height 11
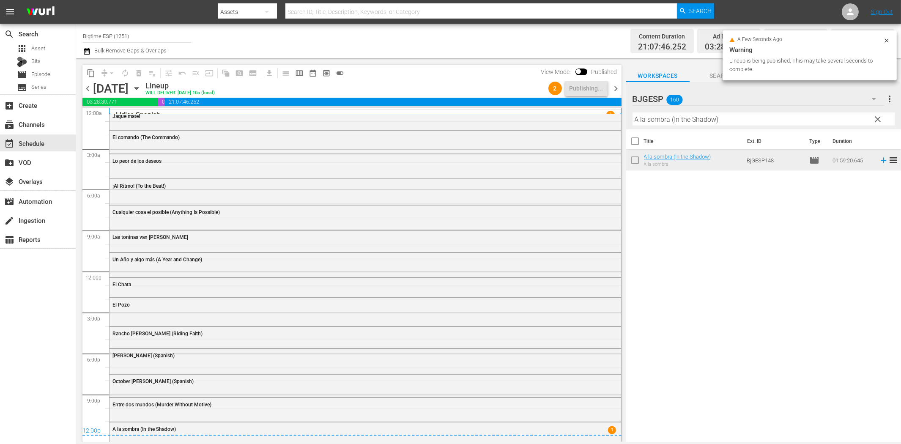
click at [614, 86] on span "chevron_right" at bounding box center [616, 88] width 11 height 11
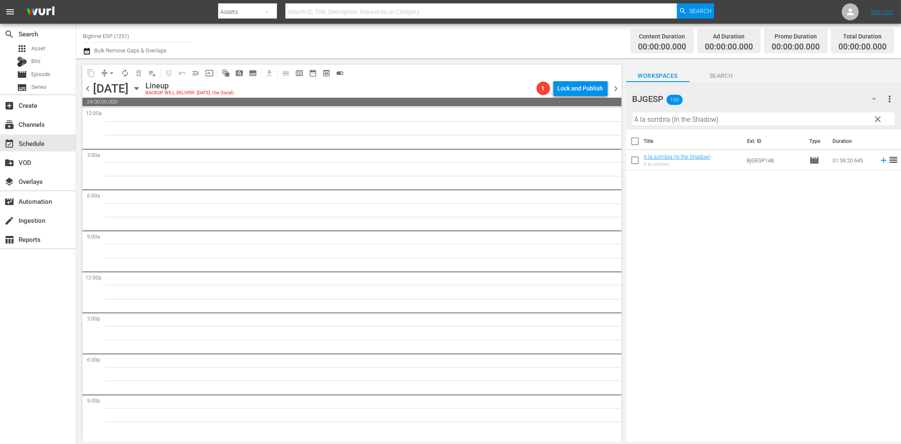
click at [675, 121] on input "A la sombra (In the Shadow)" at bounding box center [763, 119] width 262 height 14
paste input "Resistencia (Resistance"
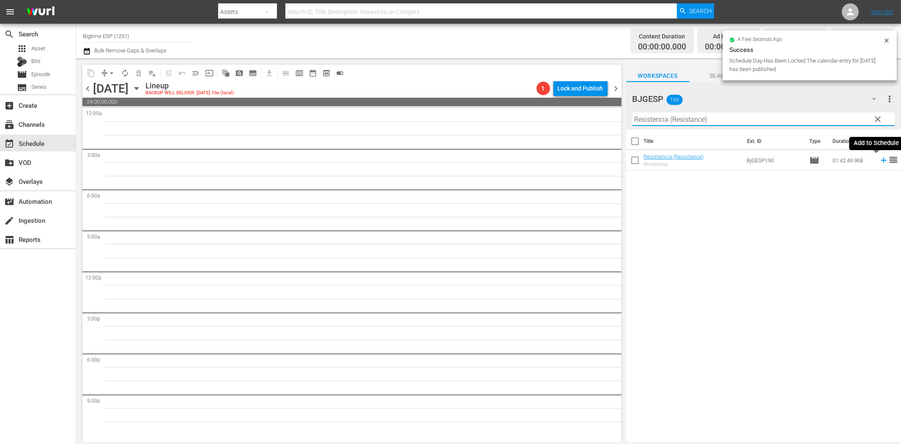
click at [810, 162] on icon at bounding box center [883, 160] width 5 height 5
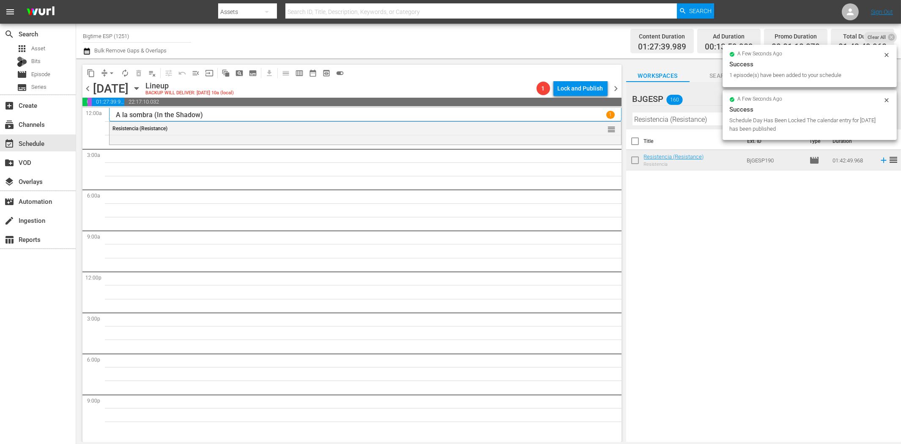
click at [707, 118] on input "Resistencia (Resistance)" at bounding box center [763, 119] width 262 height 14
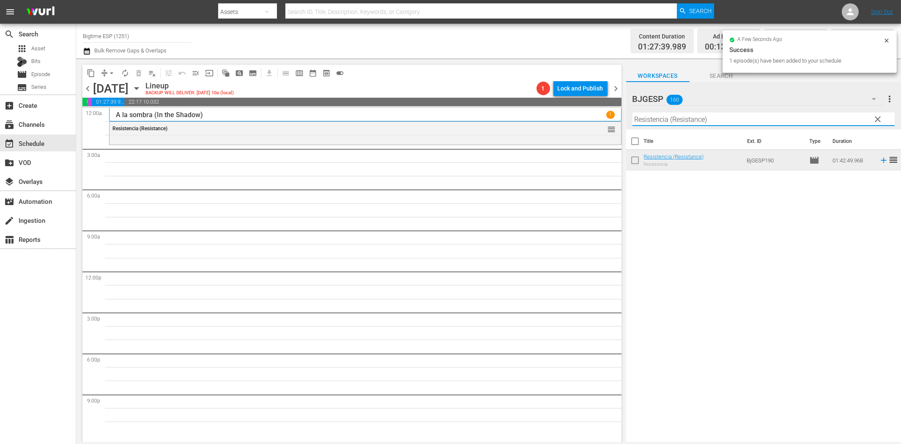
paste input "La trampa del diablo (The Devil's in the Details"
click at [810, 159] on icon at bounding box center [883, 160] width 9 height 9
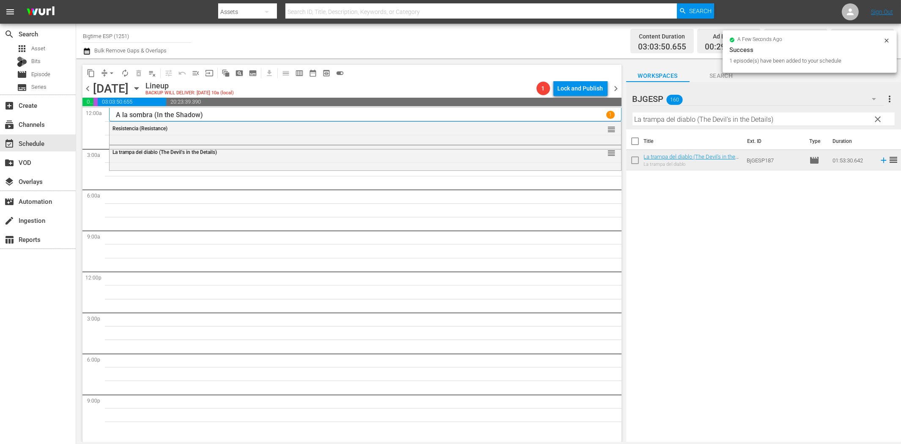
click at [747, 115] on input "La trampa del diablo (The Devil's in the Details)" at bounding box center [763, 119] width 262 height 14
paste input "Cuando den las Tres"
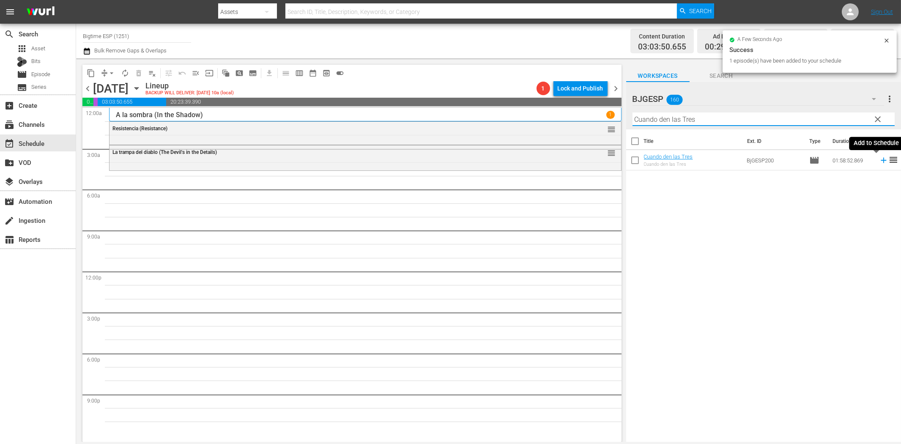
drag, startPoint x: 877, startPoint y: 158, endPoint x: 703, endPoint y: 177, distance: 175.2
click at [810, 158] on icon at bounding box center [883, 160] width 9 height 9
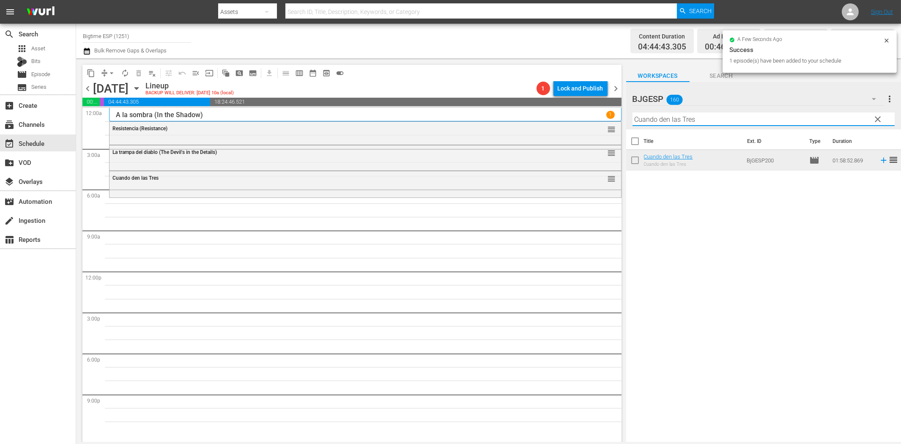
click at [726, 120] on input "Cuando den las Tres" at bounding box center [763, 119] width 262 height 14
paste input "La Hija"
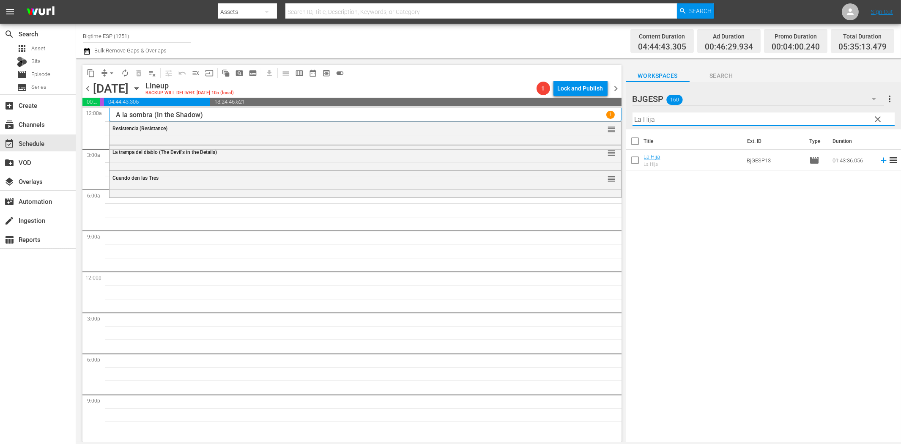
drag, startPoint x: 877, startPoint y: 161, endPoint x: 872, endPoint y: 161, distance: 5.1
click at [810, 161] on icon at bounding box center [883, 160] width 5 height 5
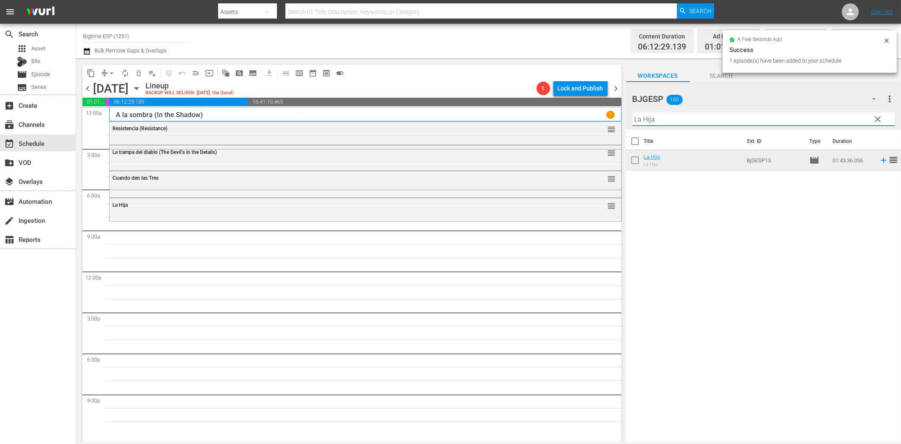
click at [665, 119] on input "La Hija" at bounding box center [763, 119] width 262 height 14
paste input "24 horas al límite ([PERSON_NAME])"
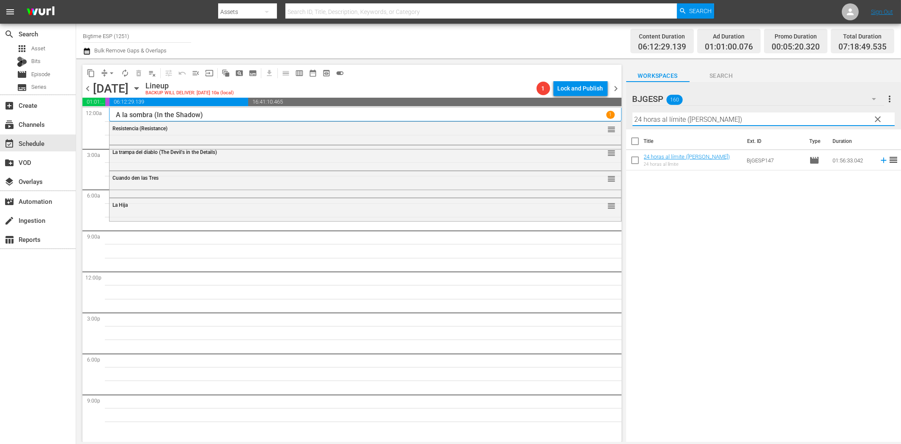
click at [810, 159] on icon at bounding box center [883, 160] width 9 height 9
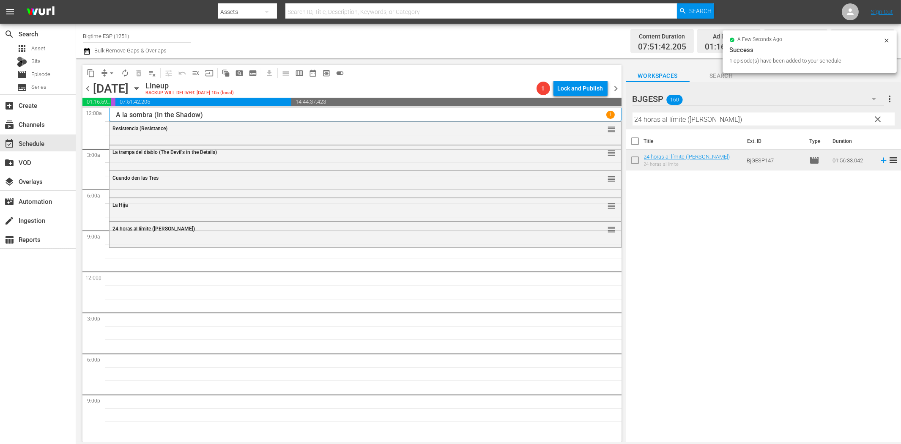
click at [695, 116] on input "24 horas al límite ([PERSON_NAME])" at bounding box center [763, 119] width 262 height 14
paste input "Los Super"
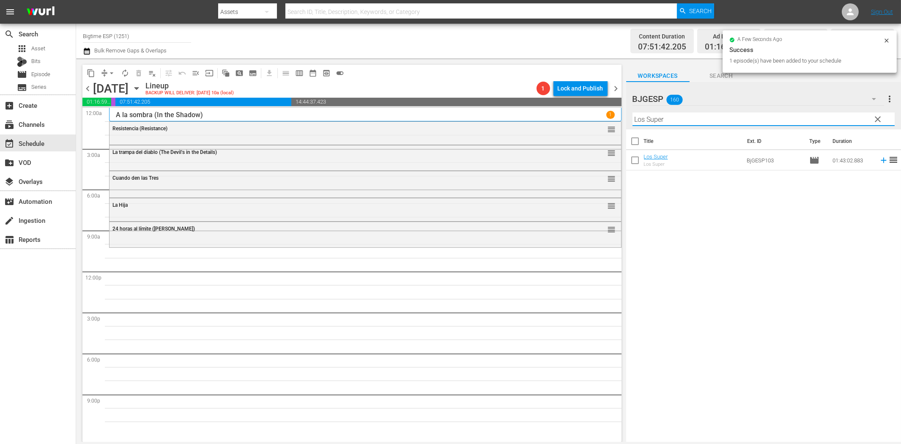
click at [810, 161] on icon at bounding box center [883, 160] width 9 height 9
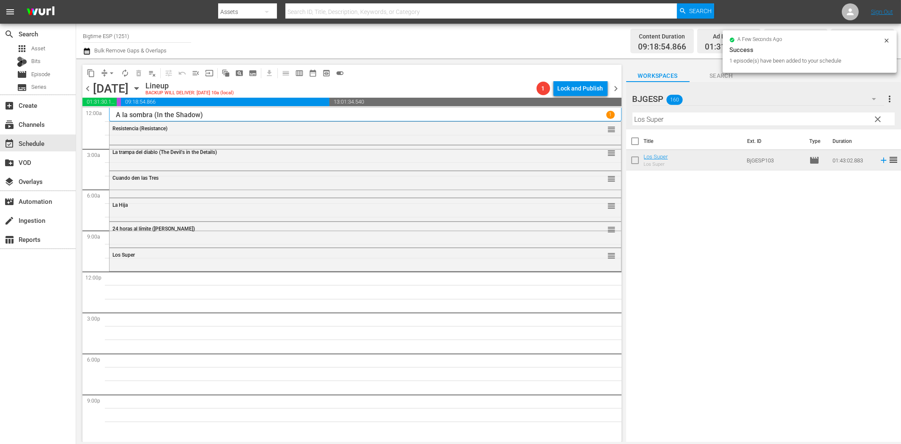
click at [729, 121] on input "Los Super" at bounding box center [763, 119] width 262 height 14
paste input "cas y Atrapadas"
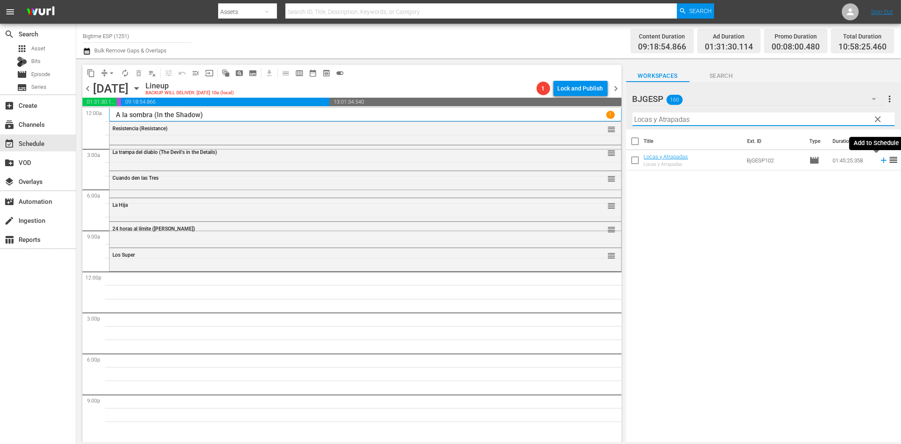
click at [810, 162] on icon at bounding box center [883, 160] width 9 height 9
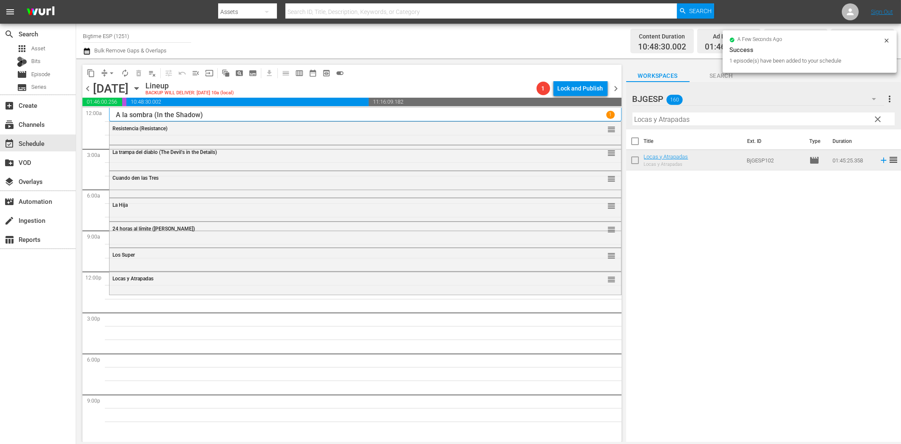
click at [775, 119] on input "Locas y Atrapadas" at bounding box center [763, 119] width 262 height 14
paste input "Tormenta de lava (Lava Storm)"
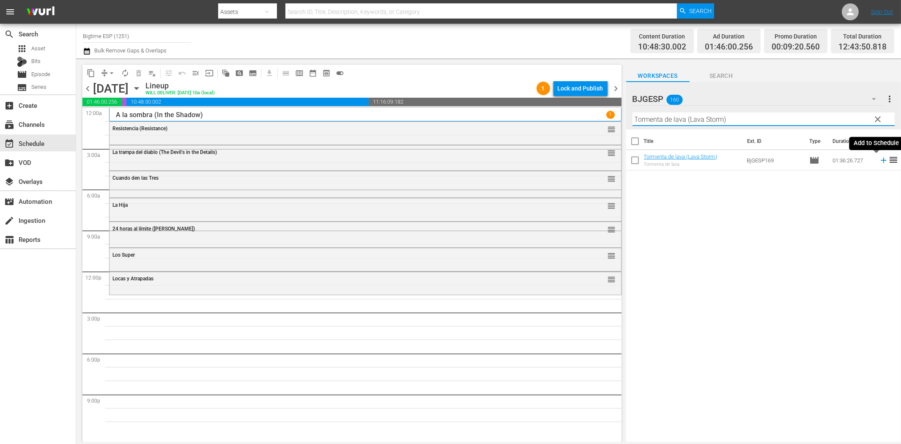
click at [810, 161] on icon at bounding box center [883, 160] width 9 height 9
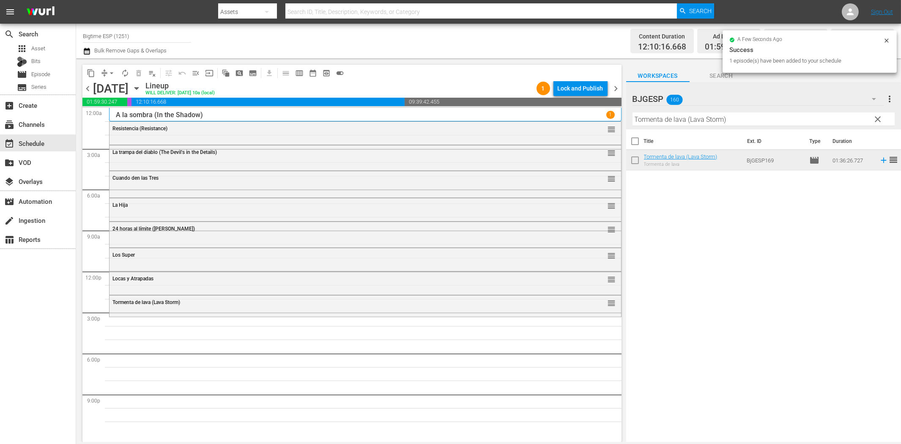
click at [698, 120] on input "Tormenta de lava (Lava Storm)" at bounding box center [763, 119] width 262 height 14
paste input "El pirata (The Pirate"
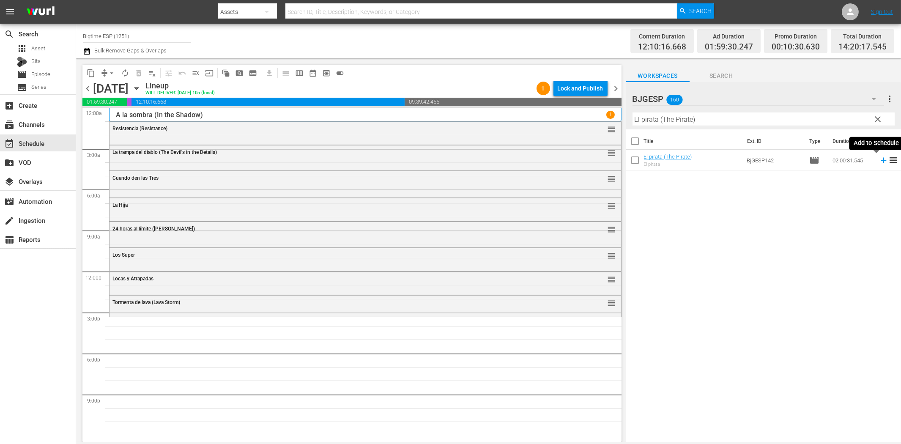
click at [810, 161] on icon at bounding box center [883, 160] width 5 height 5
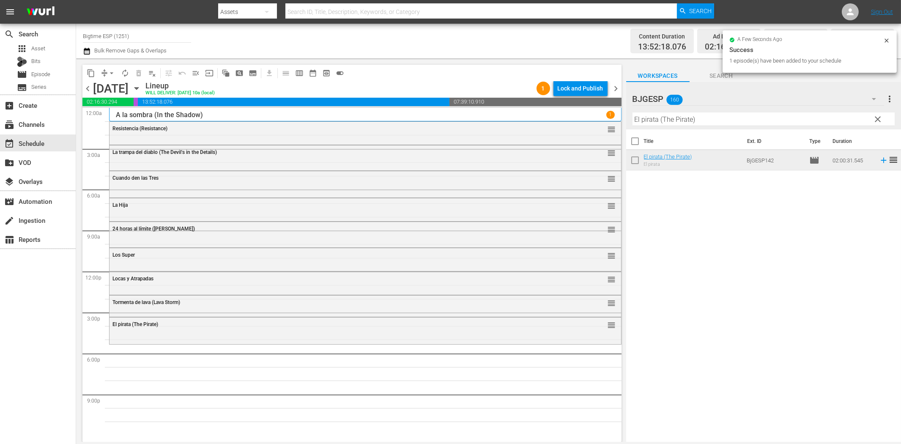
click at [702, 118] on input "El pirata (The Pirate)" at bounding box center [763, 119] width 262 height 14
paste input "robo del siglo (Buster"
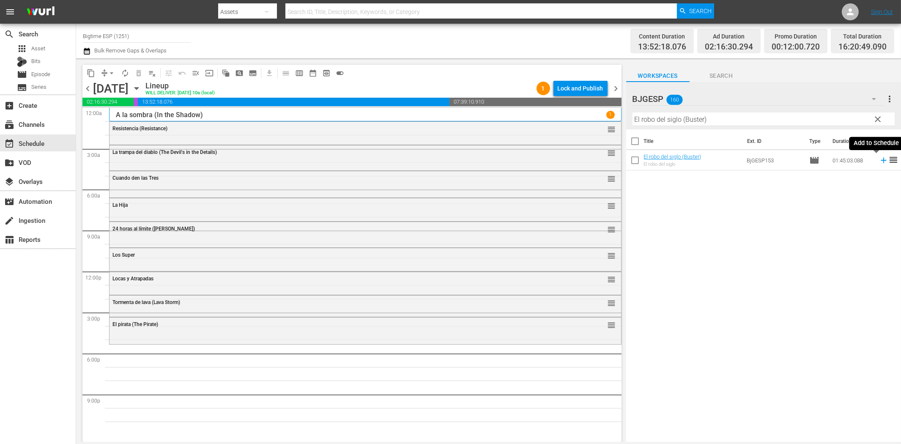
click at [810, 159] on icon at bounding box center [883, 160] width 9 height 9
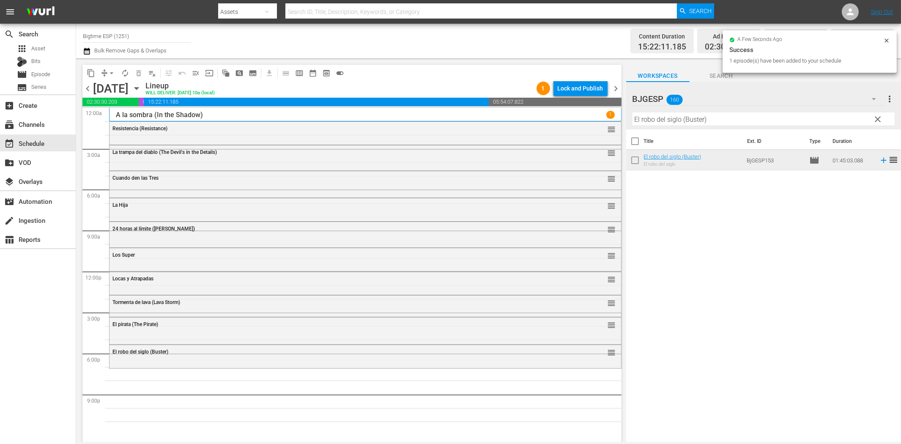
click at [704, 117] on input "El robo del siglo (Buster)" at bounding box center [763, 119] width 262 height 14
paste input "Noches sin lunas ni soles"
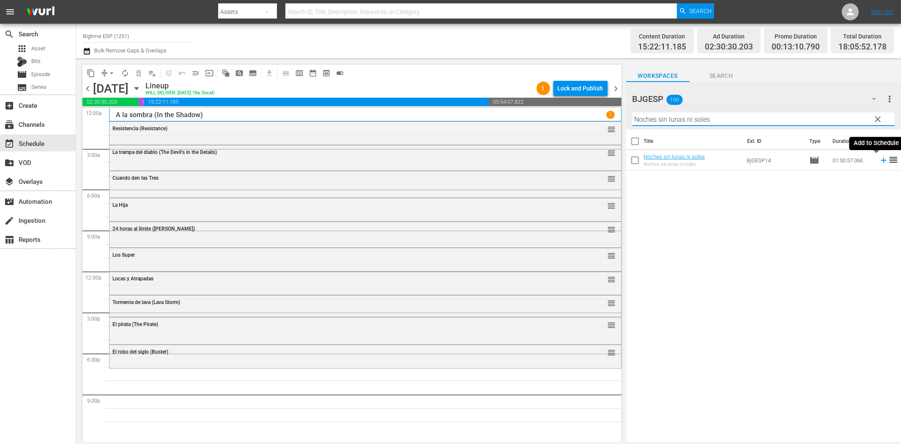
click at [810, 161] on icon at bounding box center [883, 160] width 9 height 9
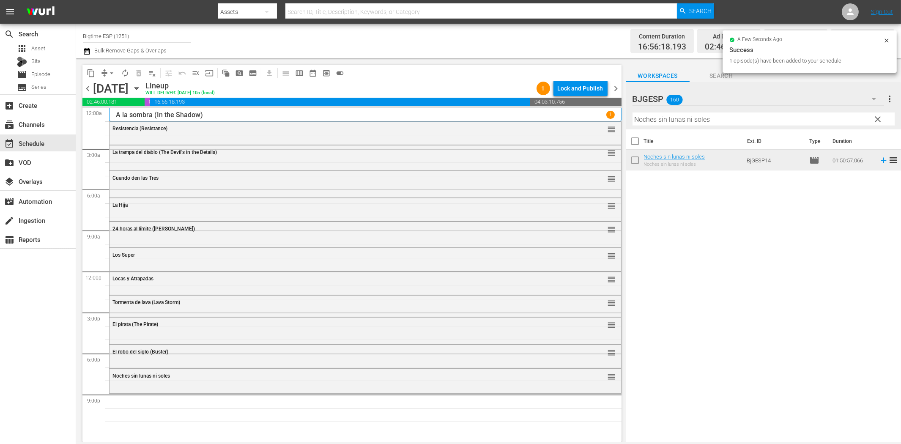
click at [695, 121] on input "Noches sin lunas ni soles" at bounding box center [763, 119] width 262 height 14
paste input "Una noche sin [PERSON_NAME]"
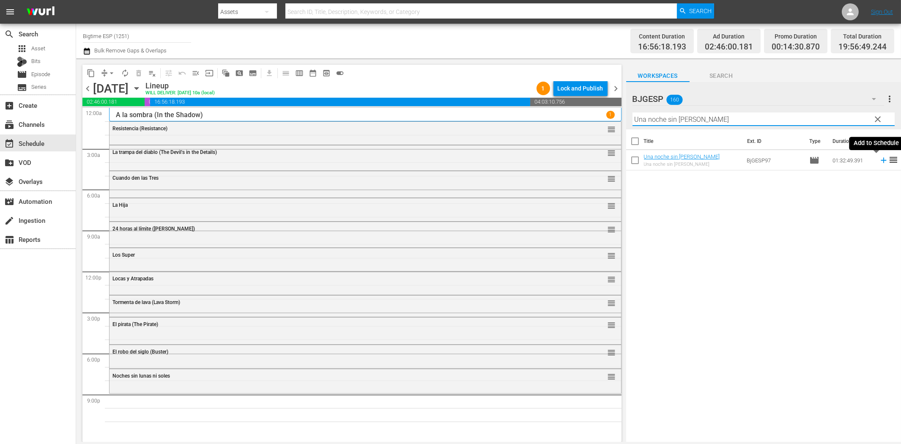
click at [810, 161] on icon at bounding box center [883, 160] width 5 height 5
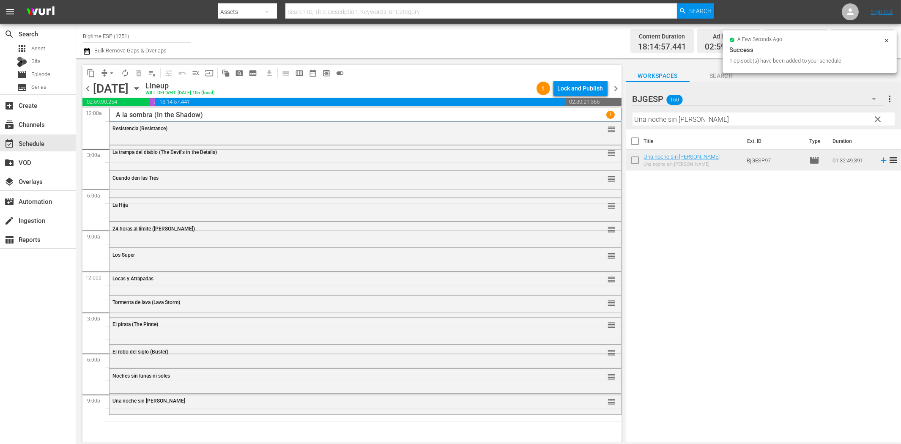
click at [775, 118] on input "Una noche sin [PERSON_NAME]" at bounding box center [763, 119] width 262 height 14
paste input "Quicksand (Spanish)"
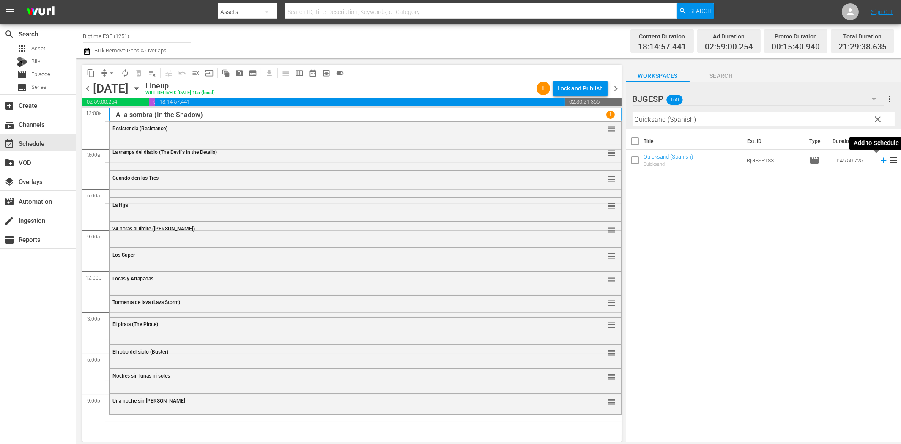
drag, startPoint x: 876, startPoint y: 159, endPoint x: 832, endPoint y: 167, distance: 45.3
click at [810, 159] on icon at bounding box center [883, 160] width 9 height 9
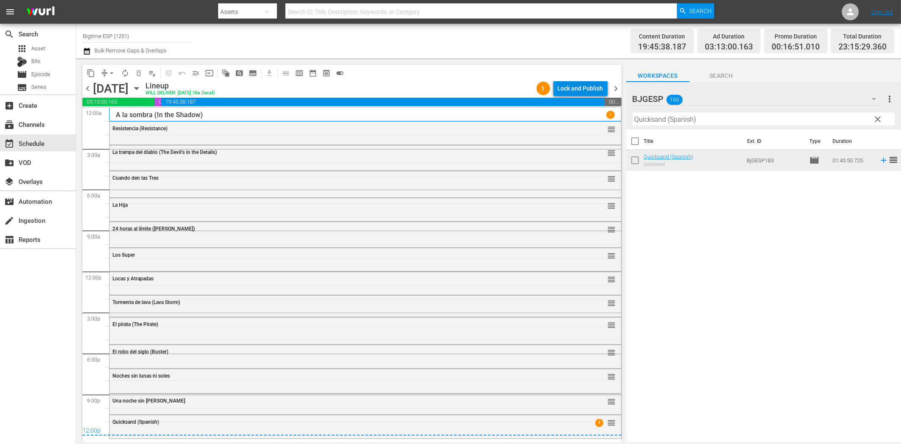
click at [585, 85] on div "Lock and Publish" at bounding box center [581, 88] width 46 height 15
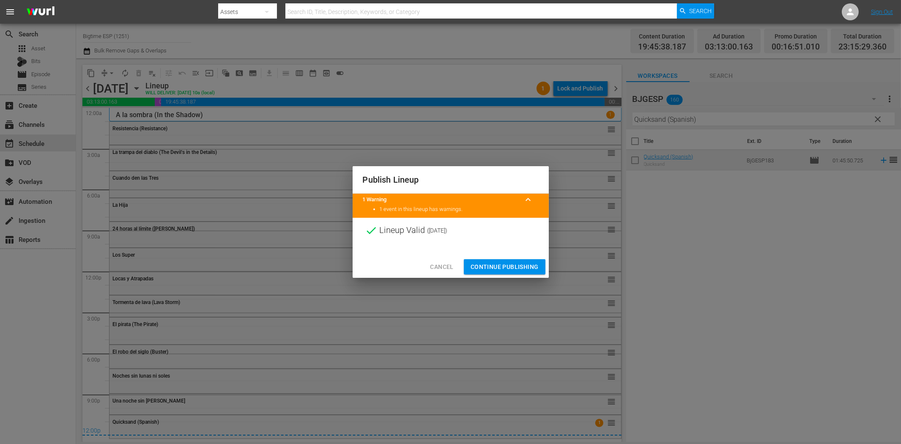
click at [519, 272] on button "Continue Publishing" at bounding box center [505, 267] width 82 height 16
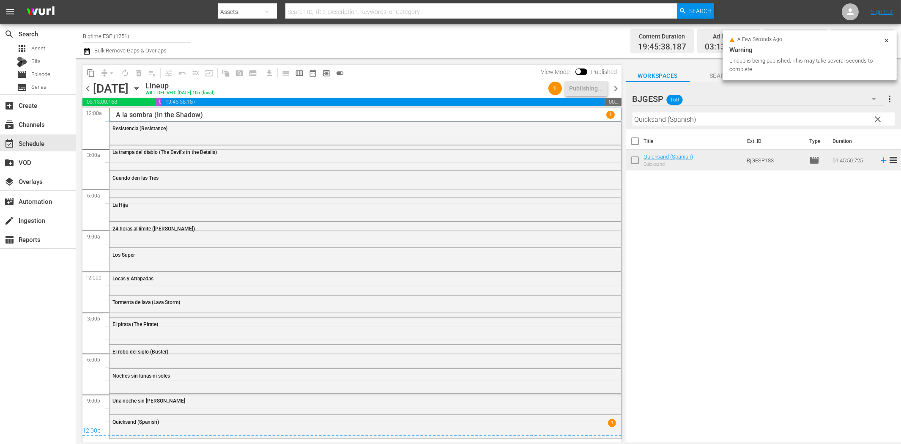
click at [616, 90] on span "chevron_right" at bounding box center [616, 88] width 11 height 11
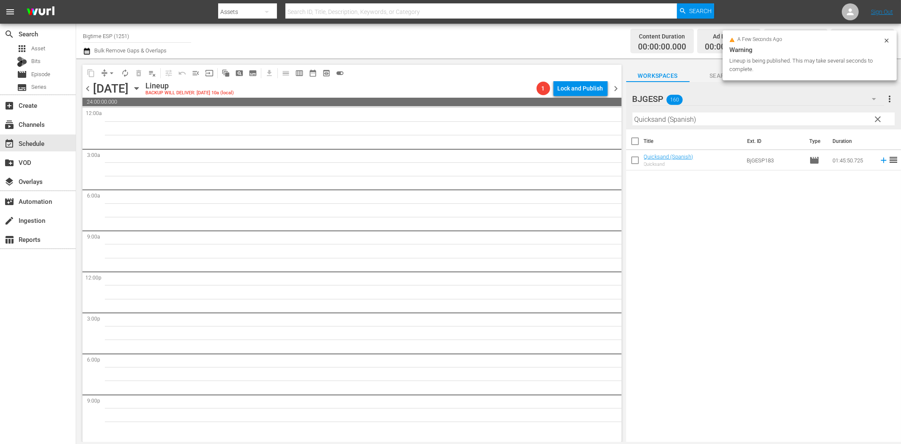
click at [694, 119] on input "Quicksand (Spanish)" at bounding box center [763, 119] width 262 height 14
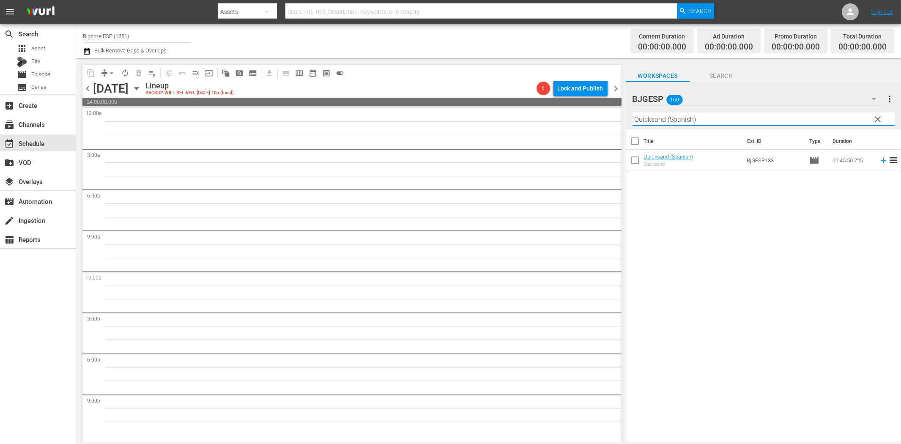
paste input "Plata o Plomo"
click at [810, 163] on icon at bounding box center [883, 160] width 9 height 9
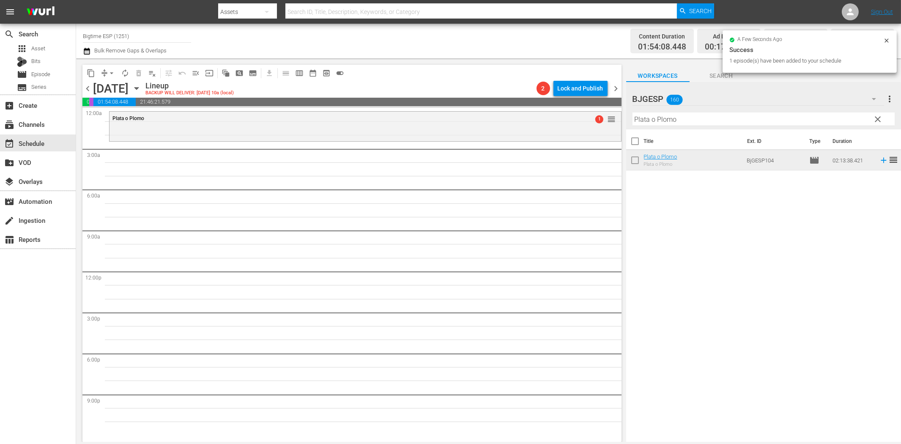
click at [742, 117] on input "Plata o Plomo" at bounding box center [763, 119] width 262 height 14
paste input "Virus paraíso (The Paradise Virus)"
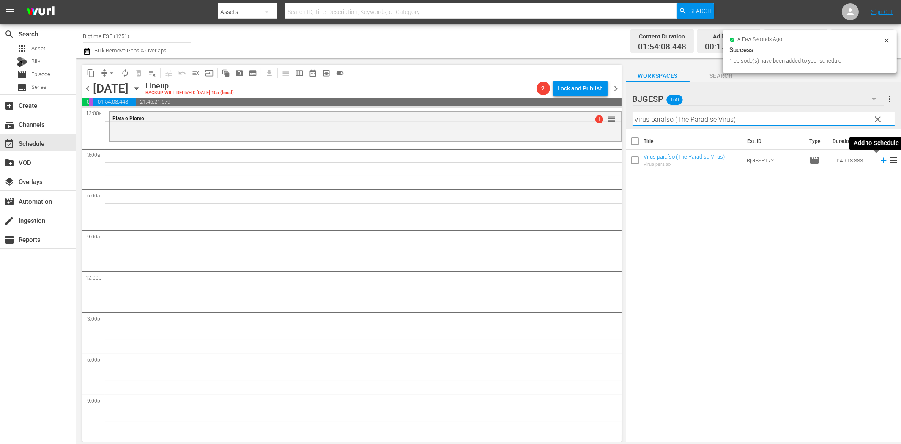
click at [810, 161] on icon at bounding box center [883, 160] width 5 height 5
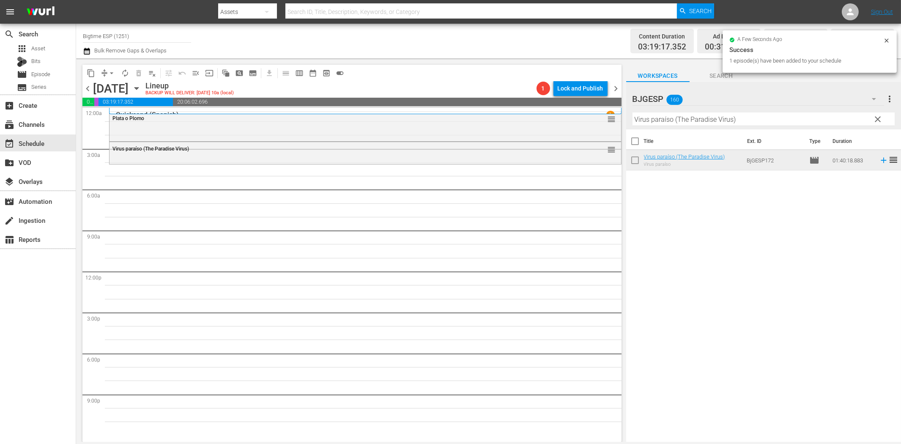
click at [743, 118] on input "Virus paraíso (The Paradise Virus)" at bounding box center [763, 119] width 262 height 14
paste input "Proscrito (Outlawed) Spanish"
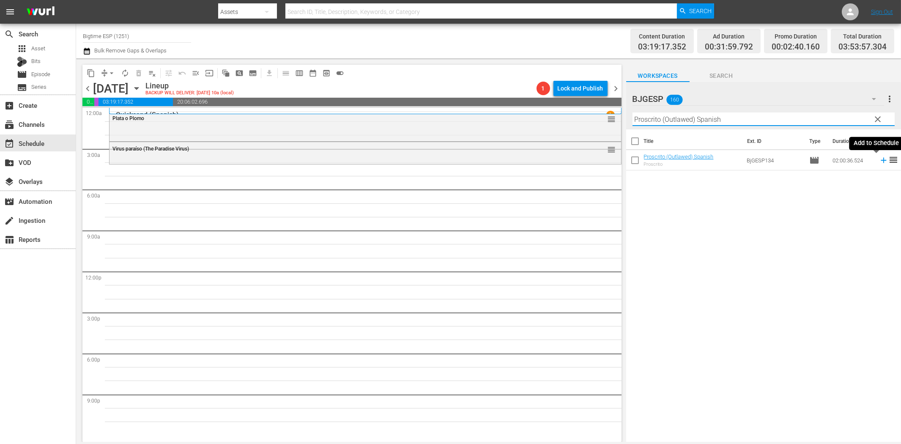
click at [810, 159] on icon at bounding box center [883, 160] width 9 height 9
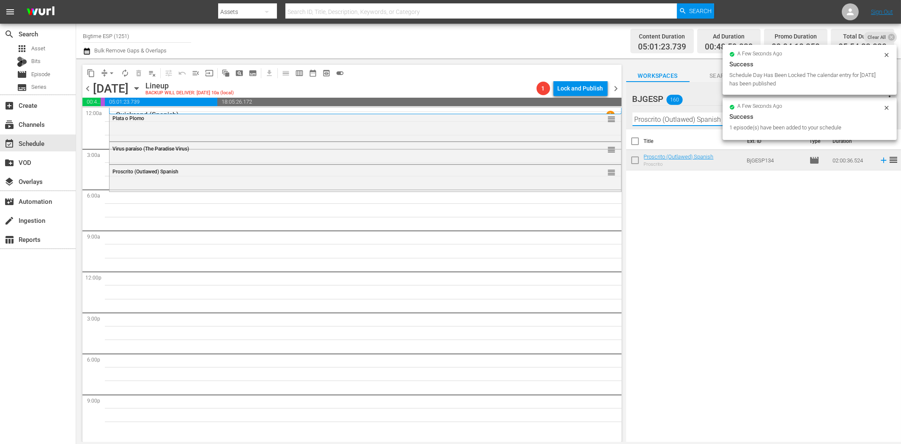
click at [679, 117] on input "Proscrito (Outlawed) Spanish" at bounding box center [763, 119] width 262 height 14
paste input "[PERSON_NAME] (A Horse Called Hope)"
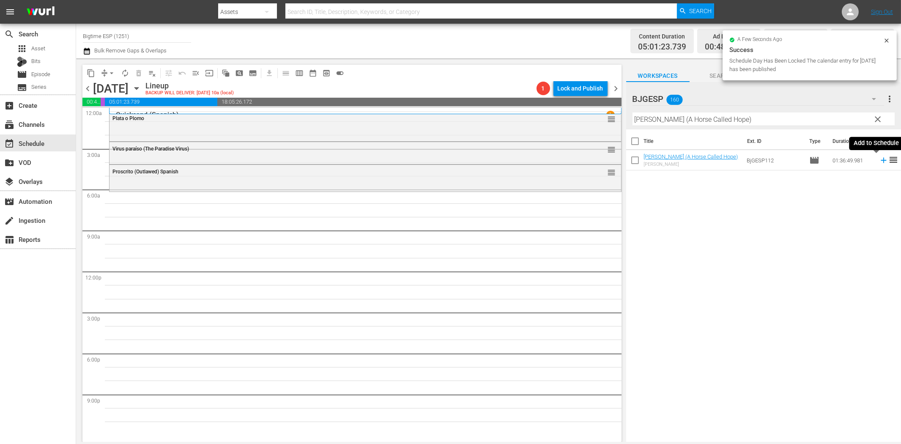
click at [810, 161] on icon at bounding box center [883, 160] width 5 height 5
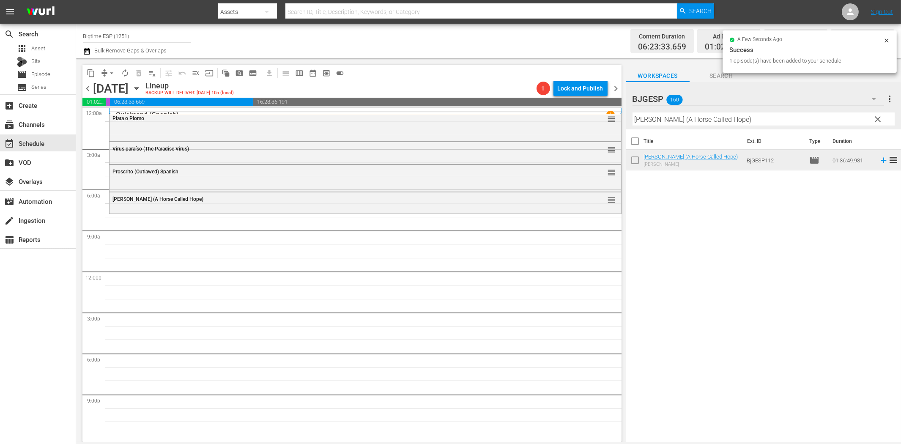
click at [667, 117] on input "[PERSON_NAME] (A Horse Called Hope)" at bounding box center [763, 119] width 262 height 14
paste input "El fuego inolvidable"
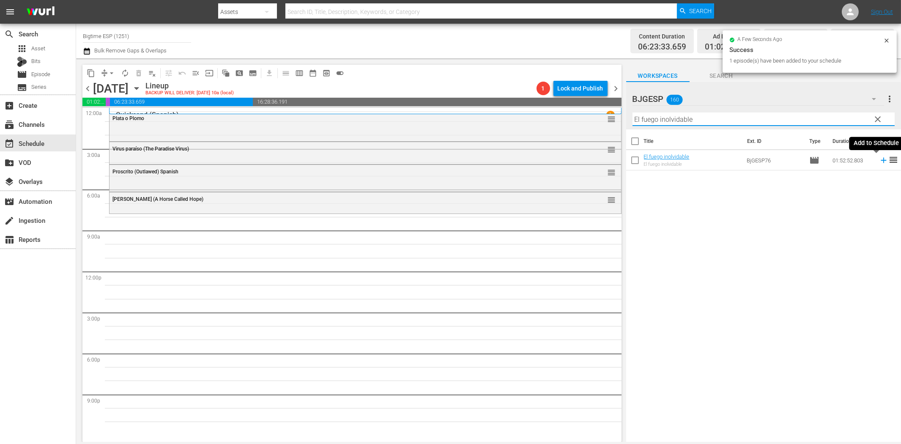
click at [810, 162] on icon at bounding box center [883, 160] width 9 height 9
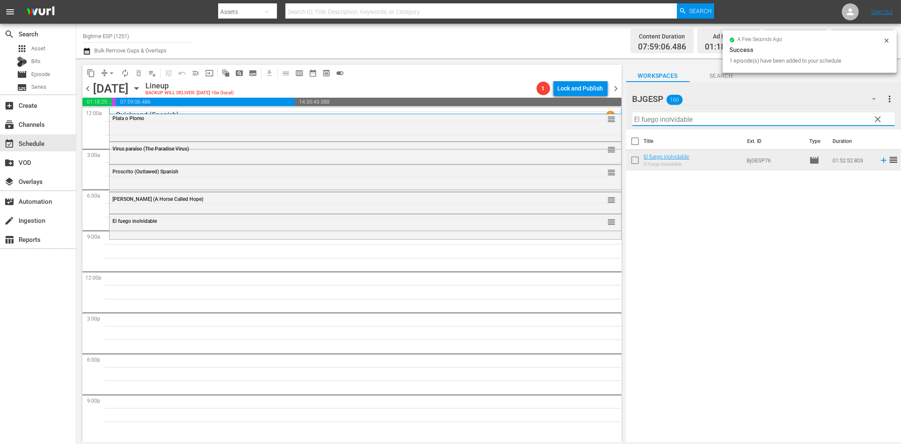
click at [676, 118] on input "El fuego inolvidable" at bounding box center [763, 119] width 262 height 14
paste input "Punto de Control (Check Point)"
click at [810, 162] on icon at bounding box center [883, 160] width 5 height 5
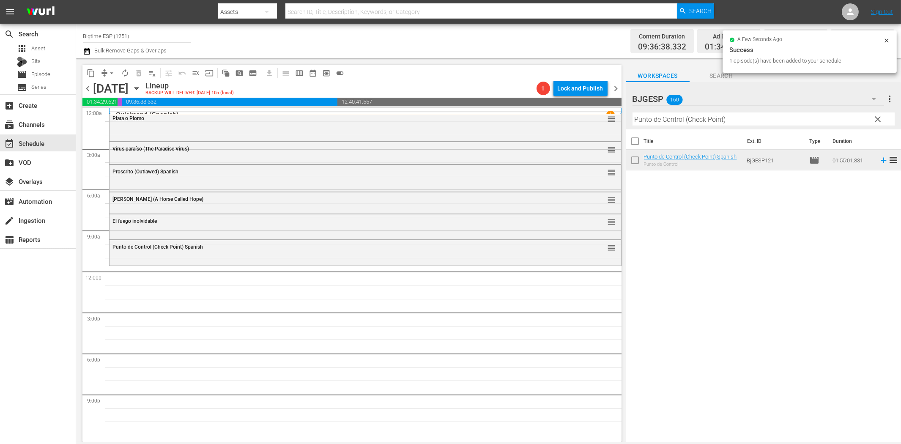
click at [709, 123] on input "Punto de Control (Check Point)" at bounding box center [763, 119] width 262 height 14
paste input "Barrancas"
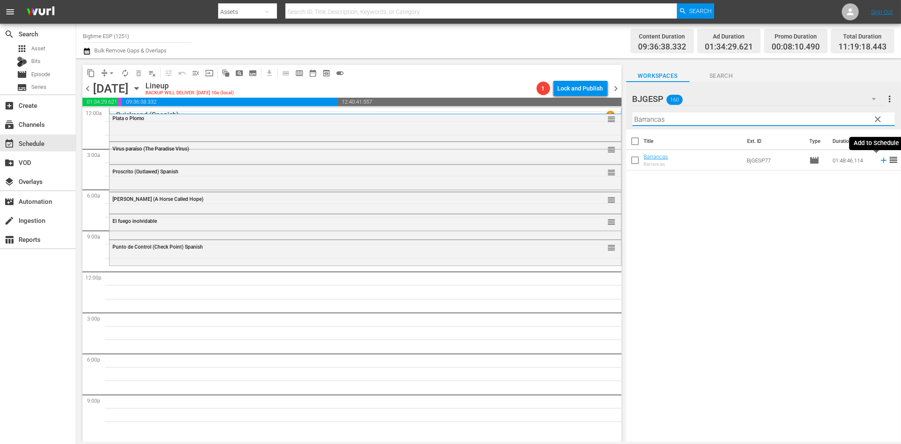
click at [810, 161] on icon at bounding box center [883, 160] width 9 height 9
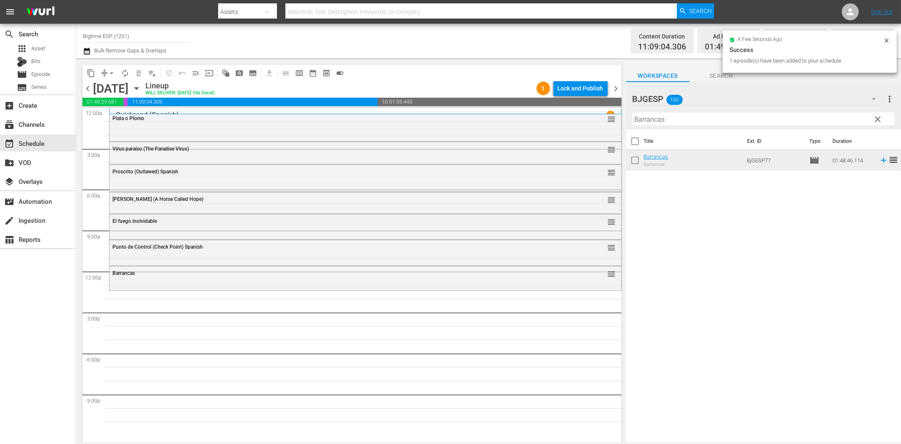
click at [669, 123] on input "Barrancas" at bounding box center [763, 119] width 262 height 14
paste input "Maligno"
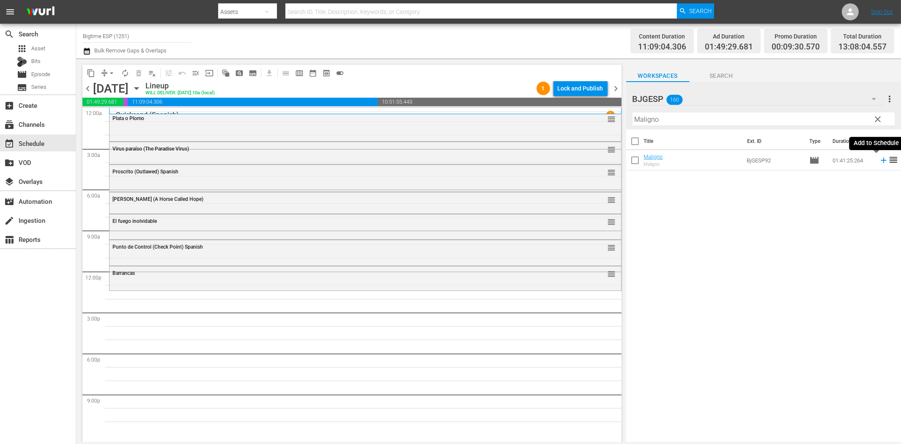
click at [810, 161] on icon at bounding box center [883, 160] width 5 height 5
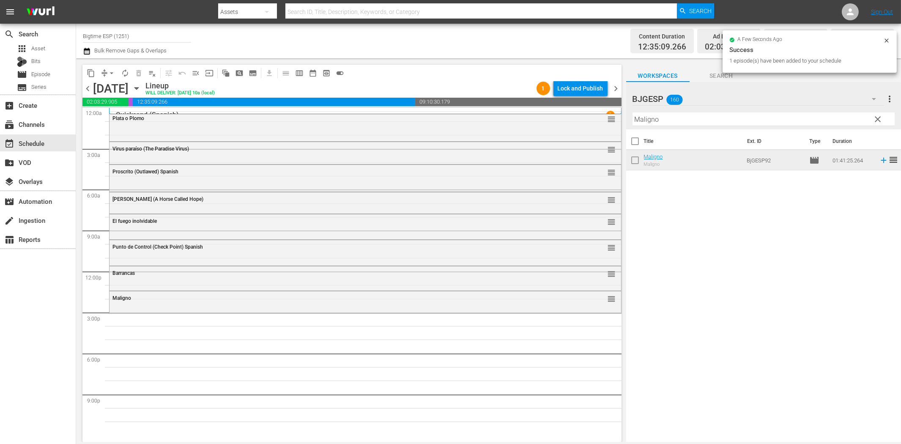
click at [664, 120] on input "Maligno" at bounding box center [763, 119] width 262 height 14
paste input "Reina Amazona (Amazon Queen)"
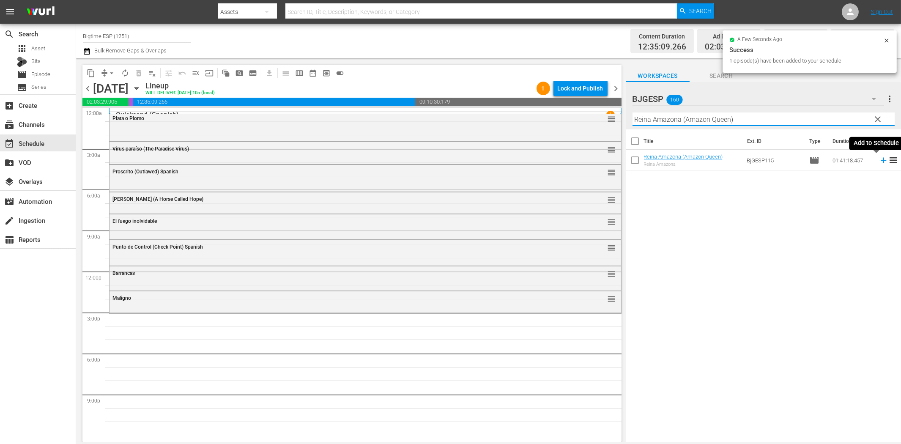
click at [810, 159] on icon at bounding box center [883, 160] width 9 height 9
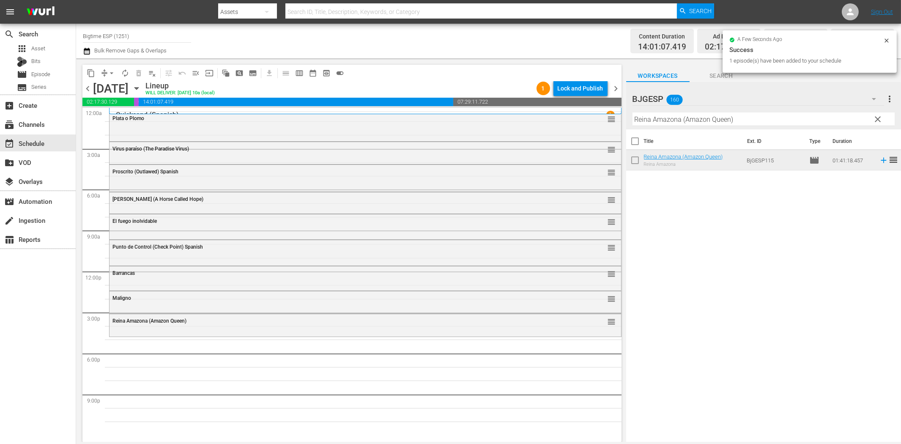
click at [674, 120] on input "Reina Amazona (Amazon Queen)" at bounding box center [763, 119] width 262 height 14
paste input "[PERSON_NAME]"
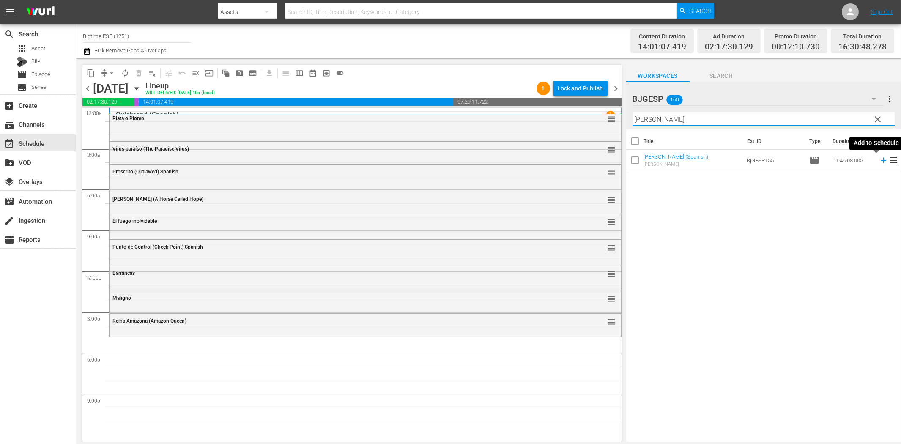
click at [810, 159] on icon at bounding box center [883, 160] width 9 height 9
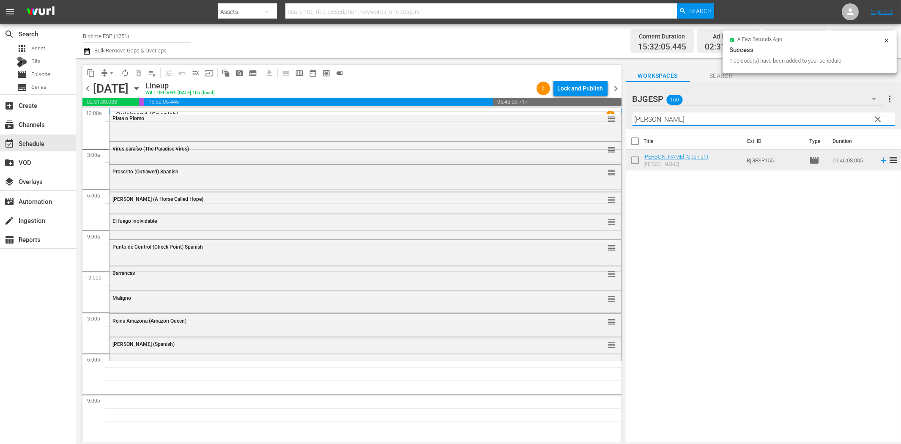
click at [697, 118] on input "[PERSON_NAME]" at bounding box center [763, 119] width 262 height 14
paste input "The Challenger"
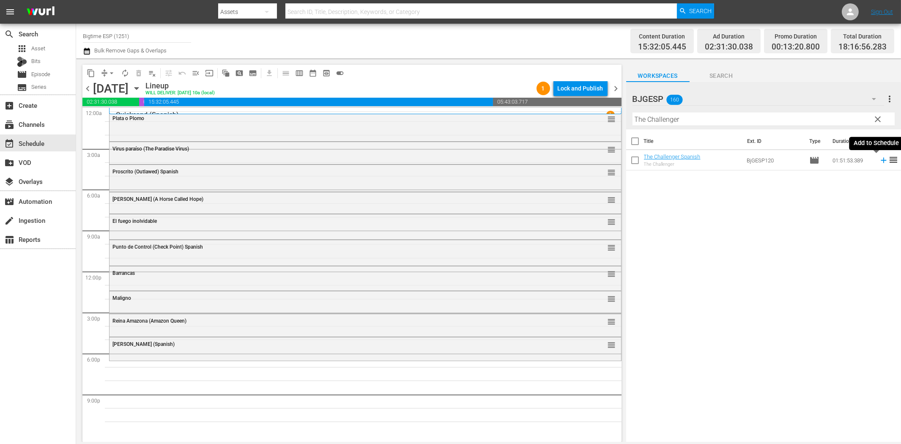
click at [810, 160] on icon at bounding box center [883, 160] width 5 height 5
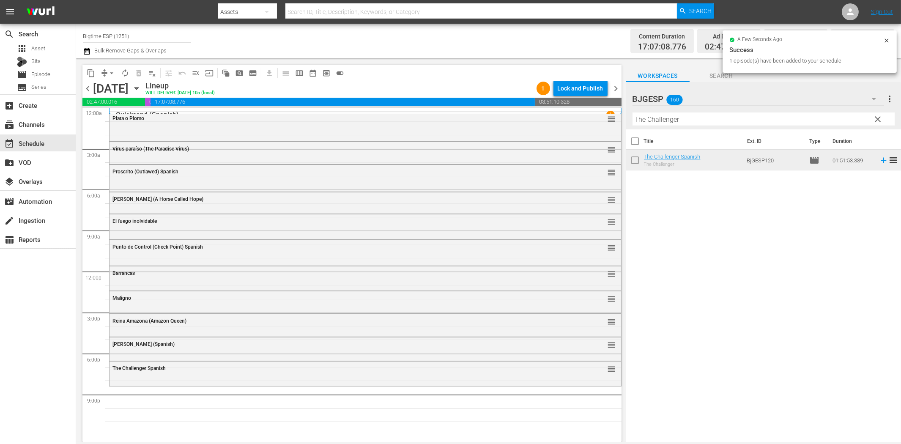
click at [768, 118] on input "The Challenger" at bounding box center [763, 119] width 262 height 14
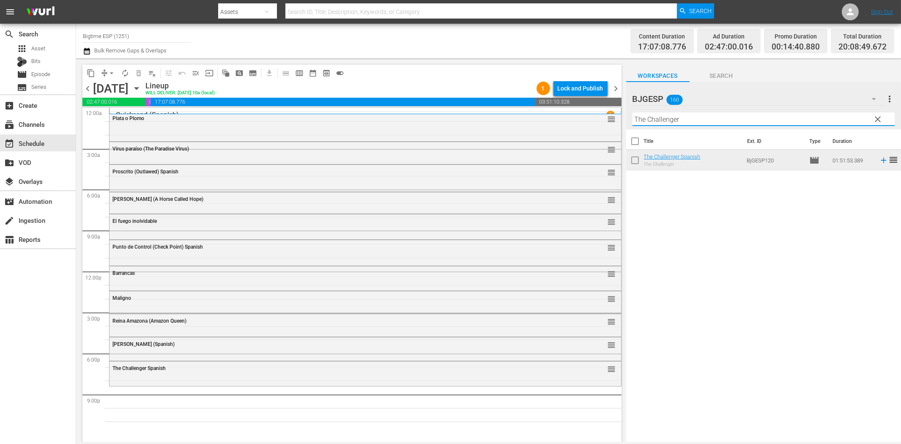
paste input "Los héroes de las Ardenas (Everyman's War)"
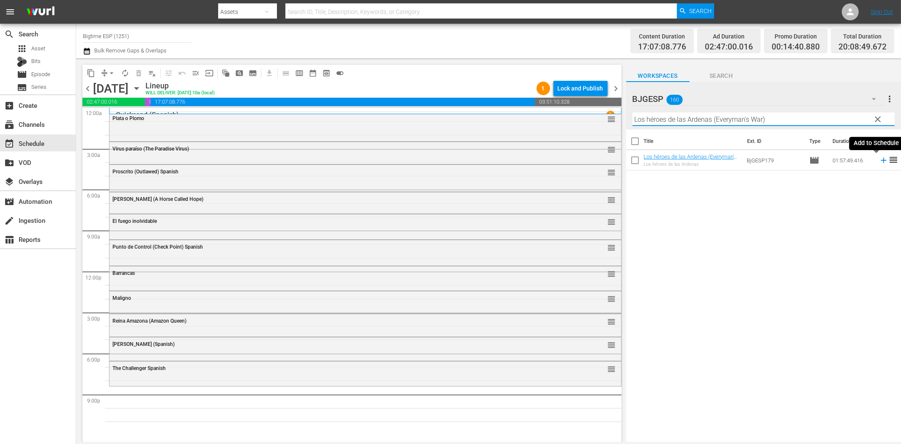
click at [810, 159] on icon at bounding box center [883, 160] width 9 height 9
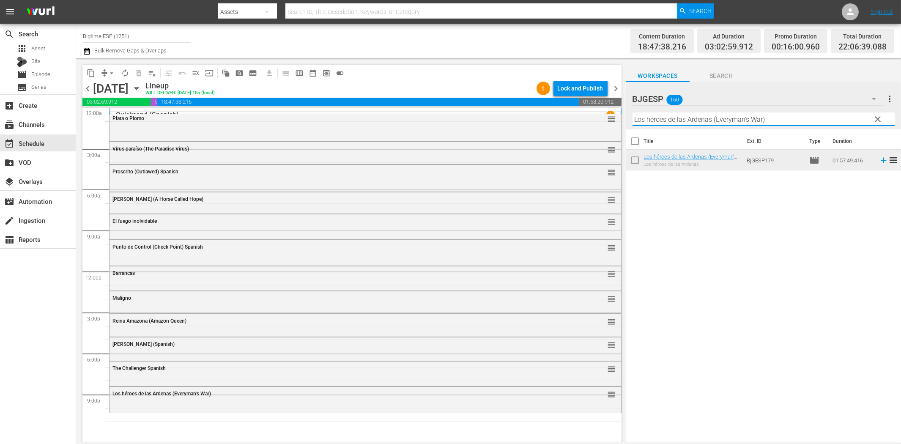
click at [771, 118] on input "Los héroes de las Ardenas (Everyman's War)" at bounding box center [763, 119] width 262 height 14
paste input "Cazadores de tesoros (The Gold Retrievers"
type input "Cazadores de tesoros (The Gold Retrievers)"
click at [810, 162] on icon at bounding box center [883, 160] width 9 height 9
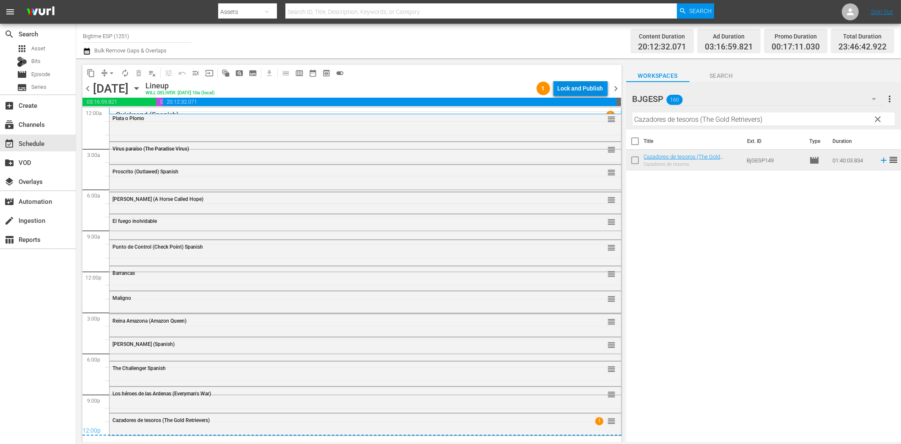
click at [594, 86] on div "Lock and Publish" at bounding box center [581, 88] width 46 height 15
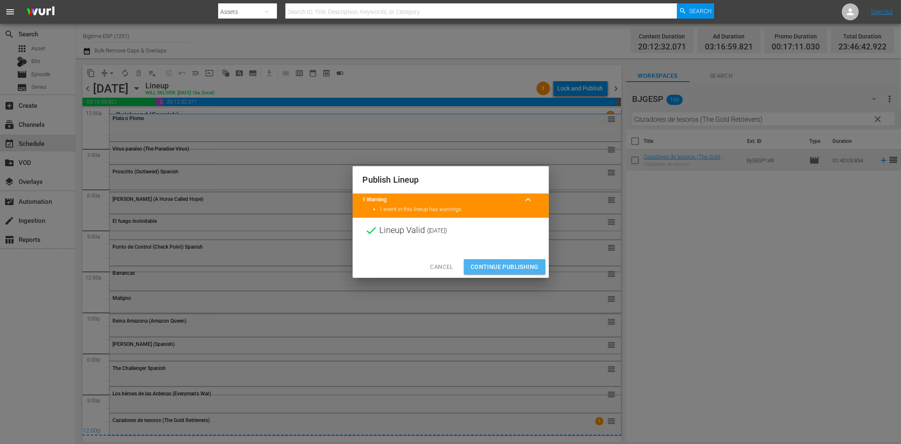
click at [522, 265] on span "Continue Publishing" at bounding box center [505, 267] width 68 height 11
